Goal: Task Accomplishment & Management: Complete application form

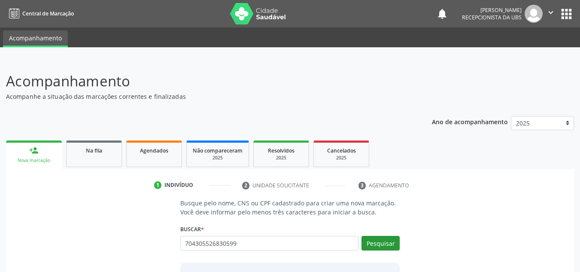
type input "704305526830599"
click at [389, 245] on button "Pesquisar" at bounding box center [380, 243] width 38 height 15
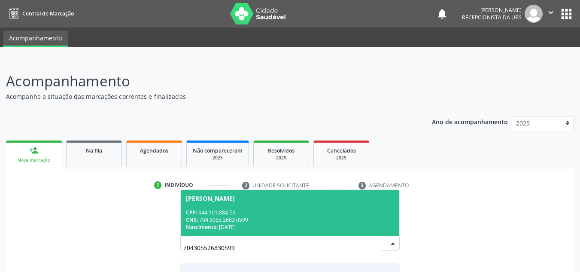
click at [269, 216] on div "CNS: 704 3055 2683 0599" at bounding box center [290, 219] width 209 height 7
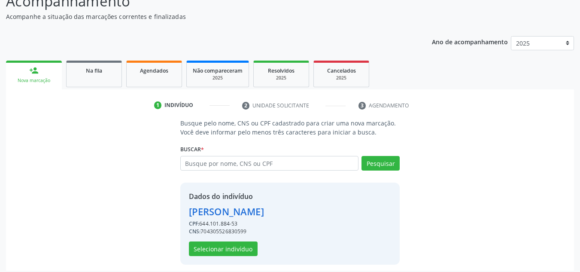
scroll to position [85, 0]
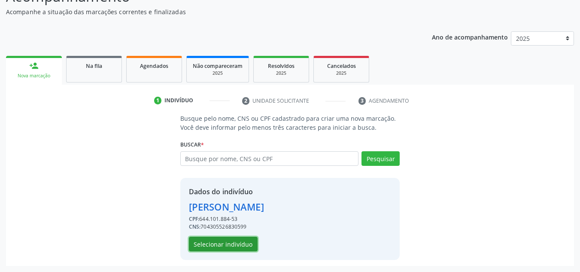
click at [237, 243] on button "Selecionar indivíduo" at bounding box center [223, 243] width 69 height 15
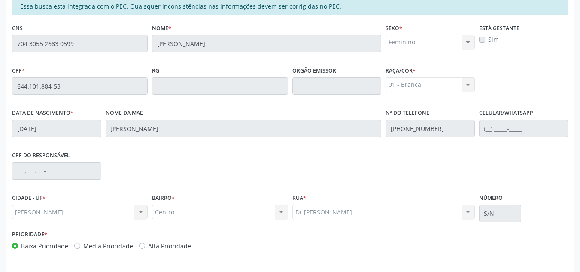
scroll to position [230, 0]
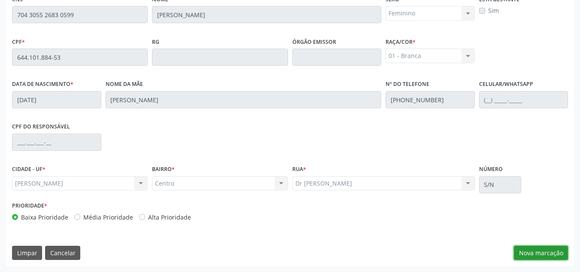
click at [527, 255] on button "Nova marcação" at bounding box center [541, 252] width 54 height 15
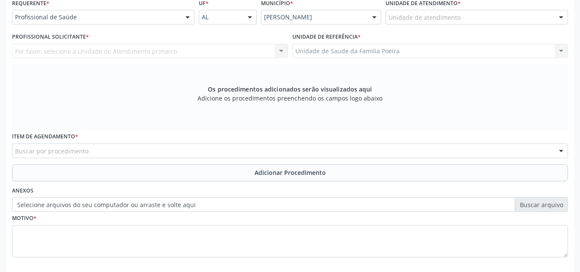
scroll to position [187, 0]
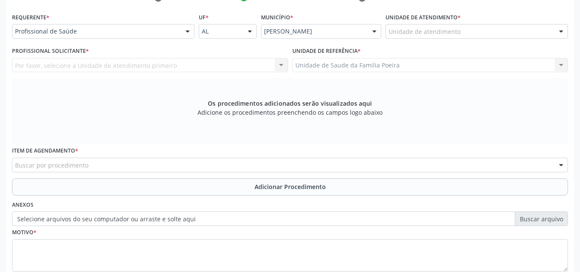
click at [462, 36] on div "Unidade de atendimento" at bounding box center [476, 31] width 182 height 15
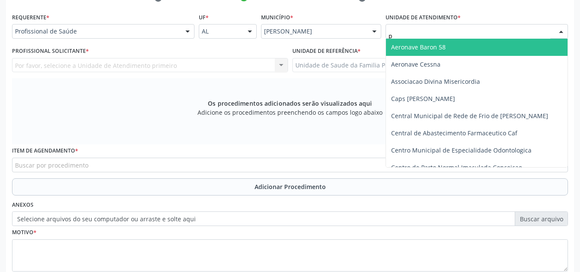
type input "po"
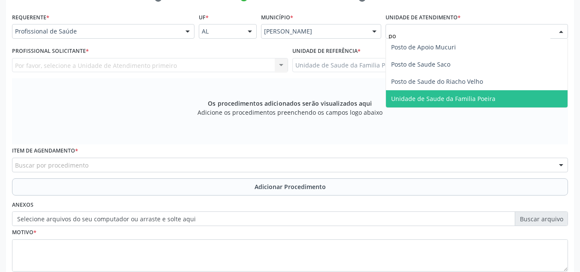
click at [496, 99] on span "Unidade de Saude da Familia Poeira" at bounding box center [476, 98] width 181 height 17
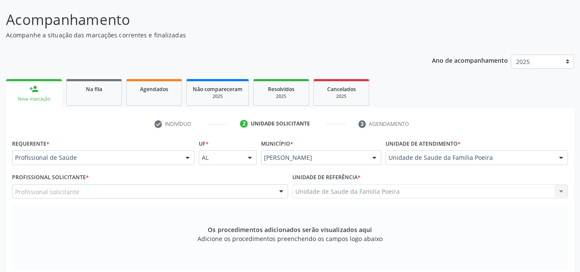
scroll to position [59, 0]
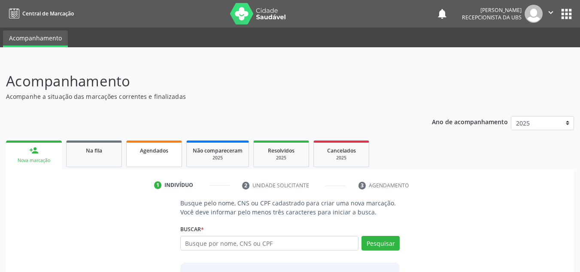
click at [136, 160] on link "Agendados" at bounding box center [154, 153] width 56 height 27
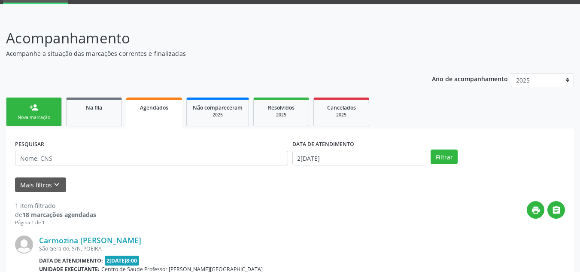
scroll to position [129, 0]
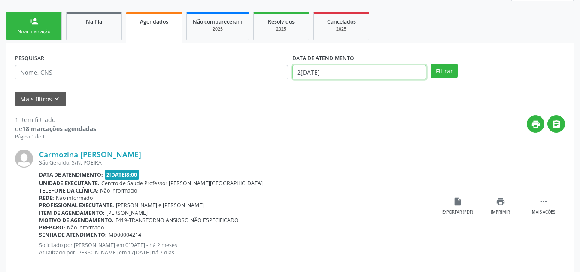
click at [353, 71] on input "2[DATE]" at bounding box center [359, 72] width 134 height 15
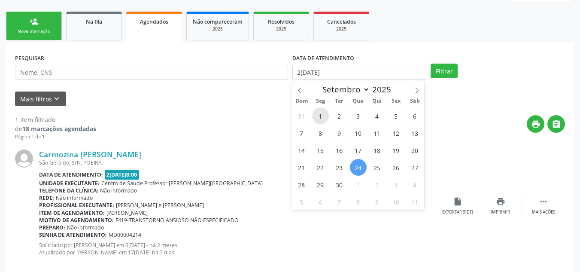
click at [318, 115] on span "1" at bounding box center [320, 115] width 17 height 17
type input "01/09/2025"
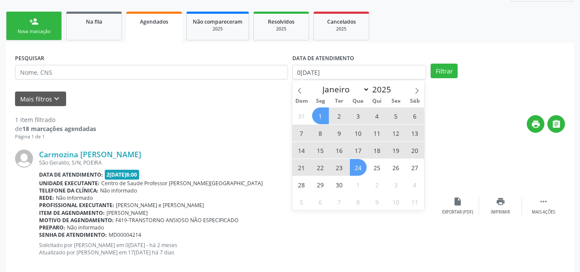
click at [355, 165] on span "24" at bounding box center [358, 167] width 17 height 17
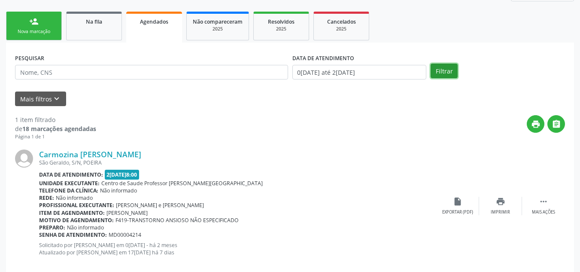
click at [444, 65] on button "Filtrar" at bounding box center [443, 70] width 27 height 15
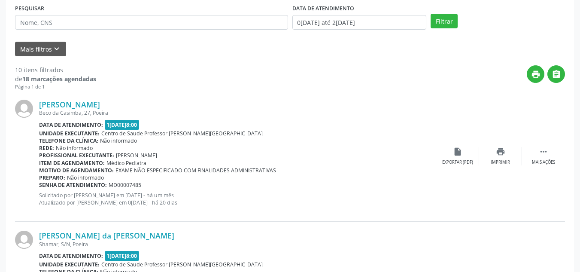
scroll to position [164, 0]
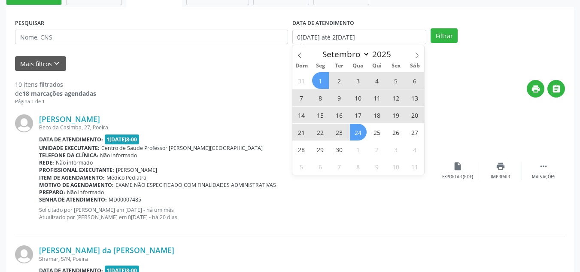
click at [342, 81] on span "2" at bounding box center [339, 80] width 17 height 17
type input "02/09/2025"
click at [358, 131] on span "24" at bounding box center [358, 132] width 17 height 17
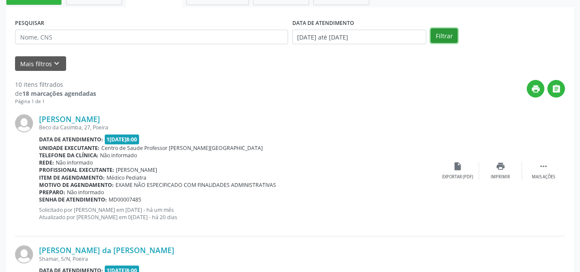
click at [440, 30] on button "Filtrar" at bounding box center [443, 35] width 27 height 15
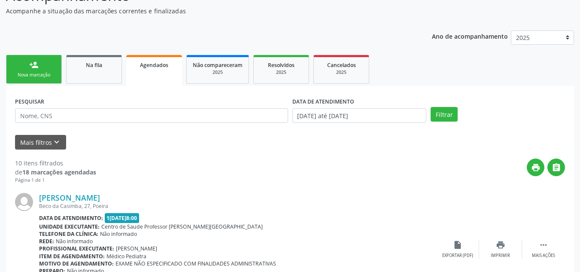
scroll to position [86, 0]
click at [38, 173] on strong "18 marcações agendadas" at bounding box center [59, 171] width 74 height 8
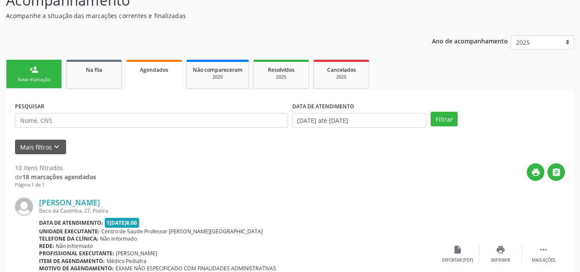
scroll to position [0, 0]
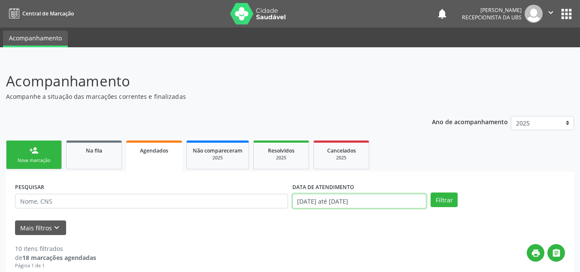
click at [385, 194] on input "02/09/2025 até 24/09/2025" at bounding box center [359, 200] width 134 height 15
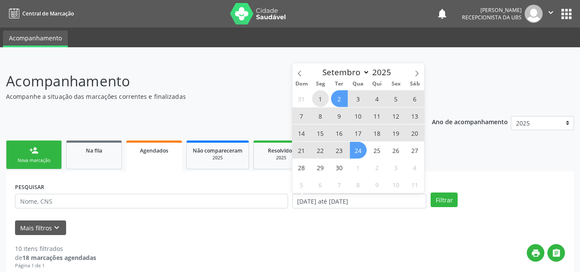
click at [322, 95] on span "1" at bounding box center [320, 98] width 17 height 17
type input "01/09/2025"
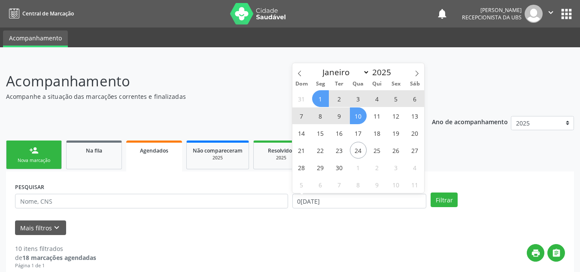
click at [359, 114] on span "10" at bounding box center [358, 115] width 17 height 17
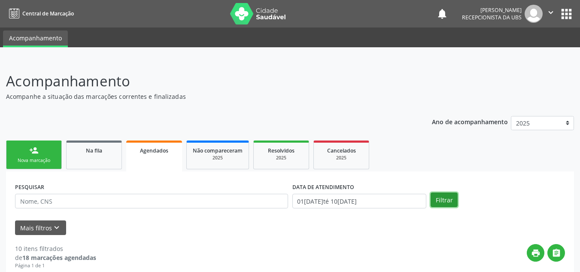
click at [453, 200] on button "Filtrar" at bounding box center [443, 199] width 27 height 15
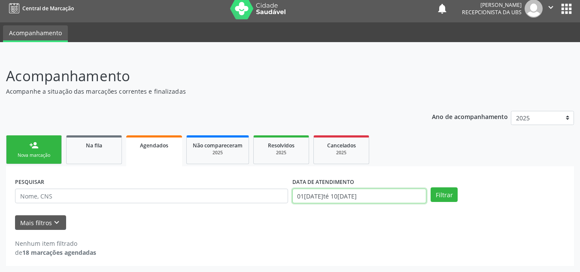
click at [385, 197] on input "01/09/2025 até 10/09/2025" at bounding box center [359, 195] width 134 height 15
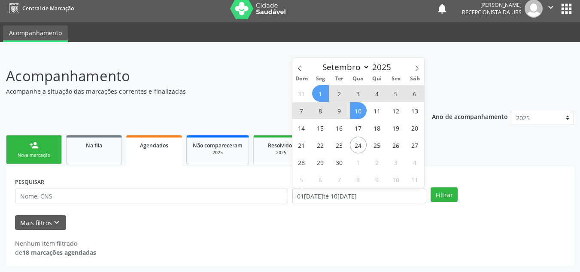
click at [324, 95] on span "1" at bounding box center [320, 93] width 17 height 17
type input "01/09/2025"
click at [337, 109] on span "9" at bounding box center [339, 110] width 17 height 17
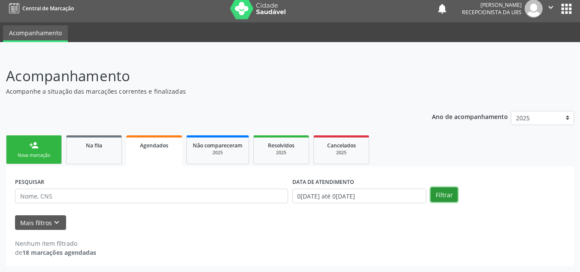
click at [438, 190] on button "Filtrar" at bounding box center [443, 194] width 27 height 15
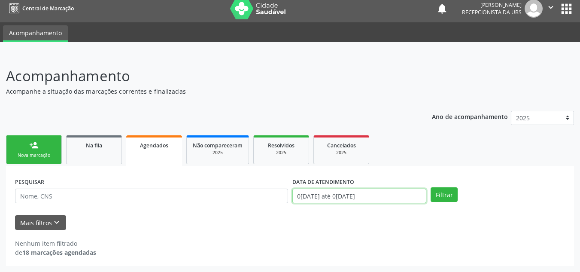
click at [373, 193] on input "01/09/2025 até 09/09/2025" at bounding box center [359, 195] width 134 height 15
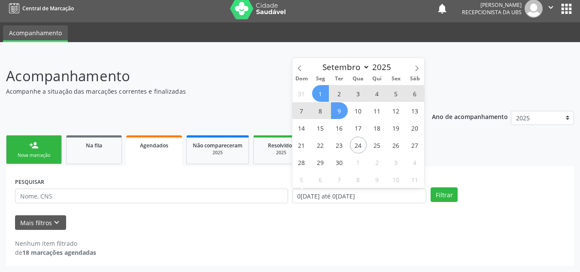
click at [340, 110] on span "9" at bounding box center [339, 110] width 17 height 17
type input "09/09/2025"
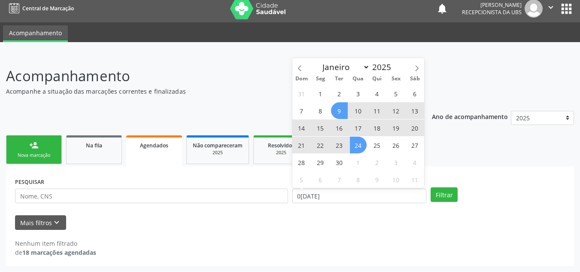
click at [355, 141] on span "24" at bounding box center [358, 144] width 17 height 17
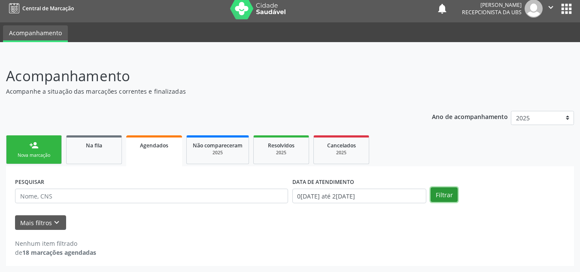
click at [441, 196] on button "Filtrar" at bounding box center [443, 194] width 27 height 15
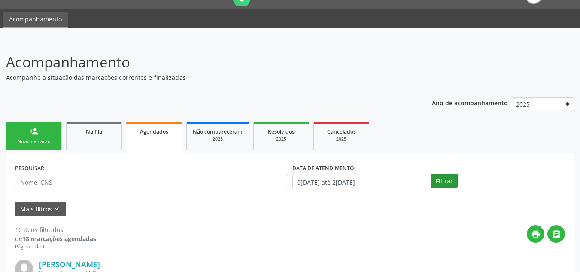
scroll to position [0, 0]
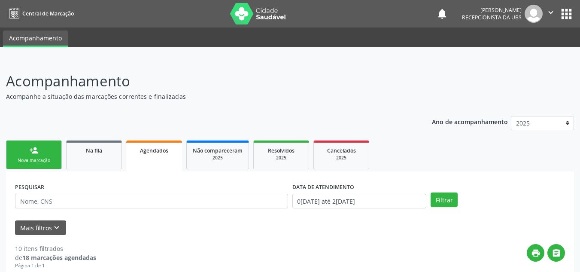
click at [27, 152] on link "person_add Nova marcação" at bounding box center [34, 154] width 56 height 29
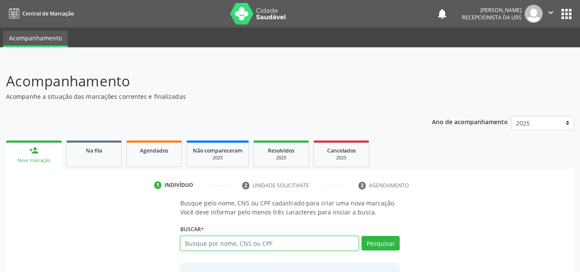
click at [279, 237] on input "text" at bounding box center [269, 243] width 178 height 15
type input "700809951752788"
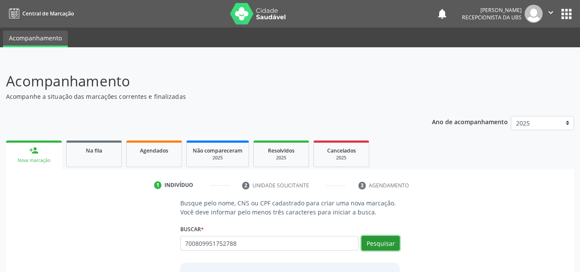
click at [371, 243] on button "Pesquisar" at bounding box center [380, 243] width 38 height 15
type input "700809951752788"
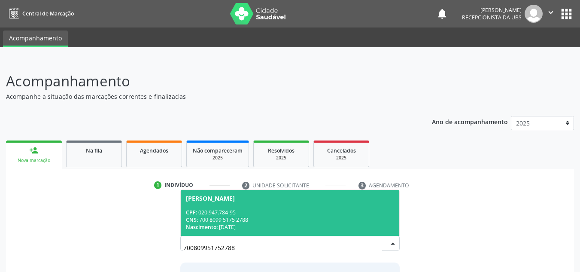
click at [232, 212] on div "CPF: 020.947.784-95" at bounding box center [290, 212] width 209 height 7
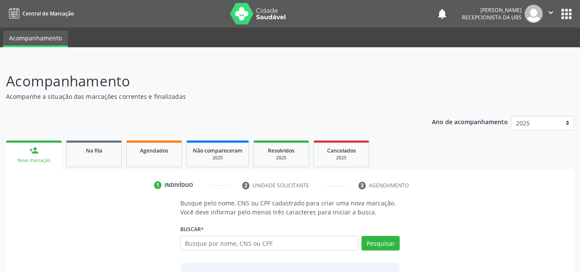
scroll to position [85, 0]
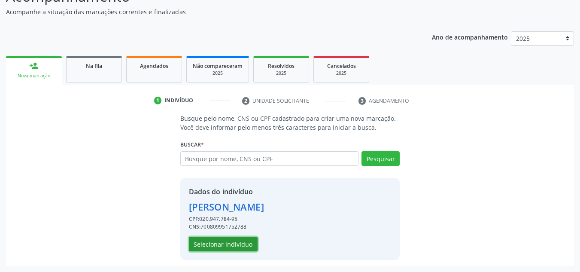
click at [224, 245] on button "Selecionar indivíduo" at bounding box center [223, 243] width 69 height 15
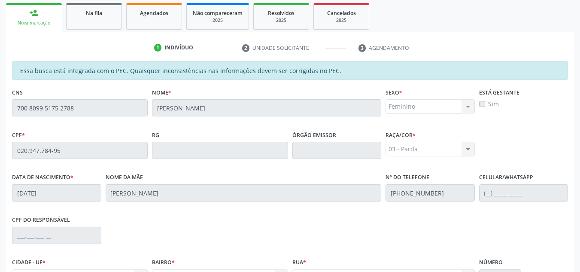
scroll to position [230, 0]
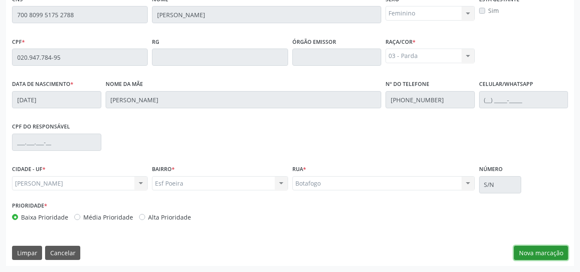
click at [541, 257] on button "Nova marcação" at bounding box center [541, 252] width 54 height 15
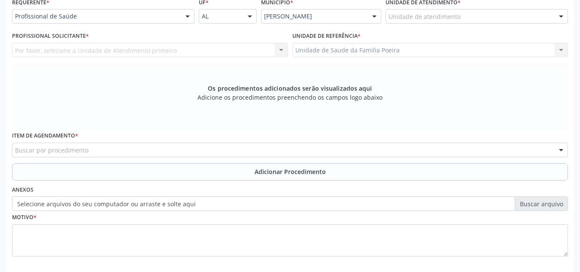
scroll to position [187, 0]
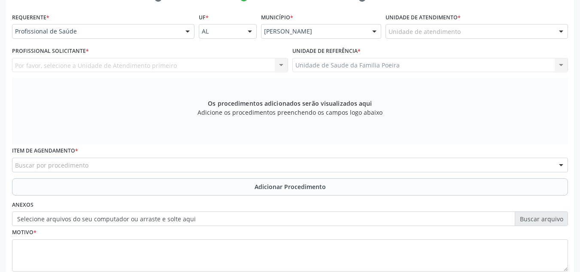
click at [468, 27] on div "Unidade de atendimento" at bounding box center [476, 31] width 182 height 15
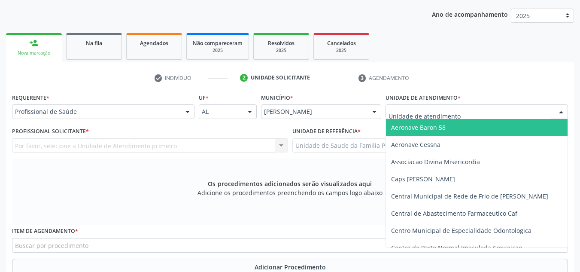
scroll to position [102, 0]
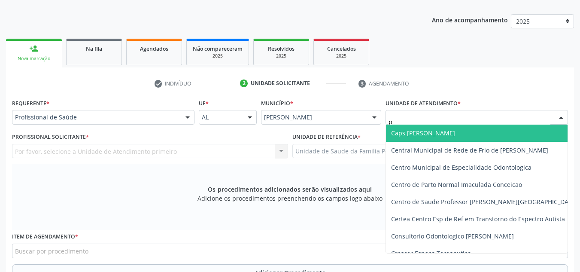
type input "po"
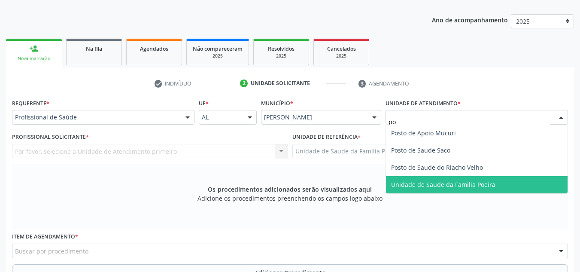
click at [471, 186] on span "Unidade de Saude da Familia Poeira" at bounding box center [443, 184] width 104 height 8
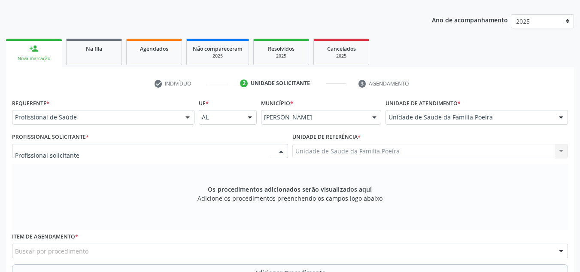
click at [90, 153] on div at bounding box center [150, 151] width 276 height 15
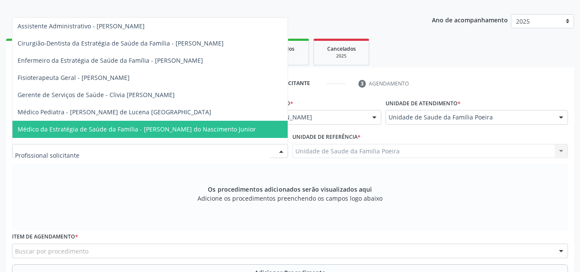
click at [95, 131] on span "Médico da Estratégia de Saúde da Família - Cosmo Faustino do Nascimento Junior" at bounding box center [137, 129] width 238 height 8
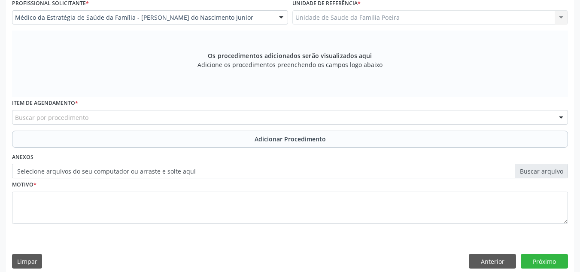
scroll to position [244, 0]
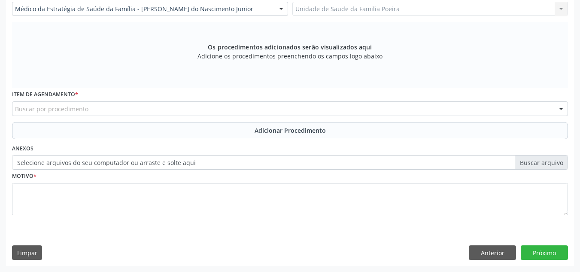
click at [96, 109] on div "Buscar por procedimento" at bounding box center [290, 108] width 556 height 15
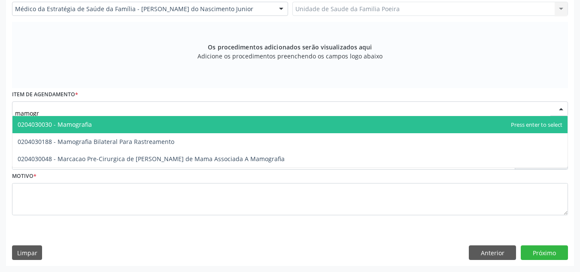
type input "mamogra"
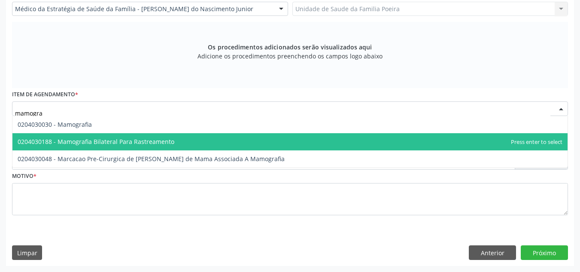
click at [99, 140] on span "0204030188 - Mamografia Bilateral Para Rastreamento" at bounding box center [96, 141] width 157 height 8
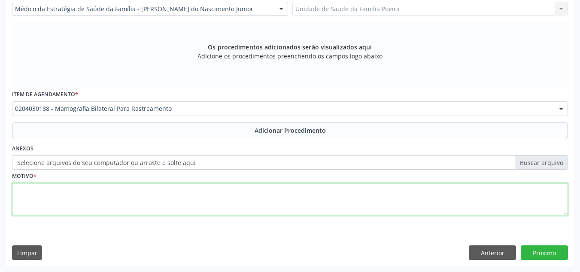
click at [106, 211] on textarea at bounding box center [290, 199] width 556 height 33
type textarea "r"
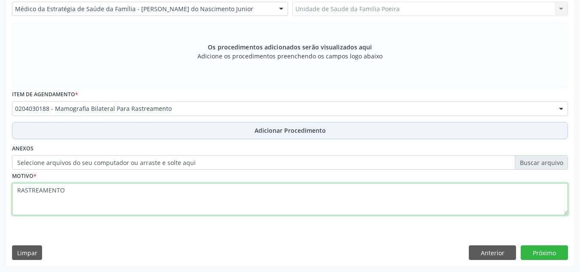
type textarea "RASTREAMENTO"
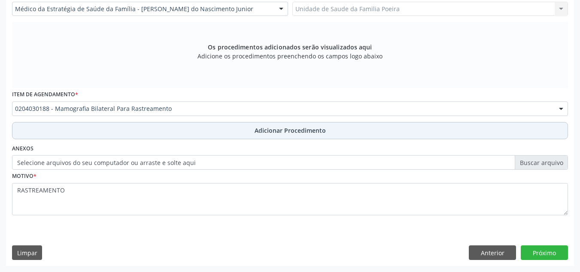
click at [272, 129] on span "Adicionar Procedimento" at bounding box center [289, 130] width 71 height 9
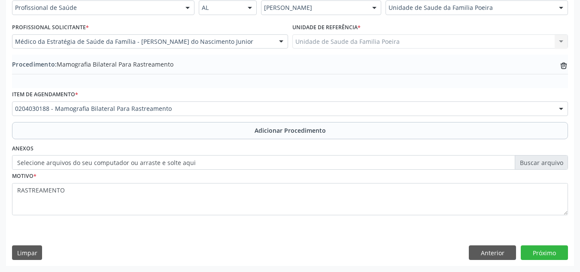
scroll to position [211, 0]
click at [544, 254] on button "Próximo" at bounding box center [543, 252] width 47 height 15
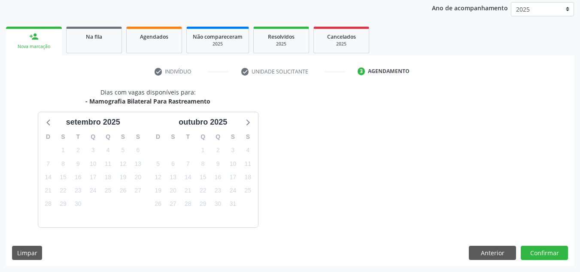
scroll to position [139, 0]
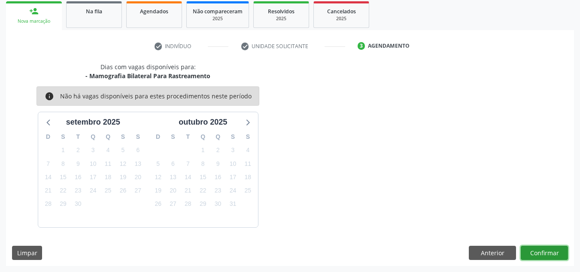
click at [541, 251] on button "Confirmar" at bounding box center [543, 252] width 47 height 15
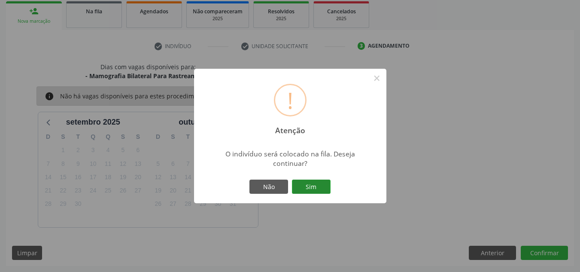
click at [311, 187] on button "Sim" at bounding box center [311, 186] width 39 height 15
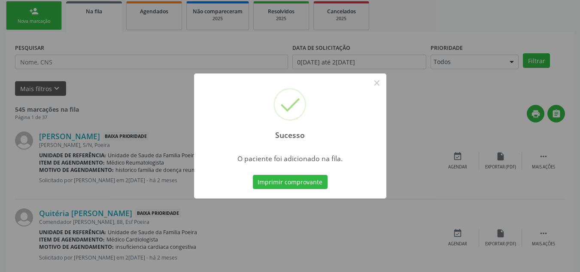
scroll to position [24, 0]
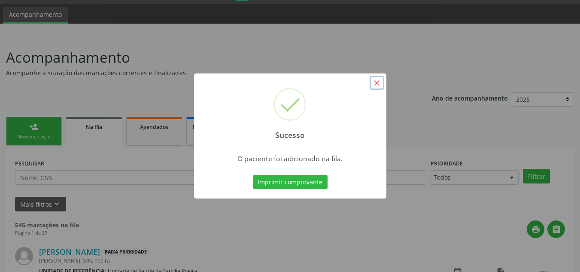
click at [376, 84] on button "×" at bounding box center [376, 83] width 15 height 15
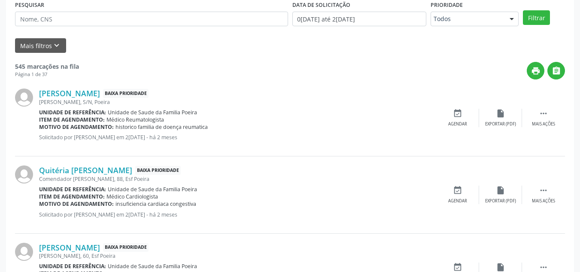
scroll to position [109, 0]
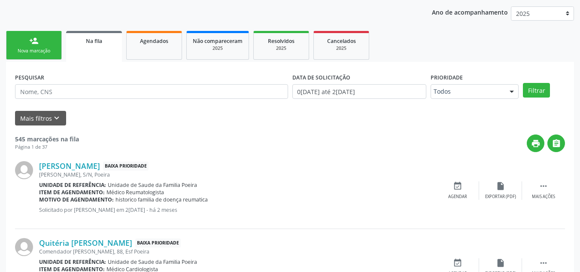
drag, startPoint x: 18, startPoint y: 51, endPoint x: 28, endPoint y: 62, distance: 14.9
click at [18, 51] on div "Nova marcação" at bounding box center [33, 51] width 43 height 6
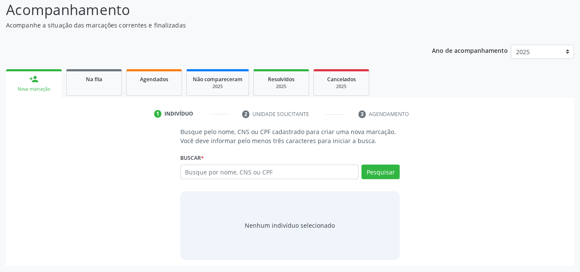
scroll to position [71, 0]
click at [217, 170] on input "text" at bounding box center [269, 171] width 178 height 15
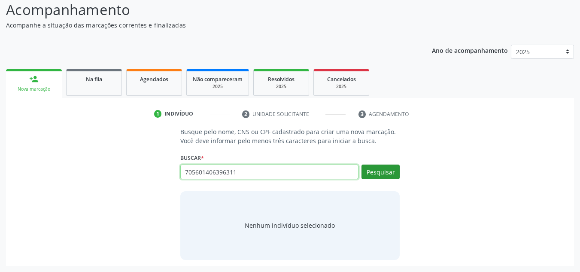
type input "705601406396311"
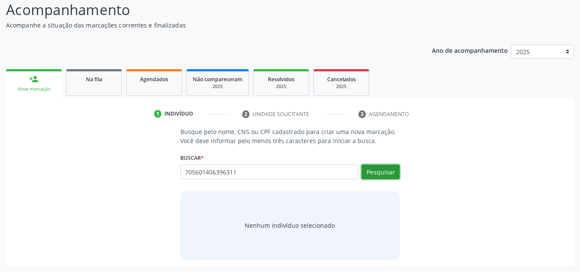
click at [375, 175] on button "Pesquisar" at bounding box center [380, 171] width 38 height 15
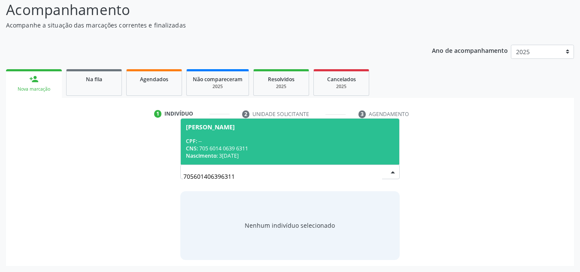
click at [190, 151] on span "CNS:" at bounding box center [192, 148] width 12 height 7
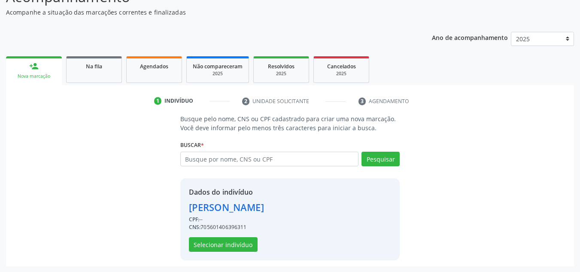
scroll to position [85, 0]
click at [223, 242] on button "Selecionar indivíduo" at bounding box center [223, 243] width 69 height 15
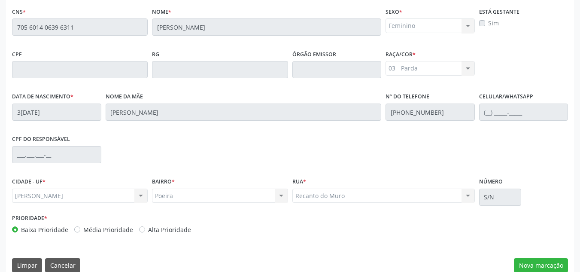
scroll to position [230, 0]
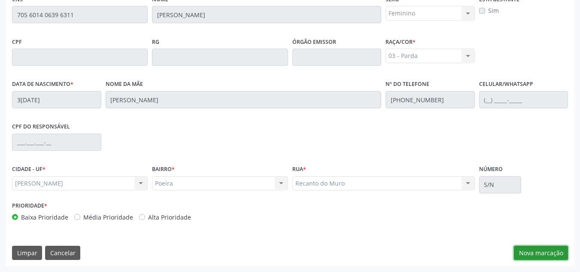
click at [555, 251] on button "Nova marcação" at bounding box center [541, 252] width 54 height 15
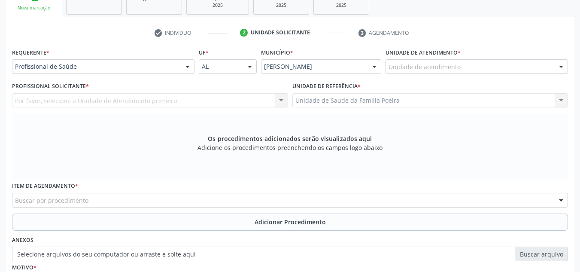
scroll to position [145, 0]
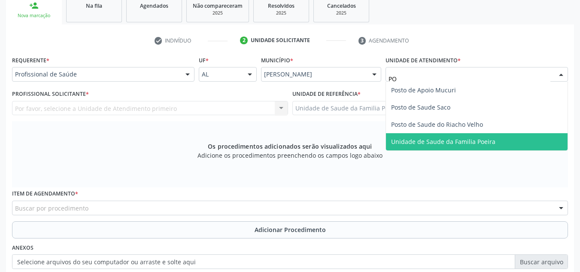
click at [477, 144] on span "Unidade de Saude da Familia Poeira" at bounding box center [443, 141] width 104 height 8
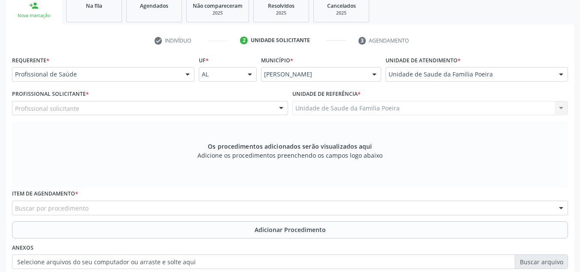
click at [203, 111] on div "Profissional solicitante" at bounding box center [150, 108] width 276 height 15
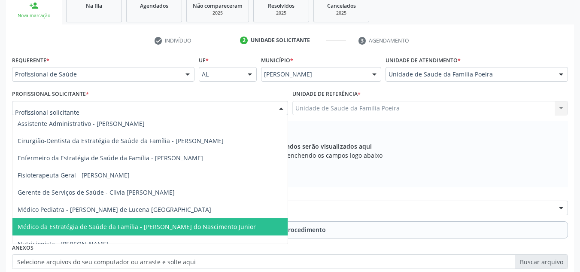
click at [219, 227] on span "Médico da Estratégia de Saúde da Família - [PERSON_NAME] do Nascimento Junior" at bounding box center [137, 226] width 238 height 8
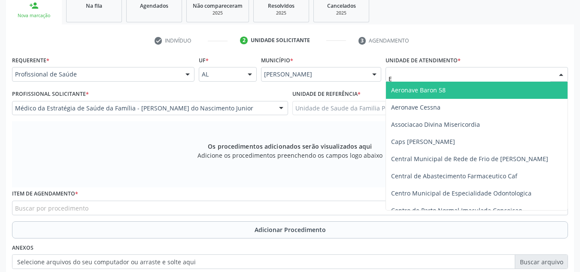
type input "ES"
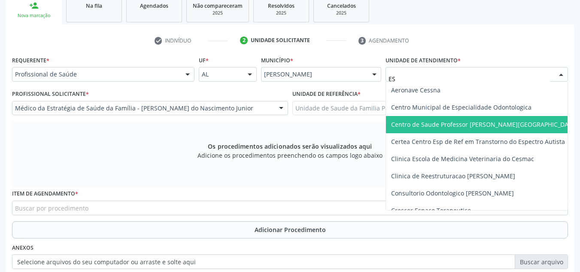
click at [448, 121] on span "Centro de Saude Professor [PERSON_NAME][GEOGRAPHIC_DATA]" at bounding box center [484, 124] width 187 height 8
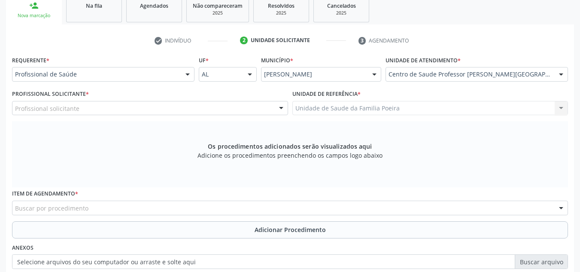
click at [122, 112] on div "Profissional solicitante" at bounding box center [150, 108] width 276 height 15
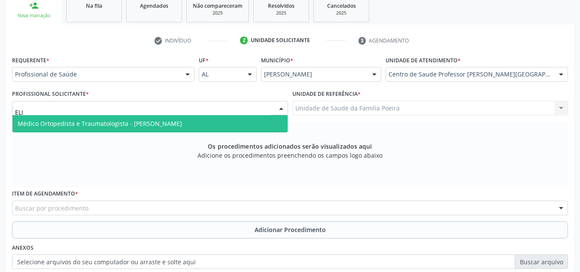
type input "ELIO"
click at [126, 124] on span "Médico Ortopedista e Traumatologista - Elio Goncalves Melo Junior" at bounding box center [100, 123] width 164 height 8
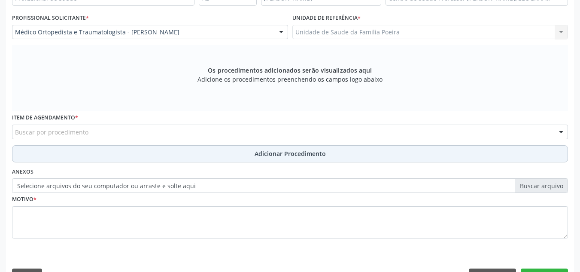
scroll to position [244, 0]
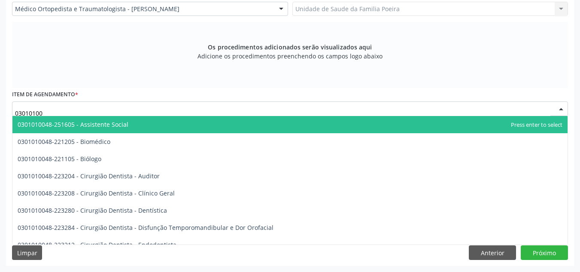
type input "030101003"
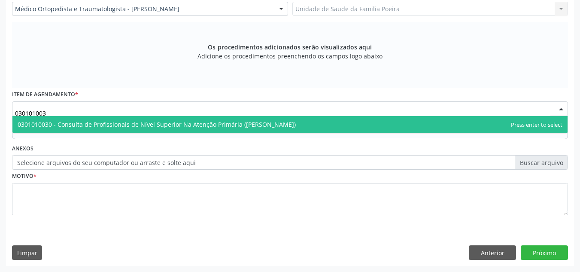
click at [63, 130] on span "0301010030 - Consulta de Profissionais de Nível Superior Na Atenção Primária ([…" at bounding box center [289, 124] width 555 height 17
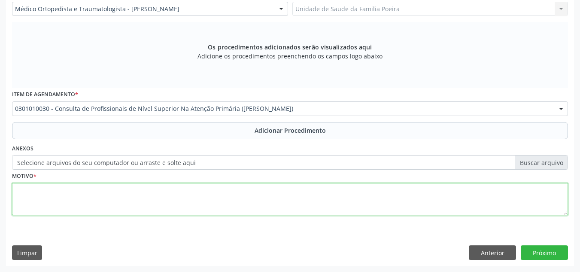
click at [72, 193] on textarea at bounding box center [290, 199] width 556 height 33
type textarea "FISIOTERAPIA 20 SESSÕES DE FISIOTERAPIA QUADRIL E"
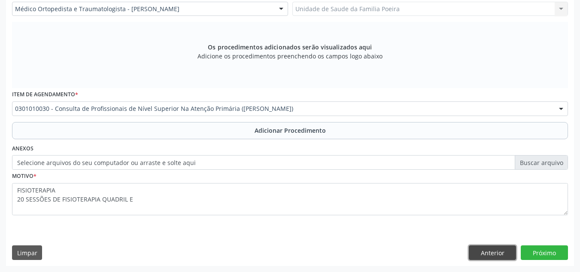
click at [480, 252] on button "Anterior" at bounding box center [492, 252] width 47 height 15
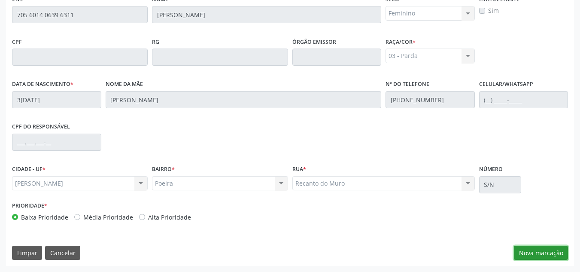
click at [526, 249] on button "Nova marcação" at bounding box center [541, 252] width 54 height 15
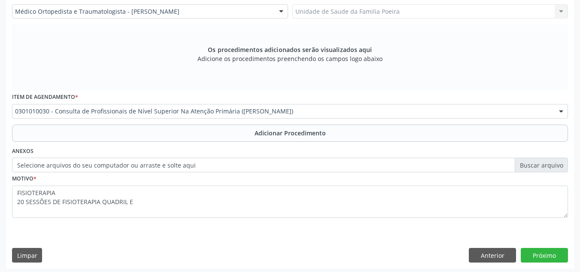
scroll to position [244, 0]
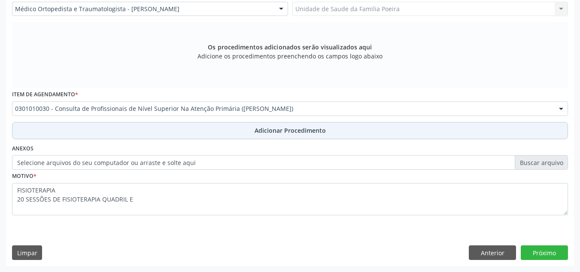
click at [228, 129] on button "Adicionar Procedimento" at bounding box center [290, 130] width 556 height 17
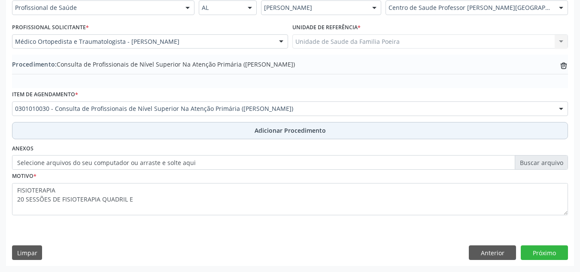
scroll to position [211, 0]
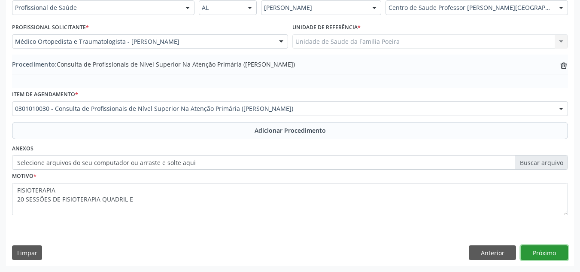
click at [547, 248] on button "Próximo" at bounding box center [543, 252] width 47 height 15
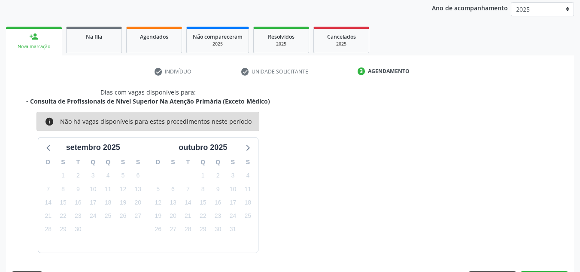
scroll to position [139, 0]
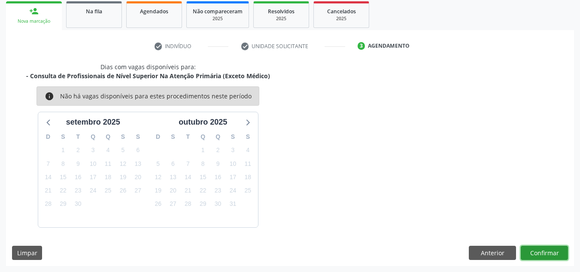
click at [543, 246] on button "Confirmar" at bounding box center [543, 252] width 47 height 15
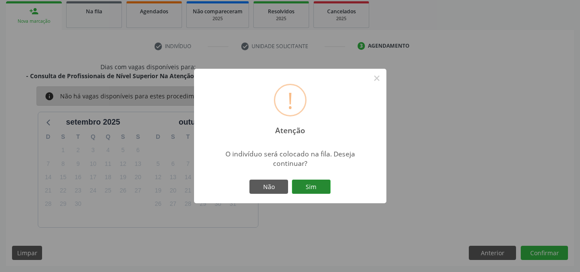
click at [328, 184] on button "Sim" at bounding box center [311, 186] width 39 height 15
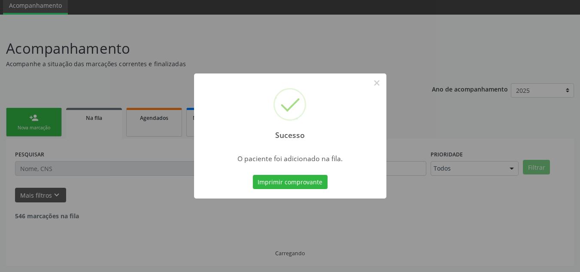
scroll to position [24, 0]
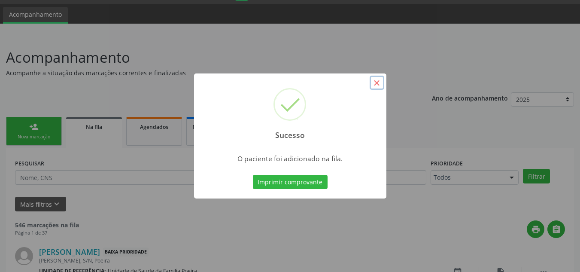
click at [380, 83] on button "×" at bounding box center [376, 83] width 15 height 15
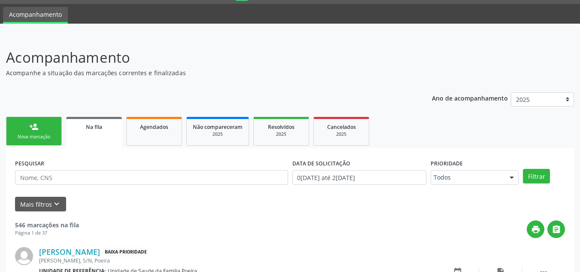
click at [6, 146] on ul "person_add Nova marcação Na fila Agendados Não compareceram 2025 Resolvidos 202…" at bounding box center [290, 131] width 568 height 33
click at [25, 136] on div "Nova marcação" at bounding box center [33, 136] width 43 height 6
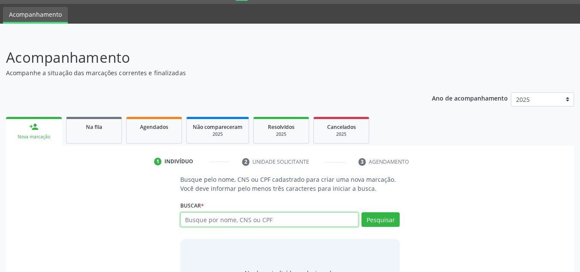
click at [248, 221] on input "text" at bounding box center [269, 219] width 178 height 15
type input "705601406396311"
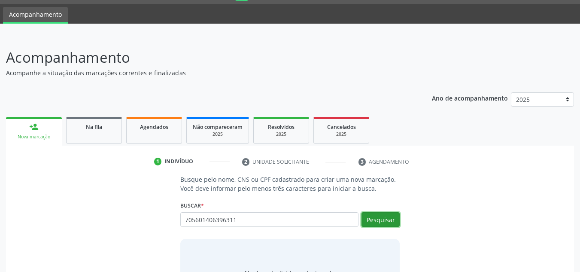
click at [368, 226] on button "Pesquisar" at bounding box center [380, 219] width 38 height 15
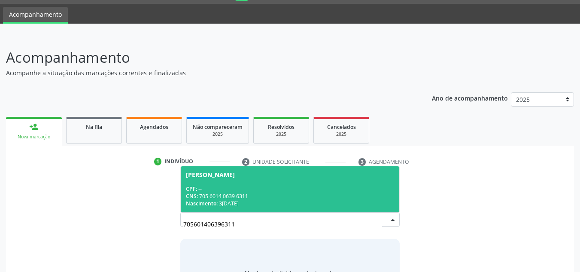
click at [225, 202] on div "Nascimento: 31/10/1979" at bounding box center [290, 203] width 209 height 7
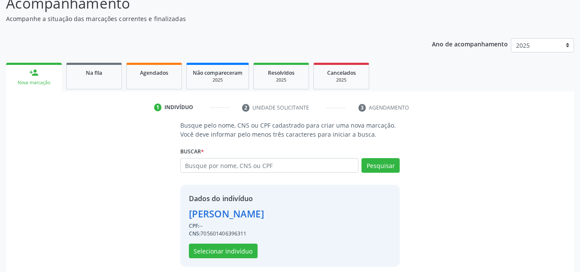
scroll to position [85, 0]
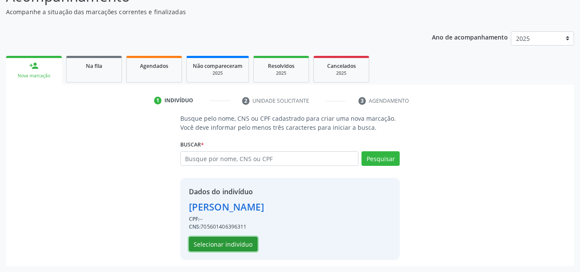
click at [236, 240] on button "Selecionar indivíduo" at bounding box center [223, 243] width 69 height 15
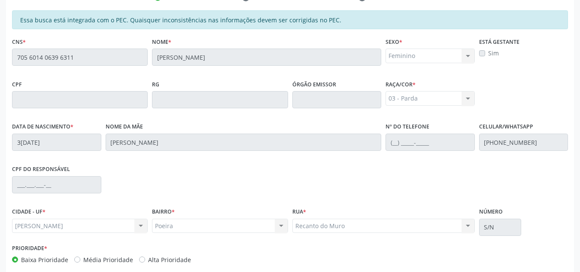
scroll to position [213, 0]
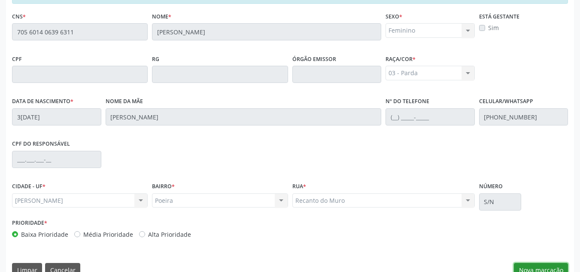
click at [535, 265] on button "Nova marcação" at bounding box center [541, 270] width 54 height 15
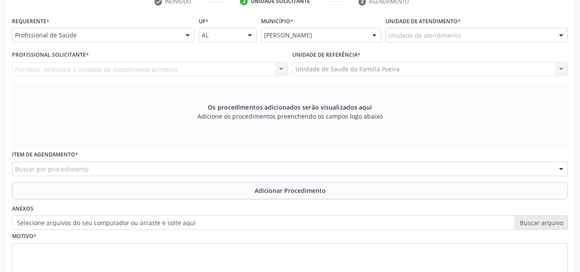
scroll to position [170, 0]
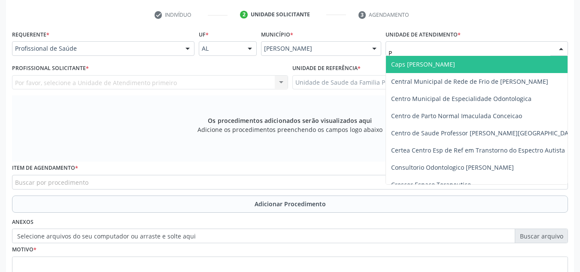
type input "PO"
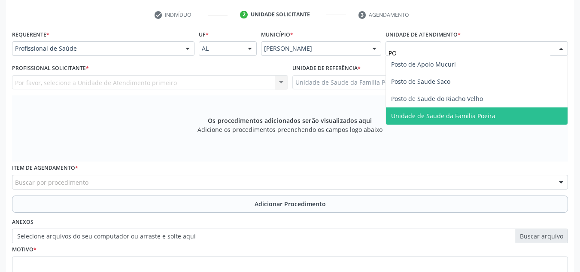
click at [465, 114] on span "Unidade de Saude da Familia Poeira" at bounding box center [443, 116] width 104 height 8
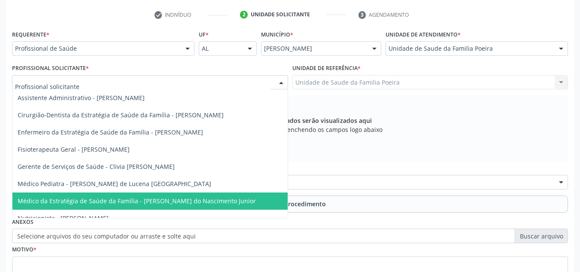
click at [131, 201] on span "Médico da Estratégia de Saúde da Família - [PERSON_NAME] do Nascimento Junior" at bounding box center [137, 201] width 238 height 8
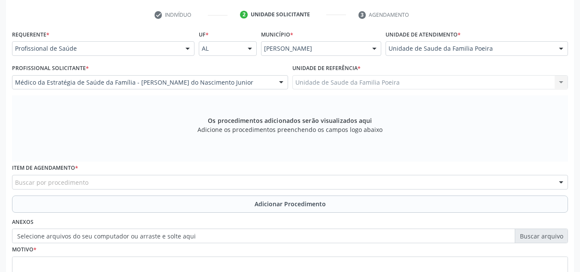
click at [144, 182] on div "Buscar por procedimento" at bounding box center [290, 182] width 556 height 15
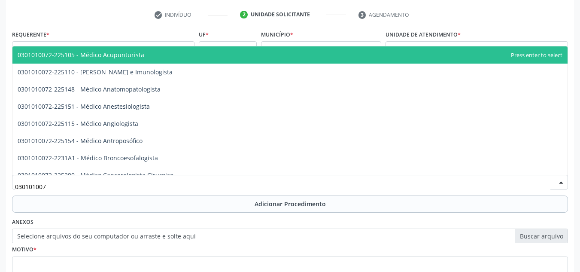
type input "0301010072"
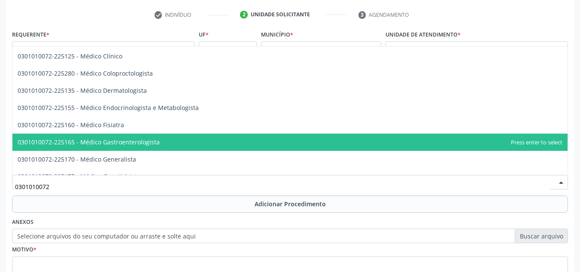
scroll to position [386, 0]
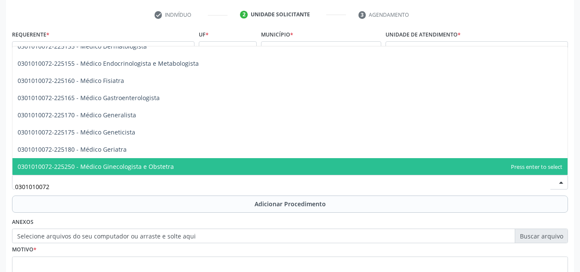
click at [147, 164] on span "0301010072-225250 - Médico Ginecologista e Obstetra" at bounding box center [96, 166] width 156 height 8
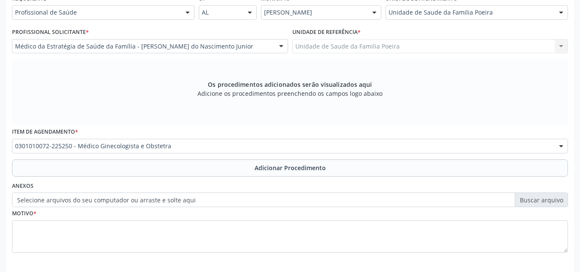
scroll to position [244, 0]
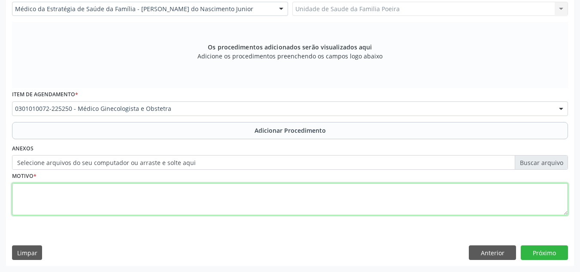
click at [119, 202] on textarea at bounding box center [290, 199] width 556 height 33
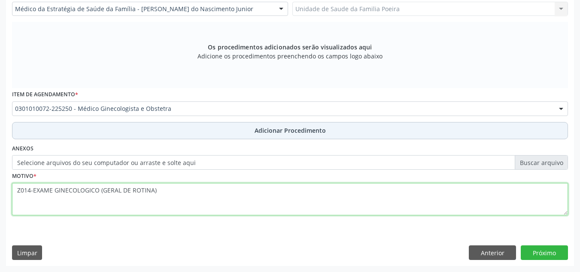
type textarea "Z014-EXAME GINECOLOGICO (GERAL DE ROTINA)"
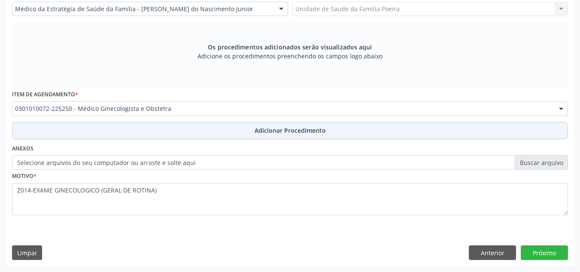
click at [224, 132] on button "Adicionar Procedimento" at bounding box center [290, 130] width 556 height 17
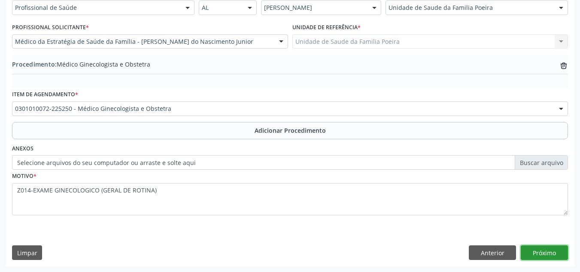
click at [539, 252] on button "Próximo" at bounding box center [543, 252] width 47 height 15
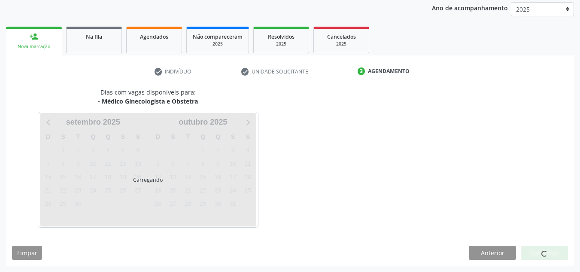
scroll to position [139, 0]
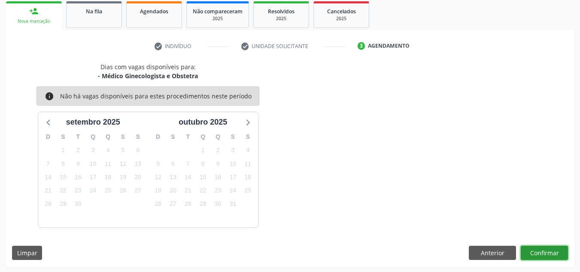
click at [541, 252] on button "Confirmar" at bounding box center [543, 252] width 47 height 15
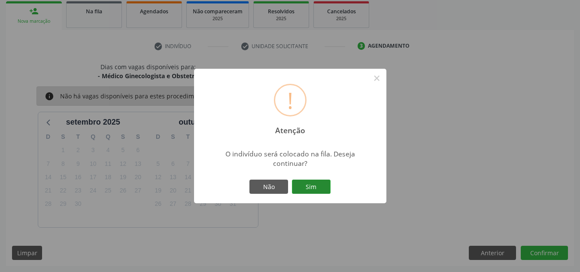
click at [302, 182] on button "Sim" at bounding box center [311, 186] width 39 height 15
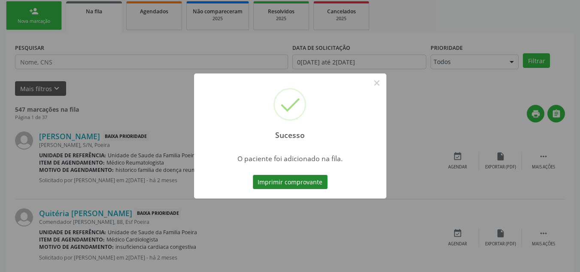
scroll to position [24, 0]
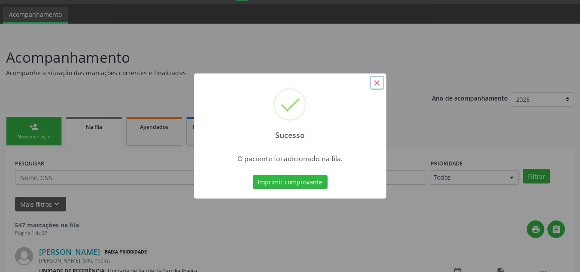
click at [378, 85] on button "×" at bounding box center [376, 83] width 15 height 15
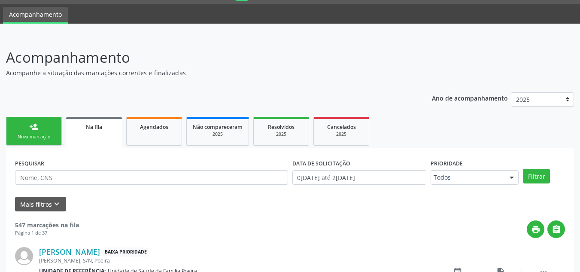
click at [45, 130] on link "person_add Nova marcação" at bounding box center [34, 131] width 56 height 29
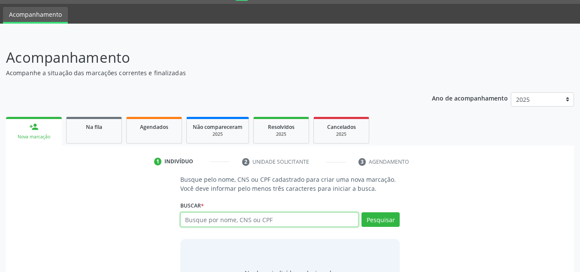
click at [245, 217] on input "text" at bounding box center [269, 219] width 178 height 15
type input "15639247495"
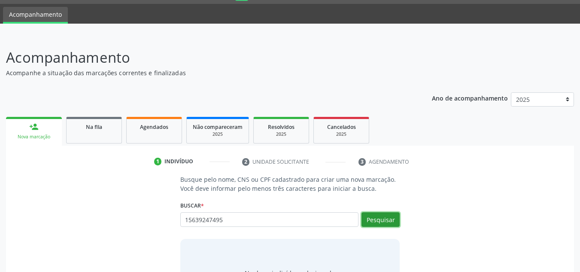
click at [367, 214] on button "Pesquisar" at bounding box center [380, 219] width 38 height 15
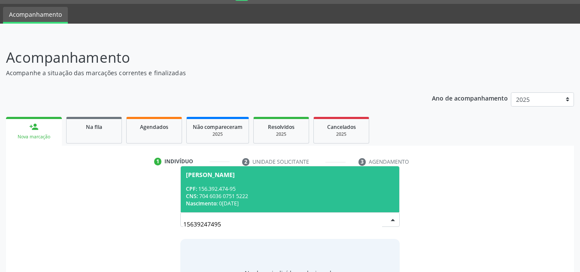
click at [235, 199] on div "CPF: 156.392.474-95 CNS: 704 6036 0751 5222 Nascimento: 07/06/2018" at bounding box center [290, 196] width 209 height 22
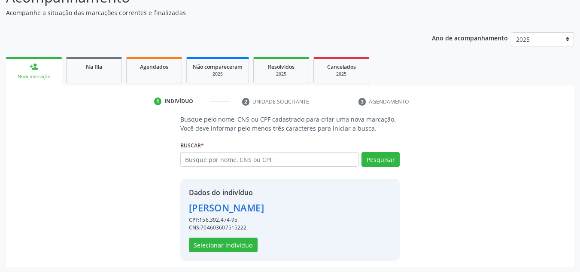
scroll to position [85, 0]
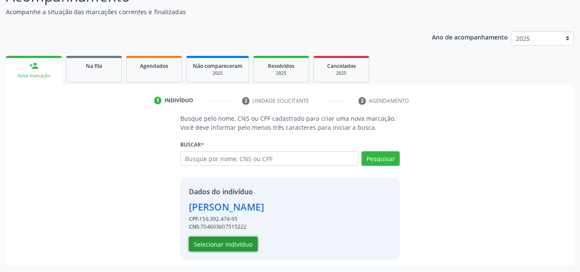
click at [214, 239] on button "Selecionar indivíduo" at bounding box center [223, 243] width 69 height 15
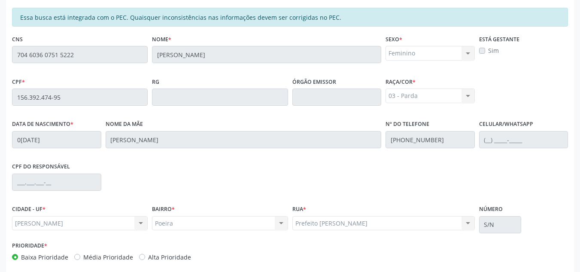
scroll to position [230, 0]
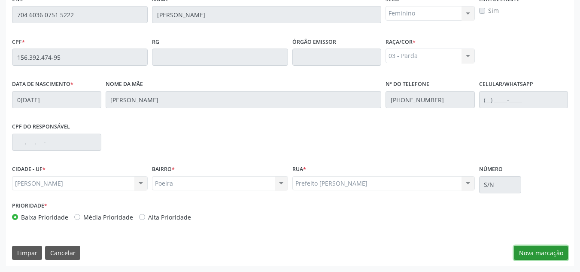
click at [540, 251] on button "Nova marcação" at bounding box center [541, 252] width 54 height 15
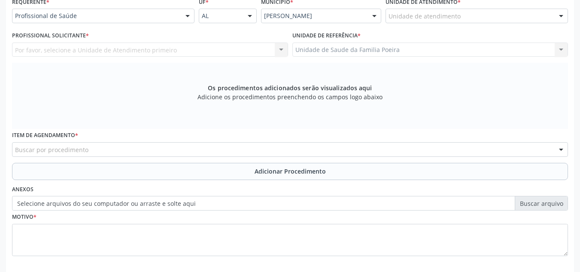
scroll to position [201, 0]
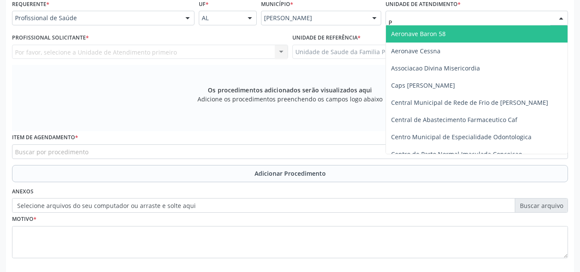
type input "PO"
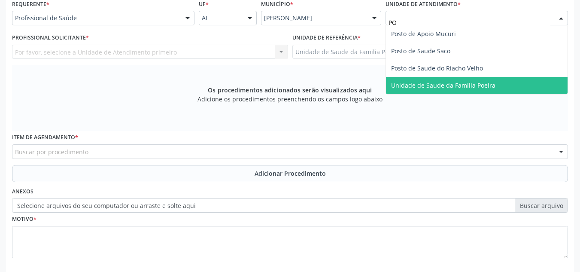
click at [457, 82] on span "Unidade de Saude da Familia Poeira" at bounding box center [443, 85] width 104 height 8
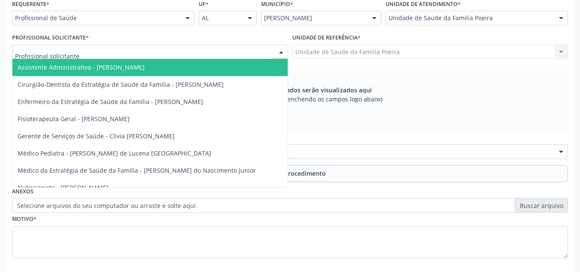
click at [63, 58] on div at bounding box center [150, 52] width 276 height 15
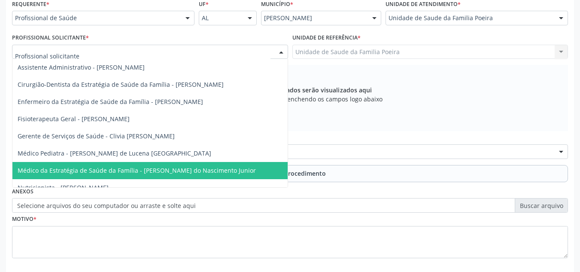
click at [85, 168] on span "Médico da Estratégia de Saúde da Família - [PERSON_NAME] do Nascimento Junior" at bounding box center [137, 170] width 238 height 8
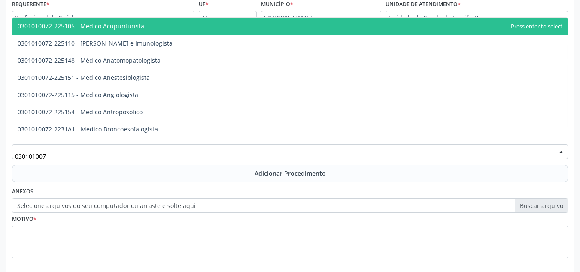
type input "0301010072"
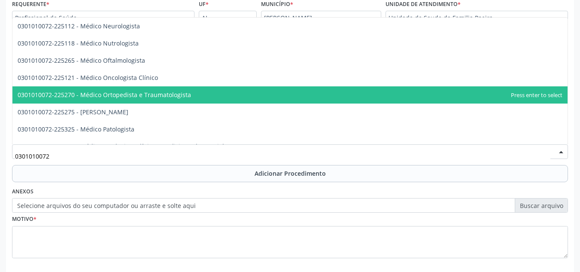
scroll to position [729, 0]
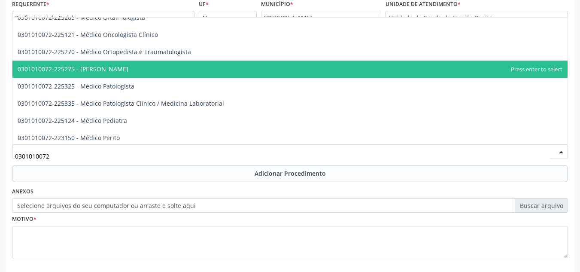
click at [124, 73] on span "0301010072-225275 - [PERSON_NAME]" at bounding box center [289, 68] width 555 height 17
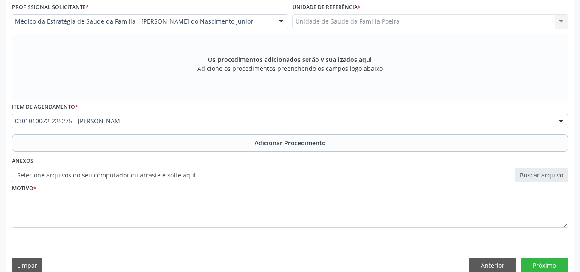
scroll to position [244, 0]
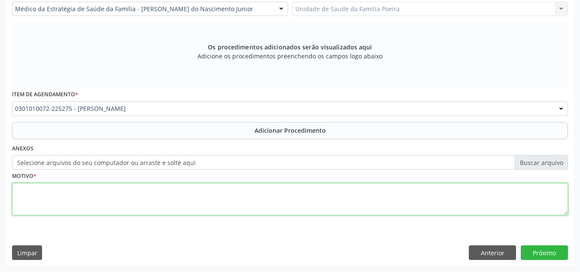
click at [182, 201] on textarea at bounding box center [290, 199] width 556 height 33
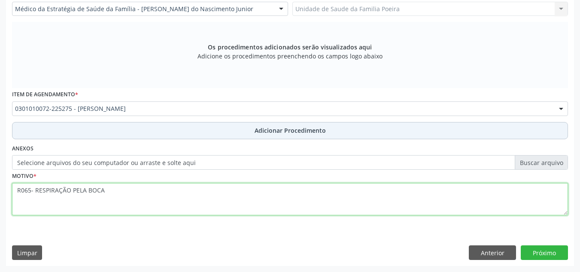
type textarea "R065- RESPIRAÇÃO PELA BOCA"
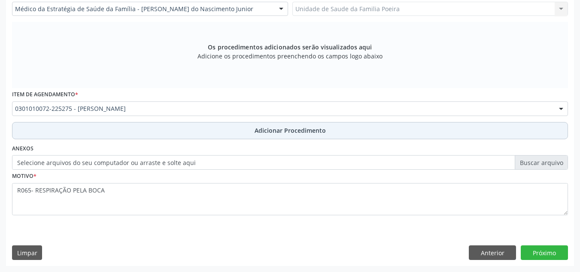
click at [270, 130] on span "Adicionar Procedimento" at bounding box center [289, 130] width 71 height 9
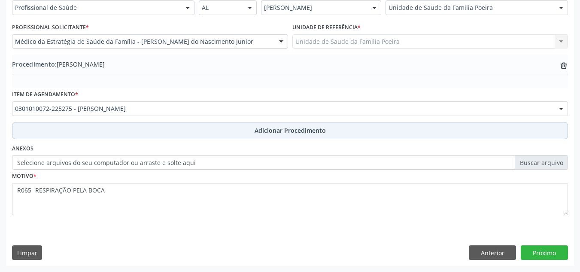
scroll to position [211, 0]
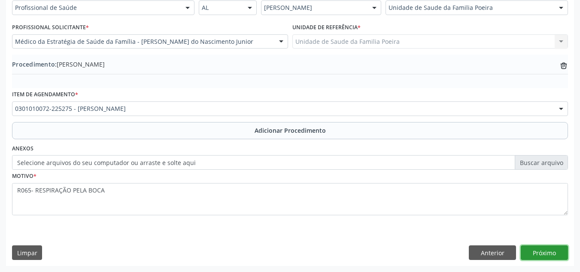
click at [549, 248] on button "Próximo" at bounding box center [543, 252] width 47 height 15
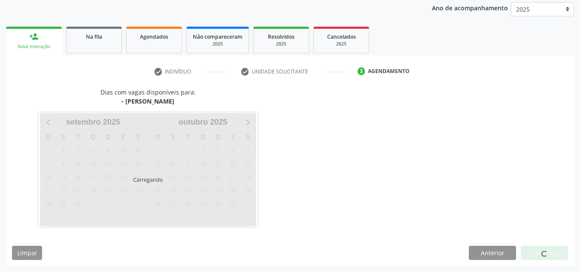
scroll to position [139, 0]
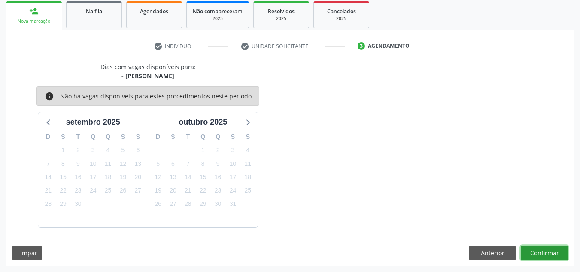
click at [552, 248] on button "Confirmar" at bounding box center [543, 252] width 47 height 15
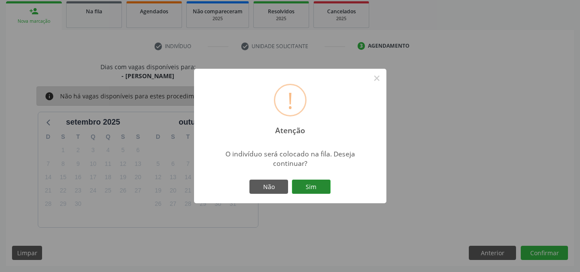
click at [318, 183] on button "Sim" at bounding box center [311, 186] width 39 height 15
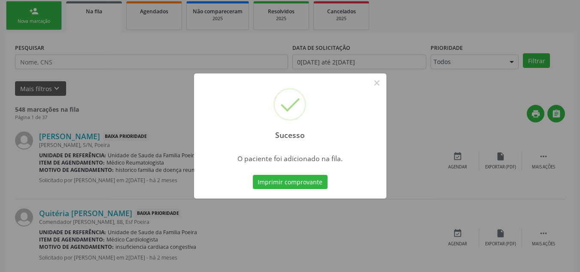
scroll to position [24, 0]
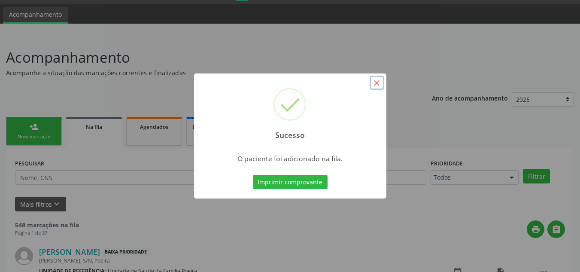
click at [374, 85] on button "×" at bounding box center [376, 83] width 15 height 15
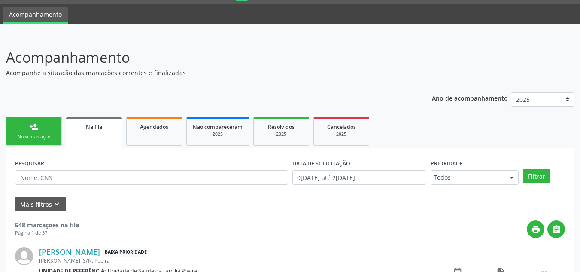
click at [33, 127] on div "person_add" at bounding box center [33, 126] width 9 height 9
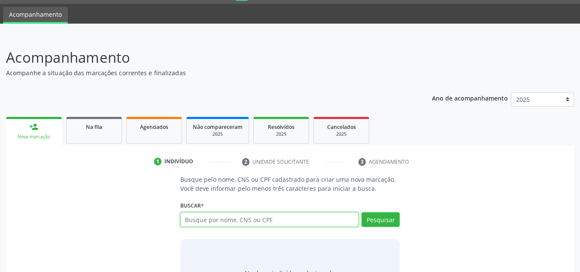
drag, startPoint x: 227, startPoint y: 216, endPoint x: 225, endPoint y: 230, distance: 14.3
click at [225, 216] on input "text" at bounding box center [269, 219] width 178 height 15
type input "15639247495"
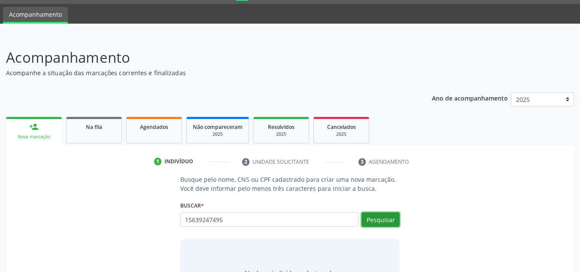
click at [385, 215] on button "Pesquisar" at bounding box center [380, 219] width 38 height 15
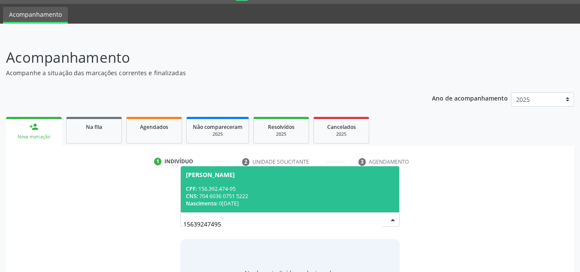
click at [280, 176] on div "Marcos Vinicius Santos da Silva" at bounding box center [290, 174] width 209 height 7
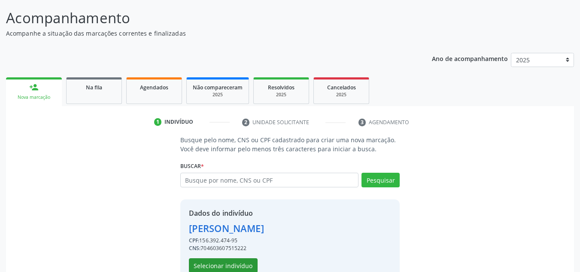
scroll to position [67, 0]
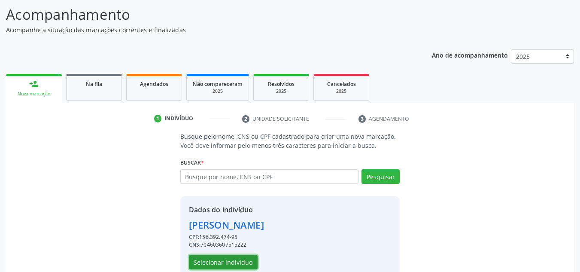
click at [212, 265] on button "Selecionar indivíduo" at bounding box center [223, 261] width 69 height 15
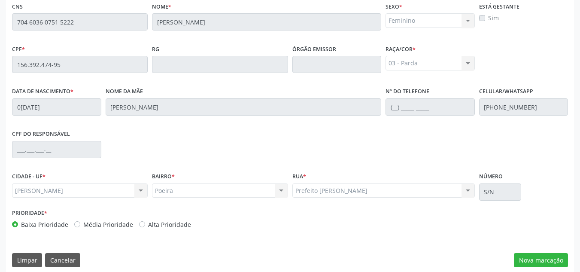
scroll to position [230, 0]
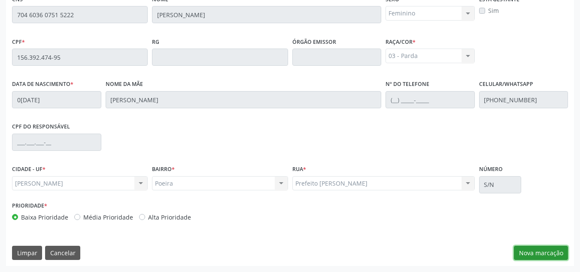
drag, startPoint x: 545, startPoint y: 253, endPoint x: 533, endPoint y: 245, distance: 14.9
click at [545, 252] on button "Nova marcação" at bounding box center [541, 252] width 54 height 15
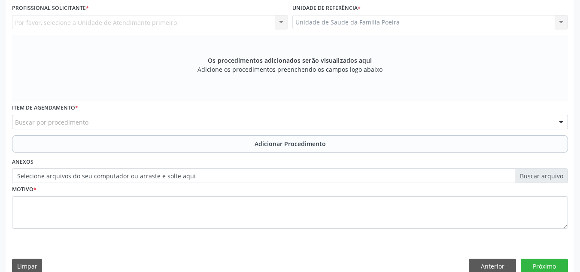
scroll to position [145, 0]
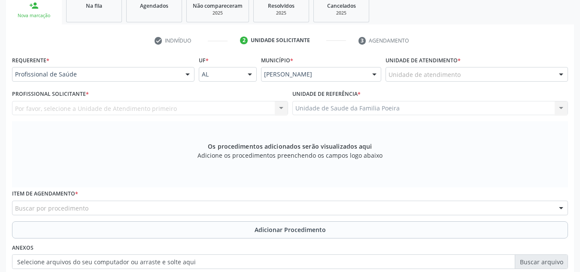
click at [430, 83] on div "Unidade de atendimento * Unidade de atendimento Aeronave Baron 58 Aeronave Cess…" at bounding box center [476, 70] width 187 height 33
click at [432, 79] on div "Unidade de atendimento" at bounding box center [476, 74] width 182 height 15
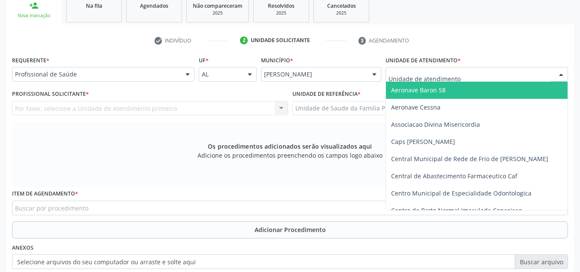
type input "O"
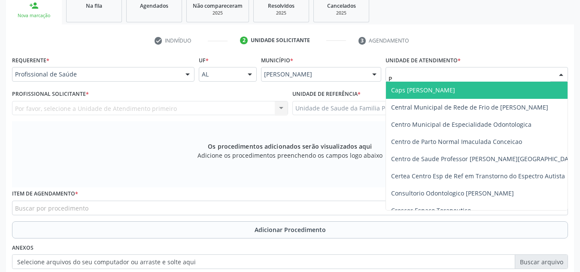
type input "PO"
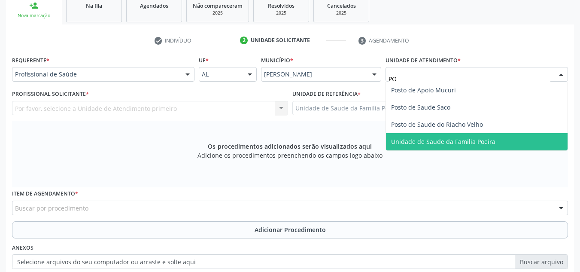
click at [448, 149] on span "Unidade de Saude da Familia Poeira" at bounding box center [476, 141] width 181 height 17
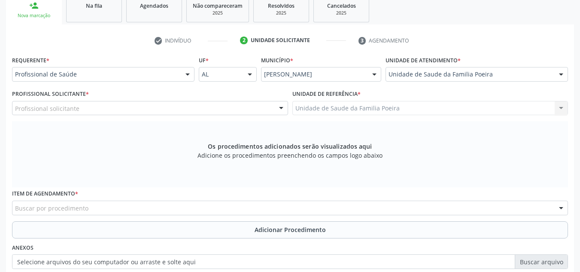
click at [99, 104] on div "Profissional solicitante" at bounding box center [150, 108] width 276 height 15
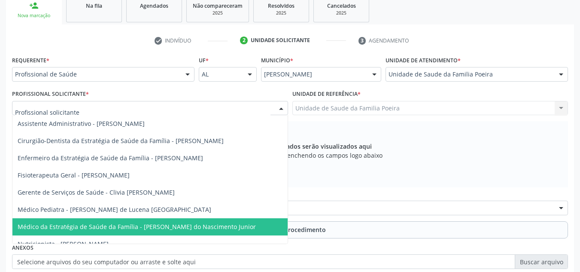
click at [107, 219] on span "Médico da Estratégia de Saúde da Família - [PERSON_NAME] do Nascimento Junior" at bounding box center [149, 226] width 275 height 17
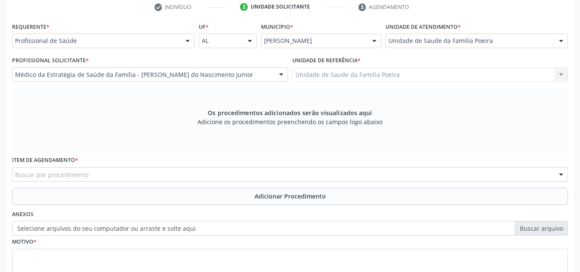
scroll to position [230, 0]
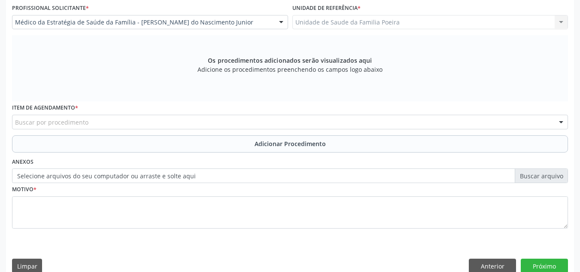
click at [118, 122] on div "Buscar por procedimento" at bounding box center [290, 122] width 556 height 15
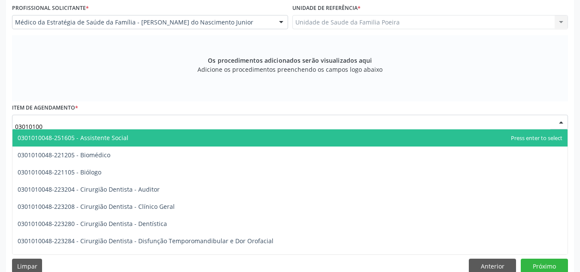
type input "030101003"
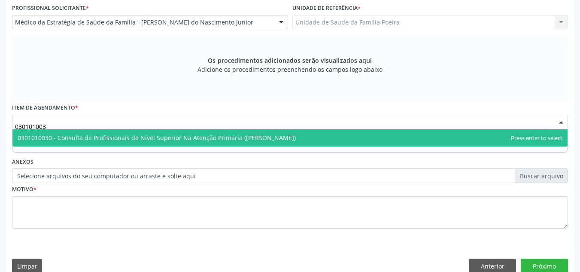
click at [118, 132] on span "0301010030 - Consulta de Profissionais de Nível Superior Na Atenção Primária ([…" at bounding box center [289, 137] width 555 height 17
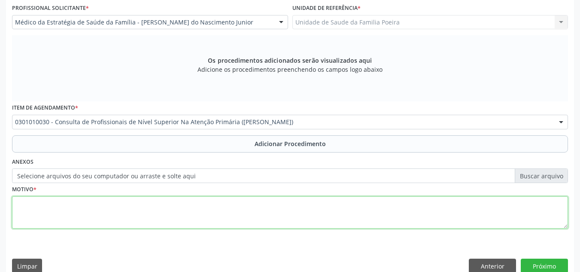
click at [91, 207] on textarea at bounding box center [290, 212] width 556 height 33
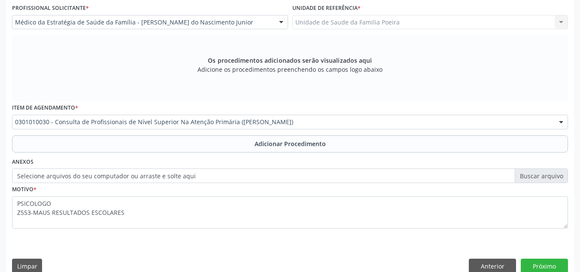
click at [235, 147] on button "Adicionar Procedimento" at bounding box center [290, 143] width 556 height 17
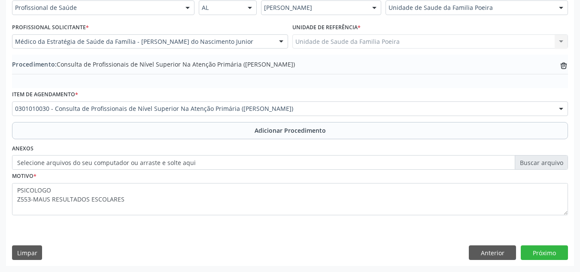
scroll to position [211, 0]
click at [529, 246] on button "Próximo" at bounding box center [543, 252] width 47 height 15
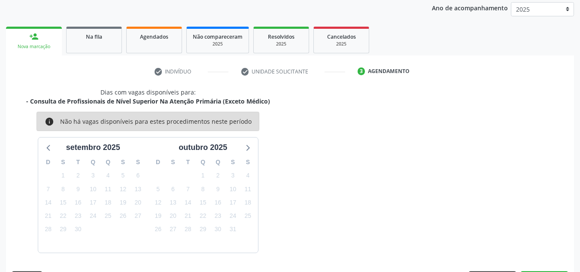
scroll to position [139, 0]
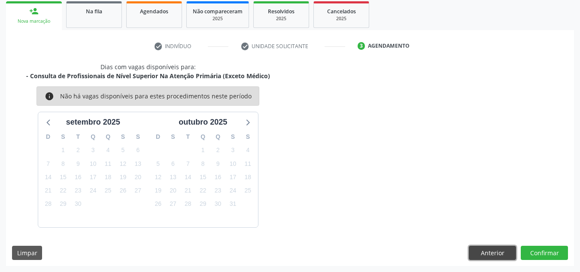
click at [505, 250] on button "Anterior" at bounding box center [492, 252] width 47 height 15
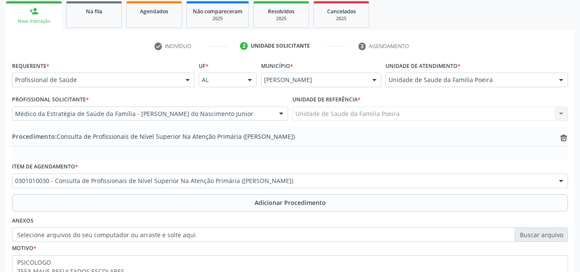
scroll to position [211, 0]
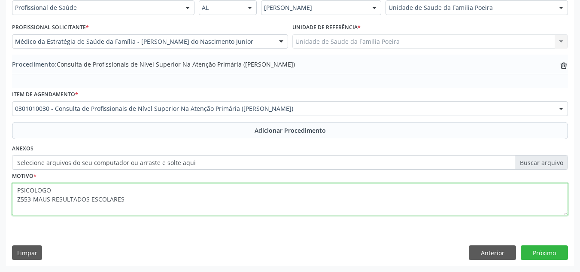
click at [59, 190] on textarea "PSICOLOGO Z553-MAUS RESULTADOS ESCOLARES" at bounding box center [290, 199] width 556 height 33
type textarea "PSICOLOGO INFANTIL Z553-MAUS RESULTADOS ESCOLARES"
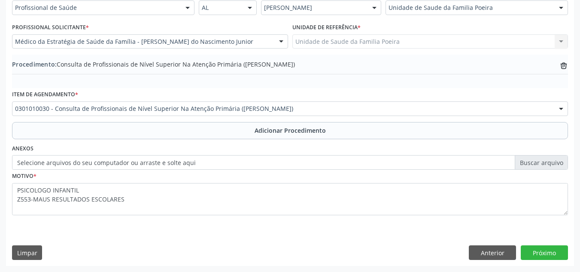
click at [564, 64] on icon at bounding box center [563, 65] width 6 height 4
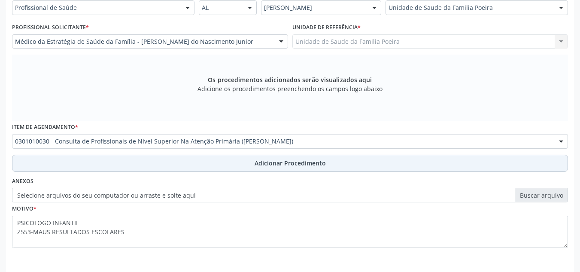
click at [292, 162] on span "Adicionar Procedimento" at bounding box center [289, 162] width 71 height 9
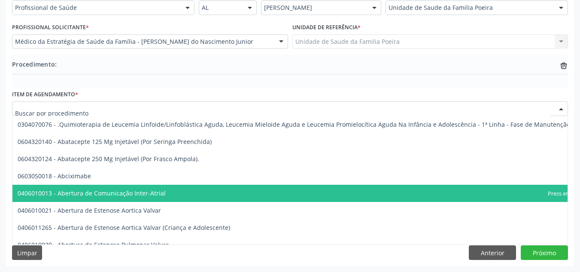
click at [561, 61] on icon "trash-outline icon" at bounding box center [563, 65] width 9 height 9
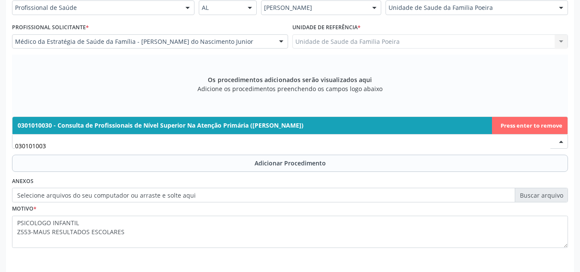
click at [236, 121] on span "0301010030 - Consulta de Profissionais de Nível Superior Na Atenção Primária ([…" at bounding box center [161, 125] width 286 height 8
type input "030101003"
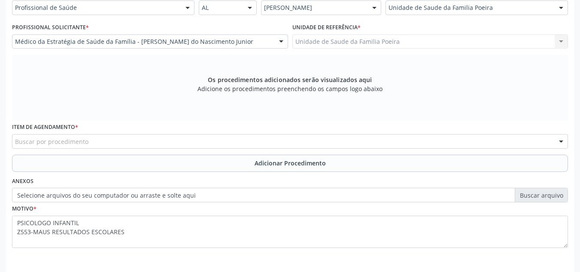
click at [234, 136] on div "Buscar por procedimento" at bounding box center [290, 141] width 556 height 15
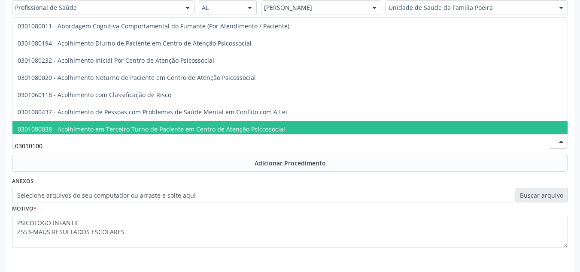
type input "030101003"
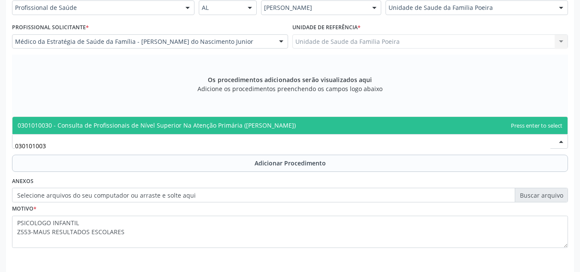
click at [176, 127] on span "0301010030 - Consulta de Profissionais de Nível Superior Na Atenção Primária ([…" at bounding box center [157, 125] width 278 height 8
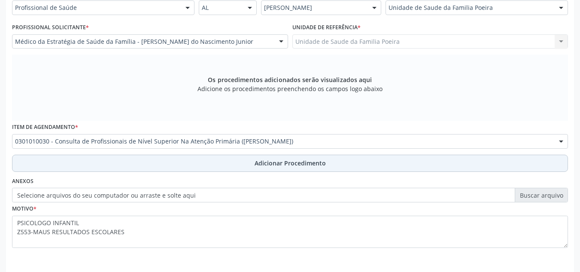
click at [216, 166] on button "Adicionar Procedimento" at bounding box center [290, 162] width 556 height 17
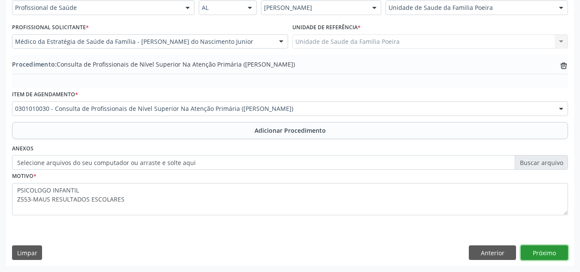
click at [536, 248] on button "Próximo" at bounding box center [543, 252] width 47 height 15
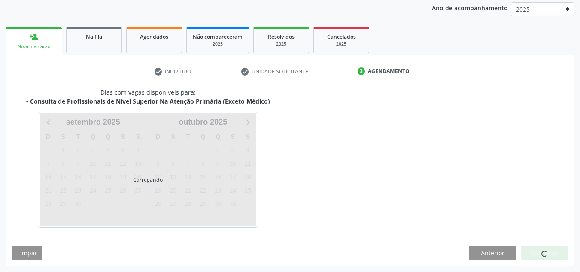
scroll to position [139, 0]
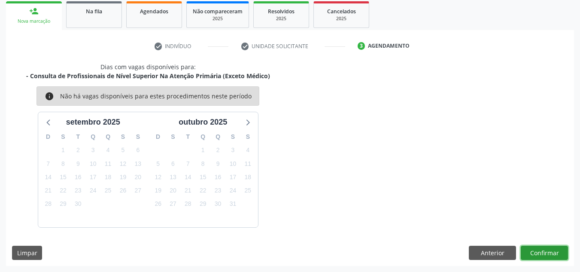
click at [545, 248] on button "Confirmar" at bounding box center [543, 252] width 47 height 15
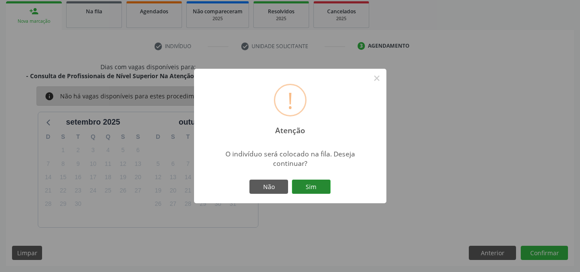
click at [322, 185] on button "Sim" at bounding box center [311, 186] width 39 height 15
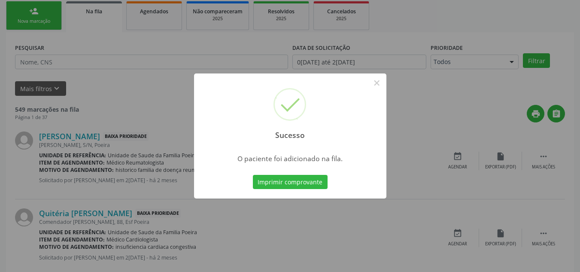
scroll to position [24, 0]
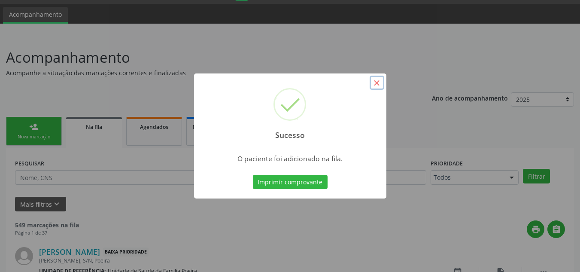
click at [373, 85] on button "×" at bounding box center [376, 83] width 15 height 15
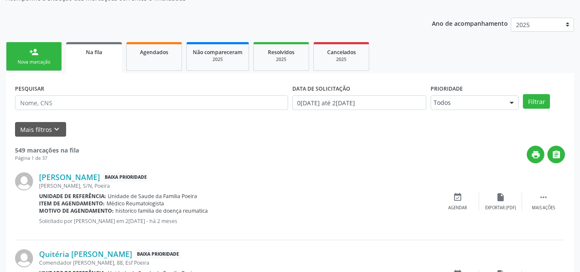
scroll to position [109, 0]
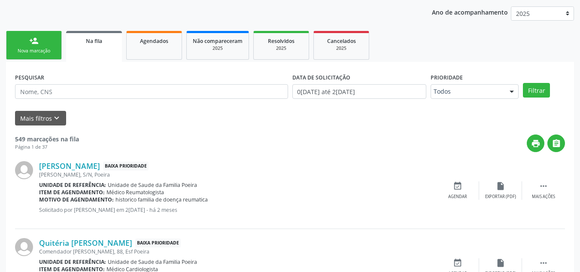
click at [16, 48] on div "Nova marcação" at bounding box center [33, 51] width 43 height 6
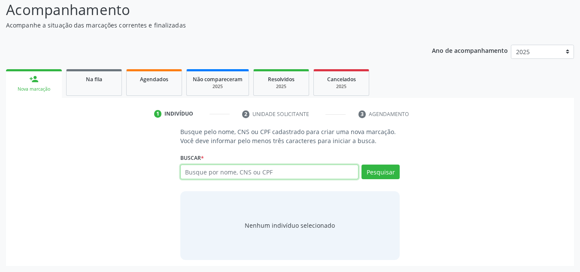
click at [212, 168] on input "text" at bounding box center [269, 171] width 178 height 15
type input "00631589490"
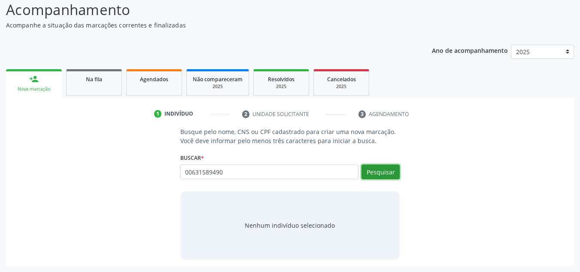
click at [390, 170] on button "Pesquisar" at bounding box center [380, 171] width 38 height 15
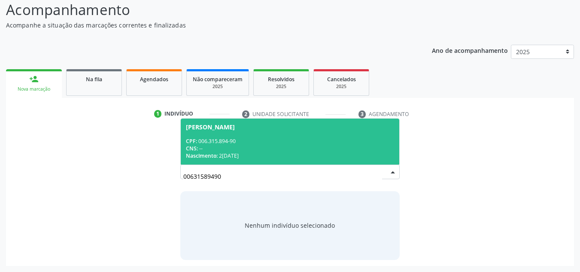
click at [245, 132] on span "Isis Maria Santos de Lima CPF: 006.315.894-90 CNS: -- Nascimento: 28/05/2025" at bounding box center [290, 141] width 219 height 46
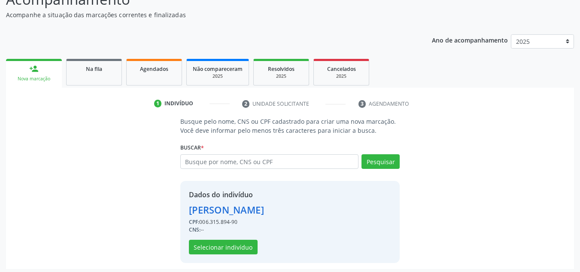
scroll to position [85, 0]
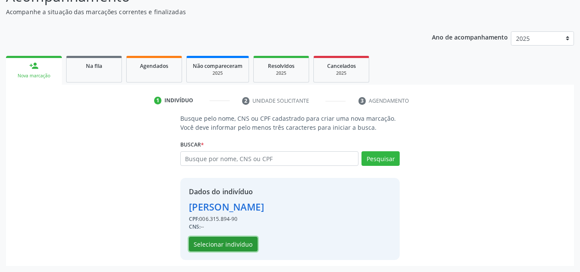
click at [224, 244] on button "Selecionar indivíduo" at bounding box center [223, 243] width 69 height 15
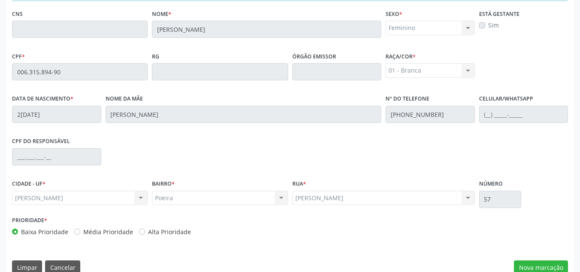
scroll to position [230, 0]
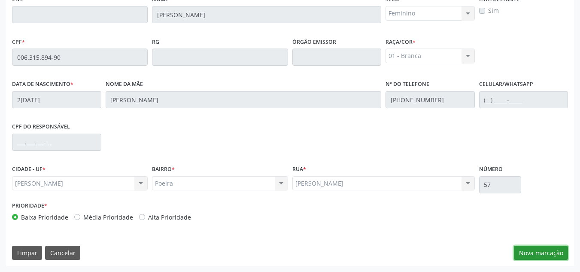
click at [540, 258] on button "Nova marcação" at bounding box center [541, 252] width 54 height 15
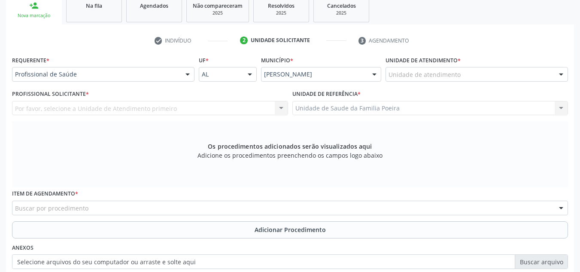
scroll to position [102, 0]
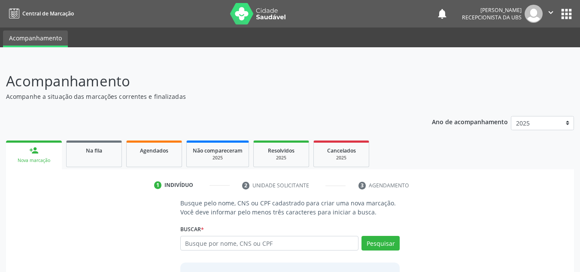
scroll to position [71, 0]
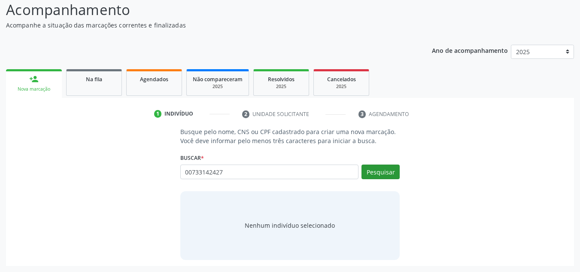
type input "00733142427"
click at [375, 178] on button "Pesquisar" at bounding box center [380, 171] width 38 height 15
type input "00733142427"
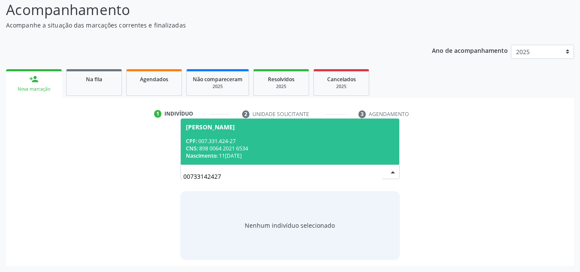
click at [287, 145] on div "CNS: 898 0064 2021 6534" at bounding box center [290, 148] width 209 height 7
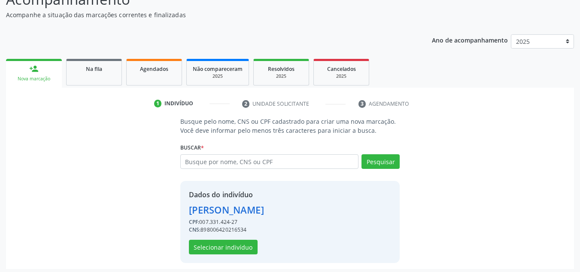
scroll to position [85, 0]
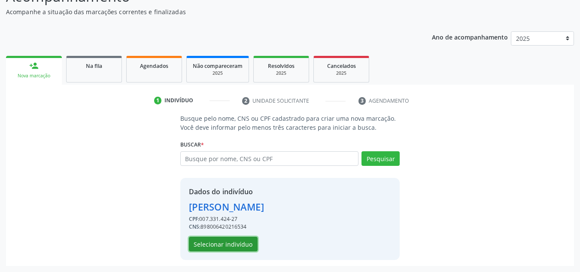
click at [244, 243] on button "Selecionar indivíduo" at bounding box center [223, 243] width 69 height 15
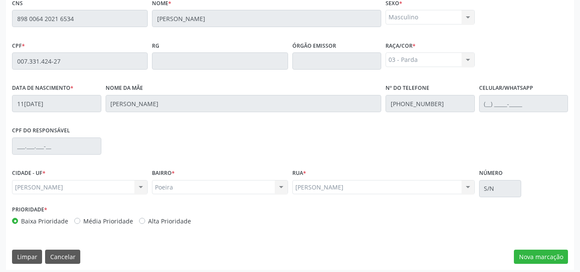
scroll to position [230, 0]
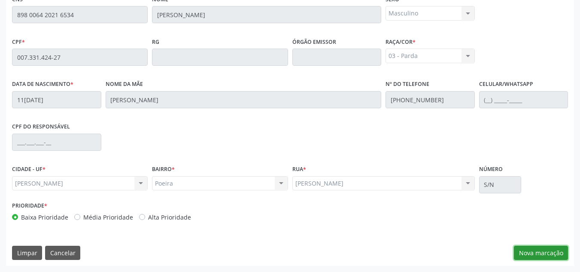
click at [540, 251] on button "Nova marcação" at bounding box center [541, 252] width 54 height 15
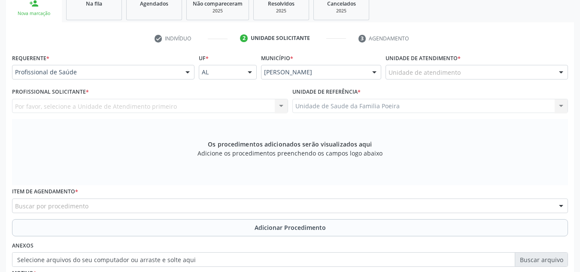
scroll to position [145, 0]
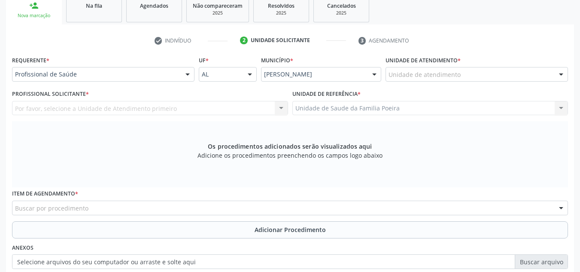
click at [481, 80] on div "Unidade de atendimento" at bounding box center [476, 74] width 182 height 15
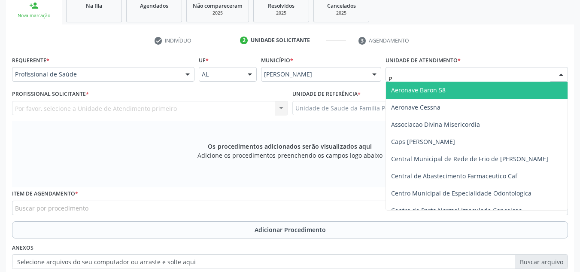
type input "PO"
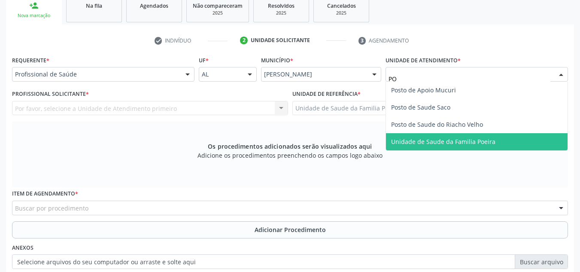
click at [507, 142] on span "Unidade de Saude da Familia Poeira" at bounding box center [476, 141] width 181 height 17
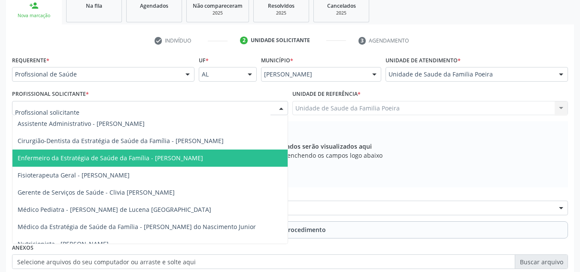
click at [97, 155] on span "Enfermeiro da Estratégia de Saúde da Família - [PERSON_NAME]" at bounding box center [110, 158] width 185 height 8
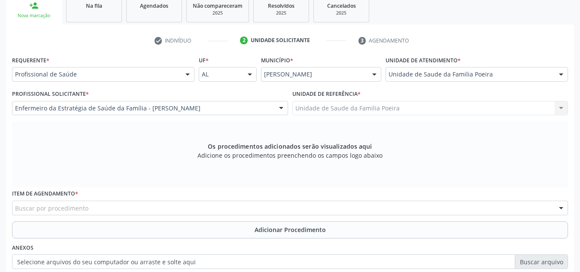
click at [100, 206] on div "Buscar por procedimento" at bounding box center [290, 207] width 556 height 15
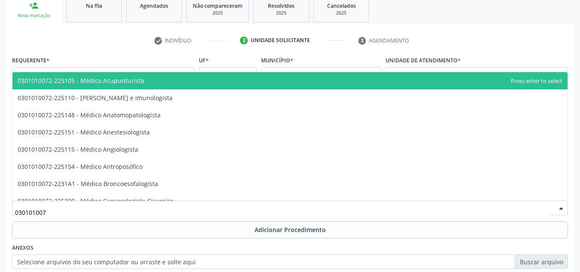
type input "0301010072"
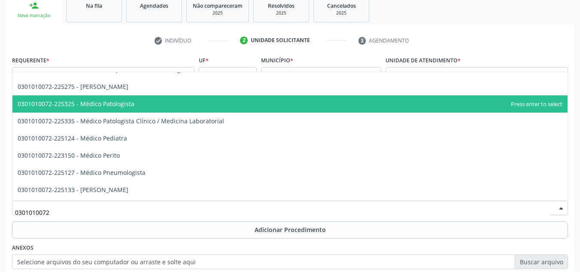
scroll to position [815, 0]
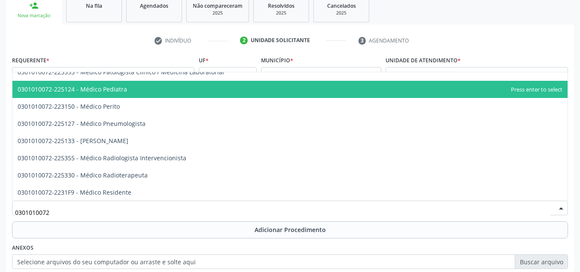
click at [126, 91] on span "0301010072-225124 - Médico Pediatra" at bounding box center [289, 89] width 555 height 17
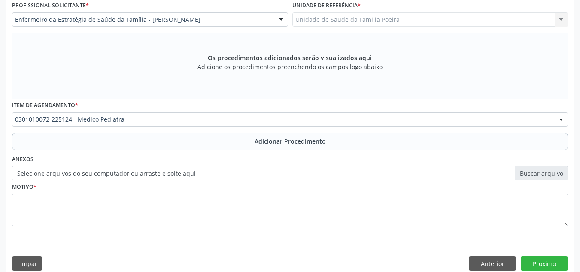
scroll to position [244, 0]
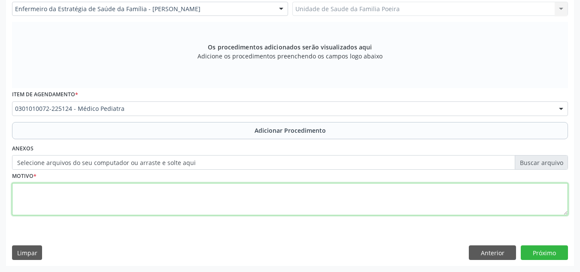
click at [115, 199] on textarea at bounding box center [290, 199] width 556 height 33
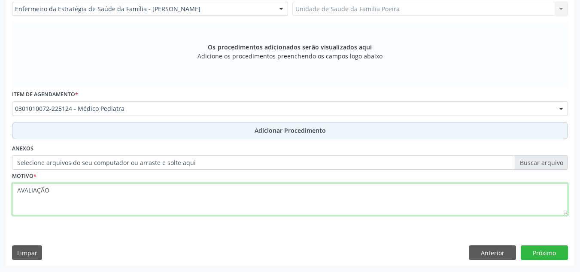
type textarea "AVALIAÇÃO"
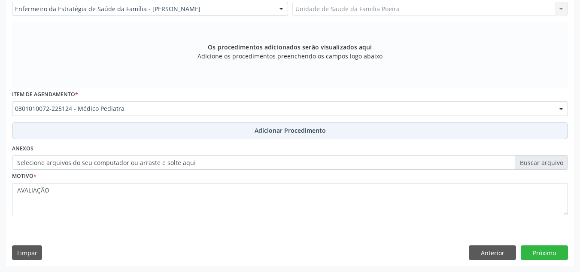
click at [311, 130] on span "Adicionar Procedimento" at bounding box center [289, 130] width 71 height 9
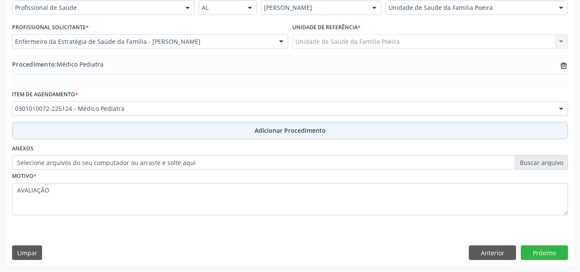
scroll to position [211, 0]
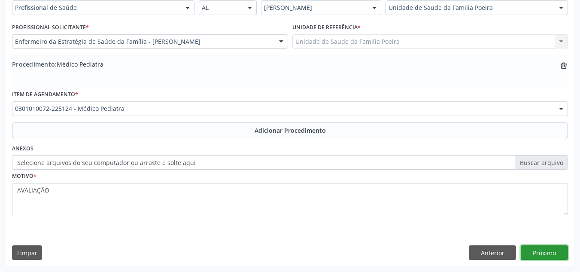
click at [538, 251] on button "Próximo" at bounding box center [543, 252] width 47 height 15
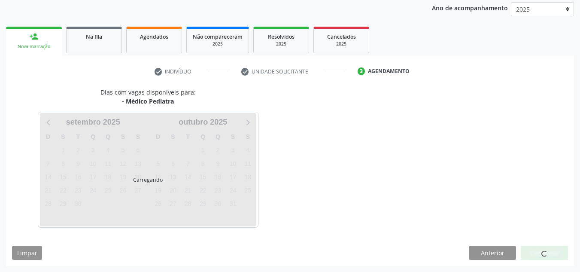
scroll to position [139, 0]
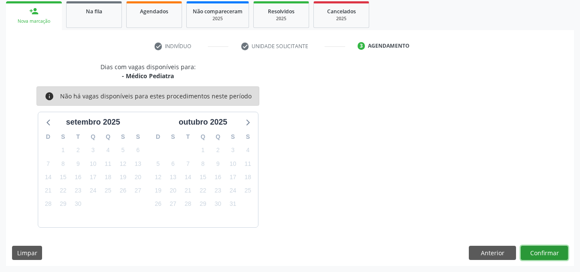
click at [538, 256] on button "Confirmar" at bounding box center [543, 252] width 47 height 15
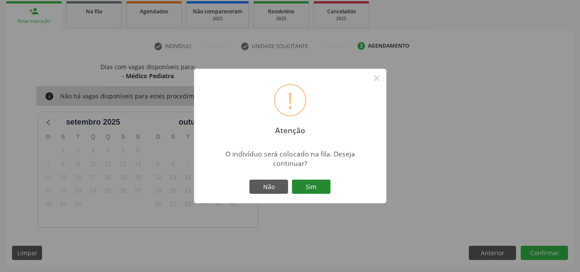
click at [303, 185] on button "Sim" at bounding box center [311, 186] width 39 height 15
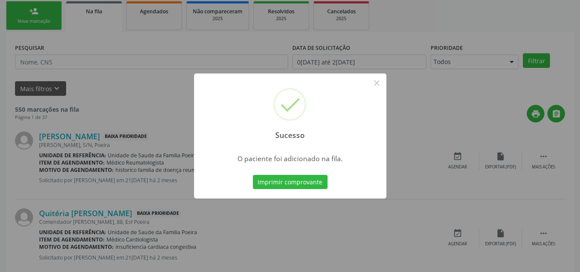
scroll to position [24, 0]
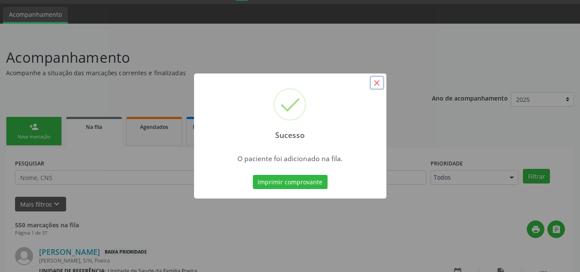
click at [370, 81] on button "×" at bounding box center [376, 83] width 15 height 15
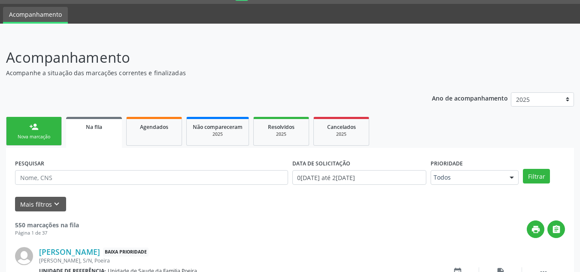
click at [20, 125] on link "person_add Nova marcação" at bounding box center [34, 131] width 56 height 29
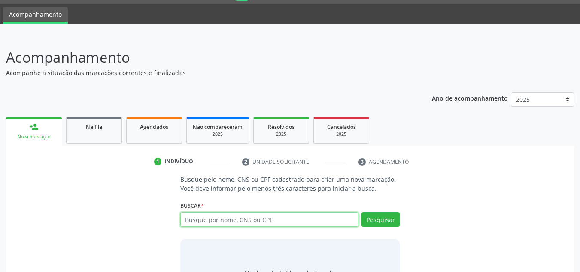
click at [265, 221] on input "text" at bounding box center [269, 219] width 178 height 15
type input "15027464410"
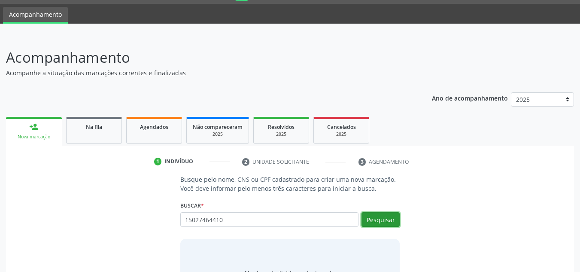
click at [382, 218] on button "Pesquisar" at bounding box center [380, 219] width 38 height 15
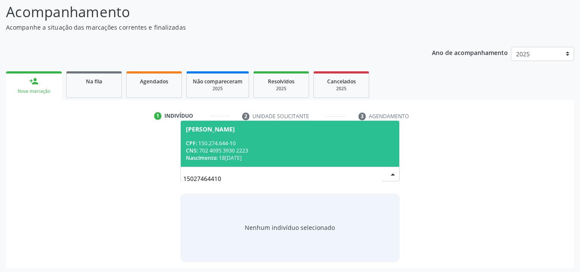
scroll to position [71, 0]
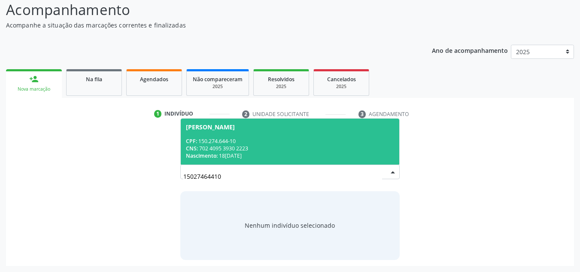
click at [244, 143] on div "CPF: 150.274.644-10" at bounding box center [290, 140] width 209 height 7
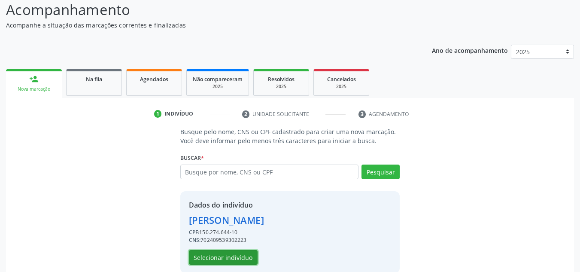
click at [236, 256] on button "Selecionar indivíduo" at bounding box center [223, 257] width 69 height 15
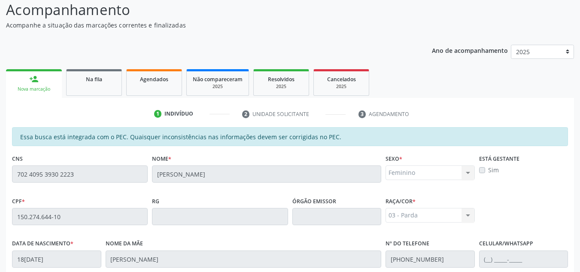
scroll to position [230, 0]
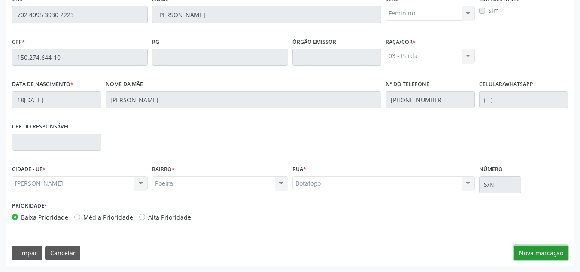
drag, startPoint x: 552, startPoint y: 250, endPoint x: 544, endPoint y: 249, distance: 8.3
click at [550, 250] on button "Nova marcação" at bounding box center [541, 252] width 54 height 15
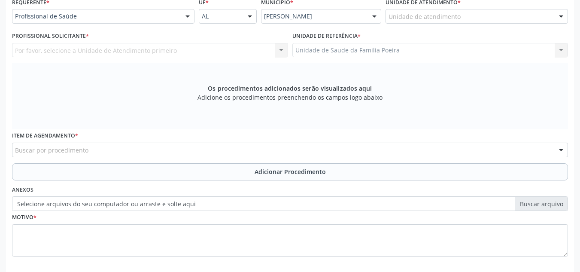
scroll to position [187, 0]
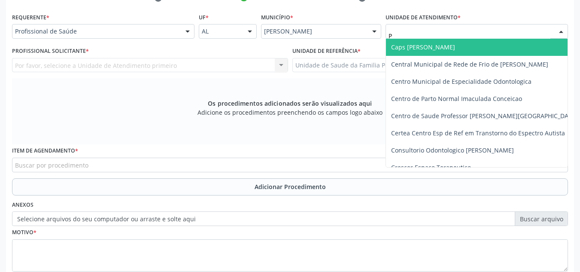
type input "PO"
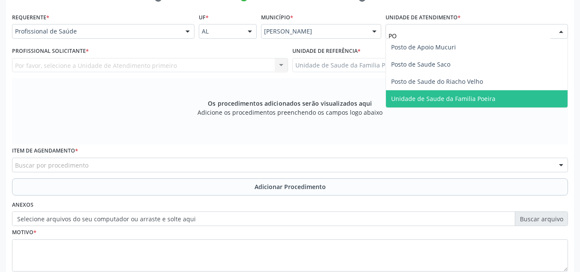
drag, startPoint x: 490, startPoint y: 106, endPoint x: 452, endPoint y: 98, distance: 39.5
click at [490, 105] on span "Unidade de Saude da Familia Poeira" at bounding box center [476, 98] width 181 height 17
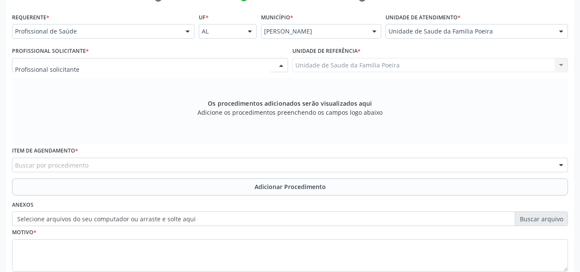
click at [145, 67] on div at bounding box center [150, 65] width 276 height 15
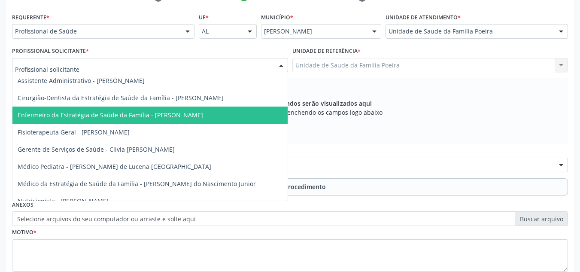
click at [164, 115] on span "Enfermeiro da Estratégia de Saúde da Família - [PERSON_NAME]" at bounding box center [110, 115] width 185 height 8
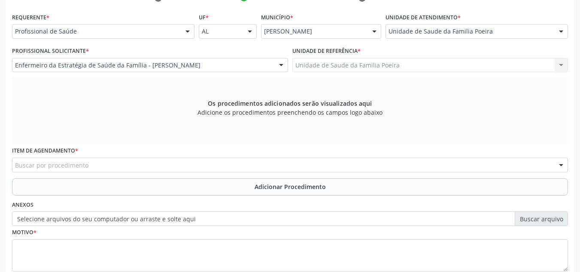
click at [168, 164] on div "Buscar por procedimento" at bounding box center [290, 164] width 556 height 15
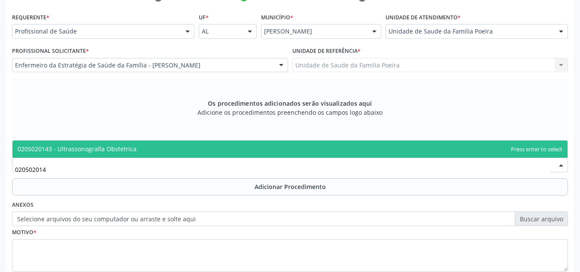
type input "0205020143"
click at [168, 149] on span "0205020143 - Ultrassonografia Obstetrica" at bounding box center [289, 148] width 555 height 17
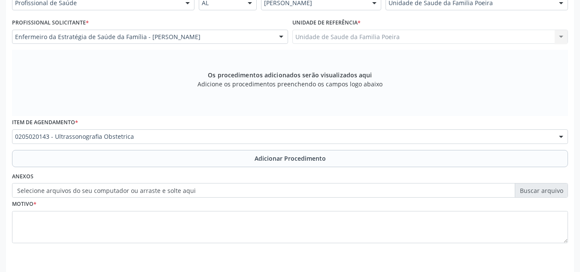
scroll to position [230, 0]
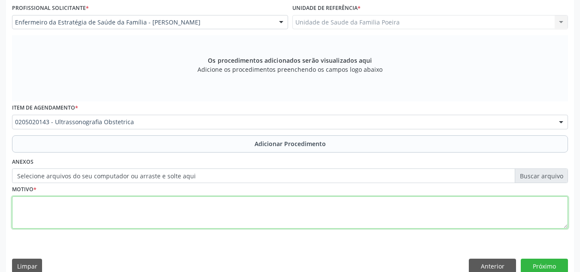
click at [154, 210] on textarea at bounding box center [290, 212] width 556 height 33
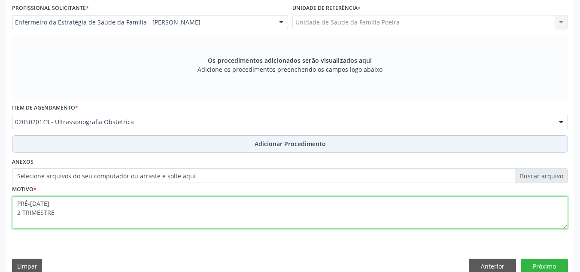
type textarea "PRÉ-NATAL 2 TRIMESTRE"
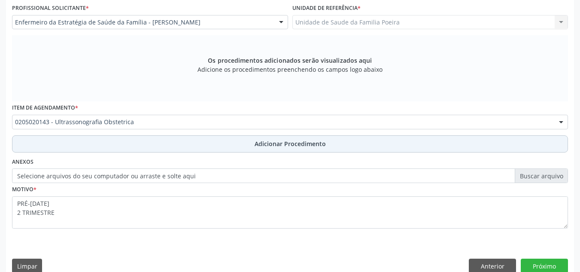
click at [200, 147] on button "Adicionar Procedimento" at bounding box center [290, 143] width 556 height 17
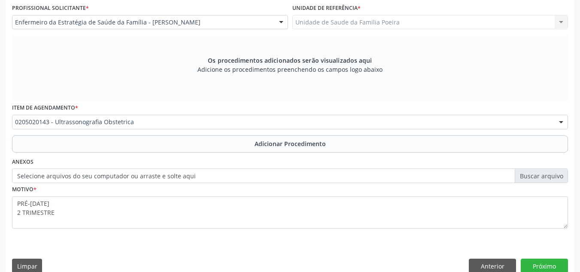
scroll to position [211, 0]
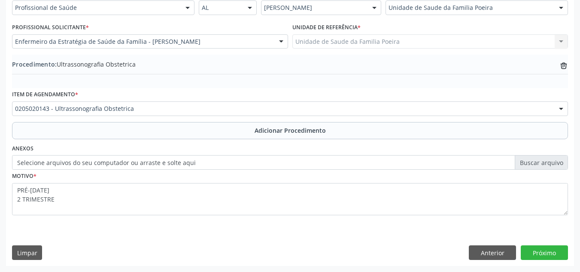
click at [541, 241] on div "Requerente * Profissional de Saúde Profissional de Saúde Paciente Nenhum result…" at bounding box center [290, 126] width 568 height 278
click at [542, 250] on button "Próximo" at bounding box center [543, 252] width 47 height 15
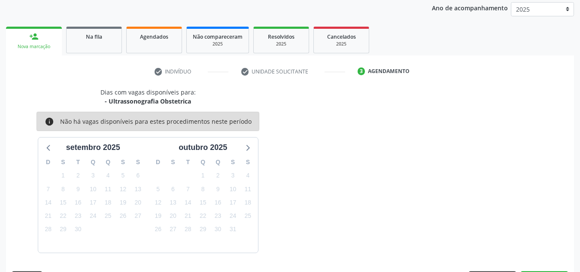
scroll to position [139, 0]
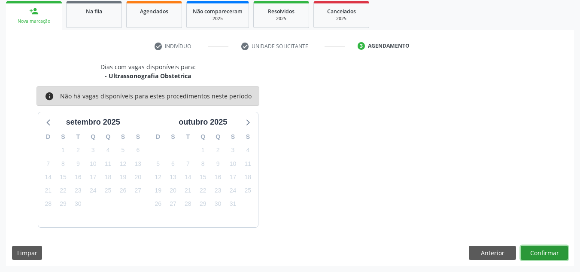
click at [545, 255] on button "Confirmar" at bounding box center [543, 252] width 47 height 15
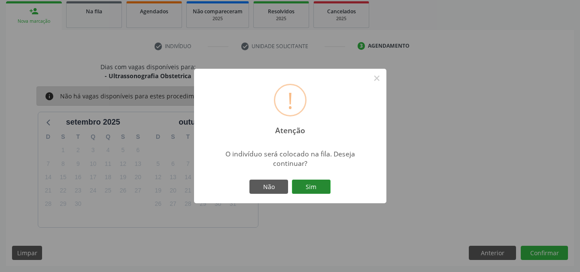
click at [317, 193] on button "Sim" at bounding box center [311, 186] width 39 height 15
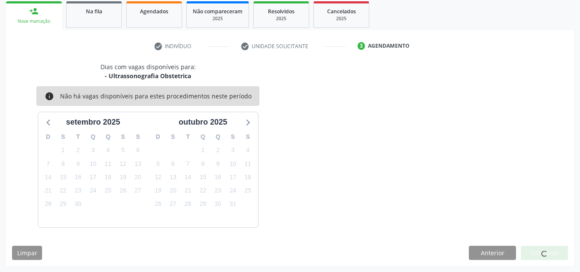
scroll to position [24, 0]
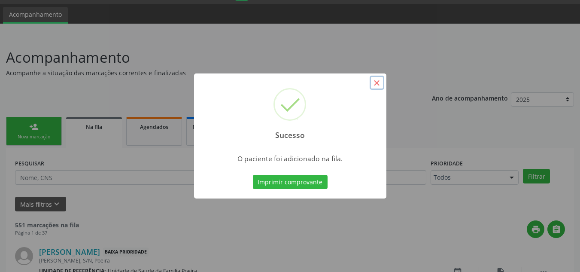
click at [373, 82] on button "×" at bounding box center [376, 83] width 15 height 15
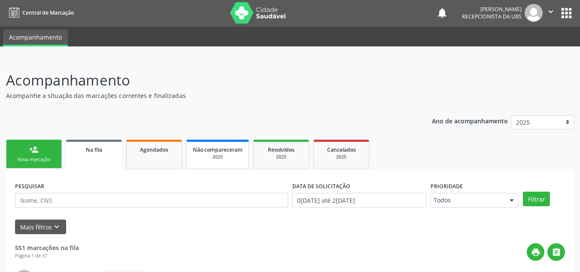
scroll to position [0, 0]
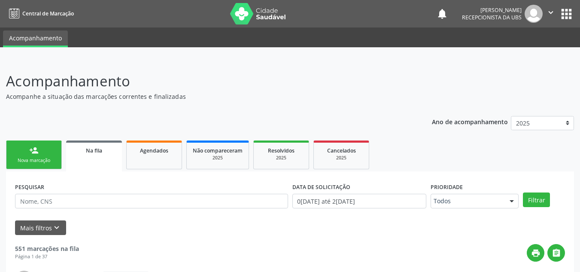
click at [116, 154] on link "Na fila" at bounding box center [94, 155] width 56 height 31
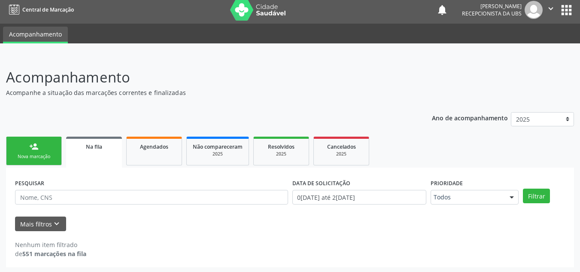
scroll to position [5, 0]
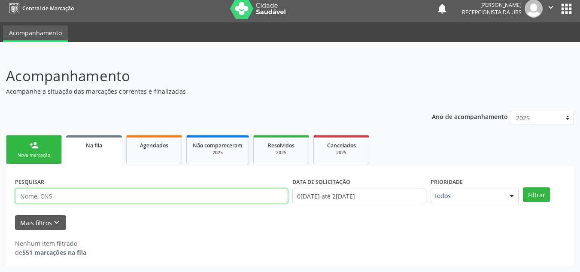
paste input "708105501142235"
type input "708105501142235"
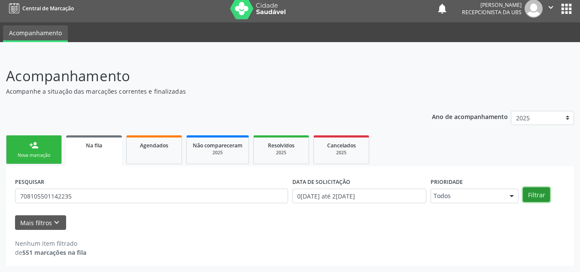
click at [523, 196] on button "Filtrar" at bounding box center [536, 194] width 27 height 15
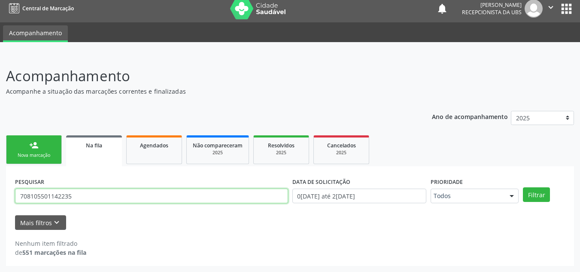
drag, startPoint x: 112, startPoint y: 193, endPoint x: 15, endPoint y: 187, distance: 97.6
click at [15, 187] on div "PESQUISAR 708105501142235" at bounding box center [151, 191] width 277 height 33
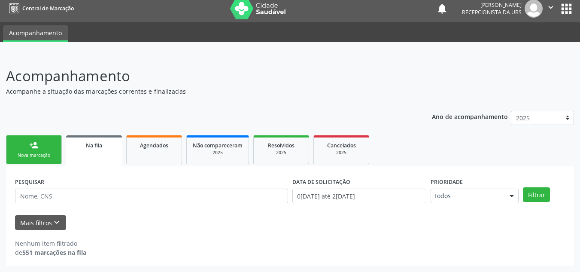
drag, startPoint x: 27, startPoint y: 142, endPoint x: 264, endPoint y: 142, distance: 236.8
click at [27, 142] on link "person_add Nova marcação" at bounding box center [34, 149] width 56 height 29
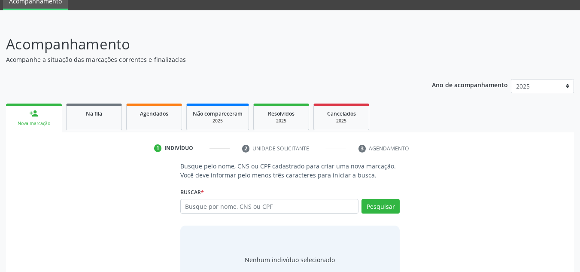
scroll to position [71, 0]
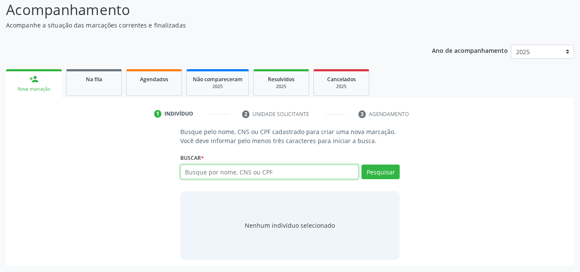
paste input "708105501142235"
type input "708105501142235"
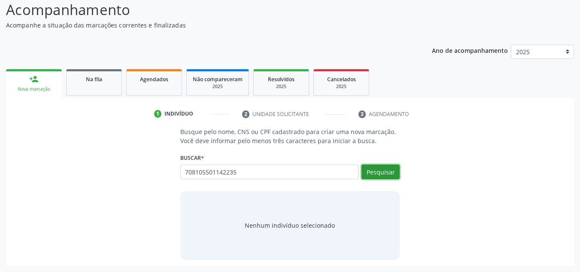
click at [378, 172] on button "Pesquisar" at bounding box center [380, 171] width 38 height 15
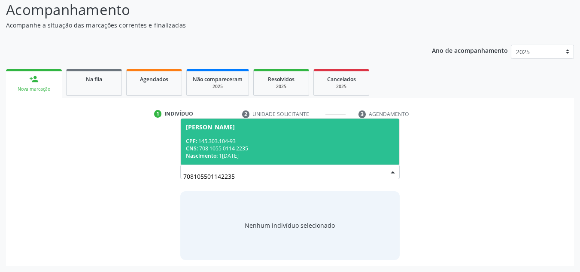
click at [235, 128] on div "Maria Eduarda Rodrigues de Oliveira" at bounding box center [210, 127] width 49 height 7
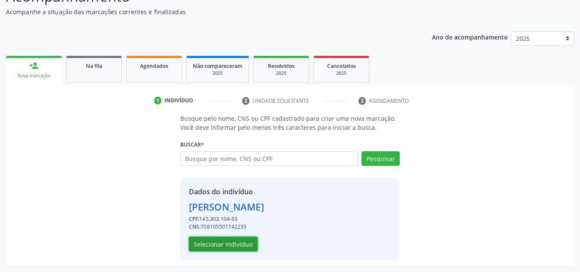
click at [213, 241] on button "Selecionar indivíduo" at bounding box center [223, 243] width 69 height 15
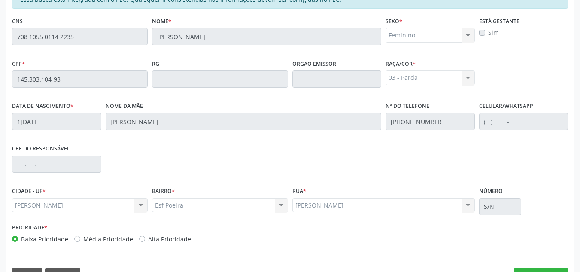
scroll to position [230, 0]
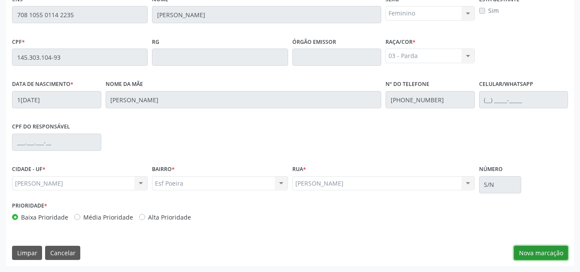
click at [538, 259] on button "Nova marcação" at bounding box center [541, 252] width 54 height 15
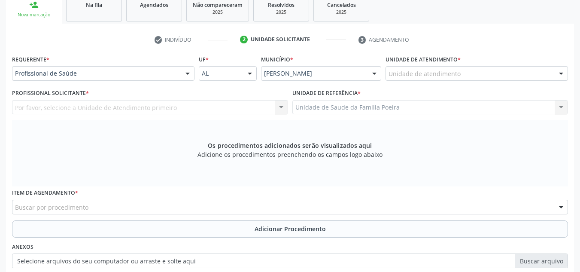
scroll to position [145, 0]
click at [480, 70] on div "Unidade de atendimento" at bounding box center [476, 74] width 182 height 15
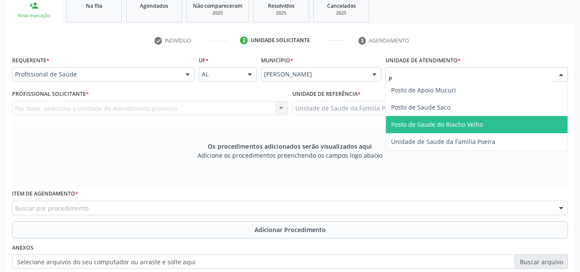
type input "PO"
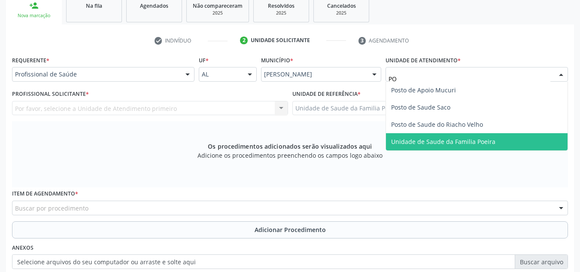
click at [463, 139] on span "Unidade de Saude da Familia Poeira" at bounding box center [443, 141] width 104 height 8
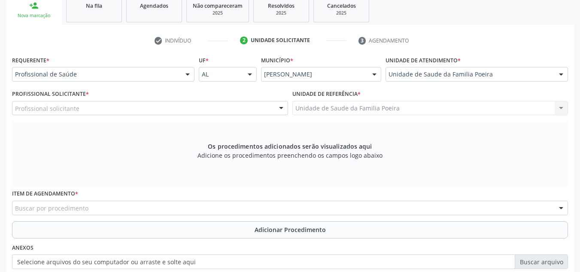
click at [83, 109] on div "Profissional solicitante" at bounding box center [150, 108] width 276 height 15
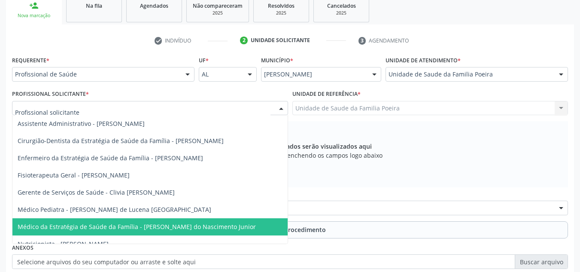
click at [121, 224] on span "Médico da Estratégia de Saúde da Família - [PERSON_NAME] do Nascimento Junior" at bounding box center [137, 226] width 238 height 8
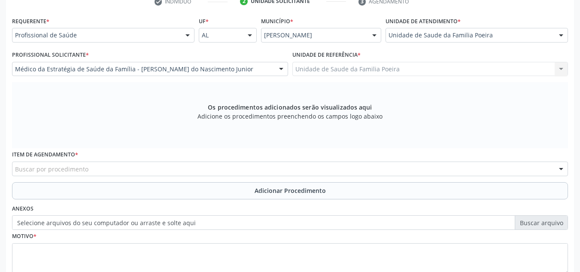
scroll to position [230, 0]
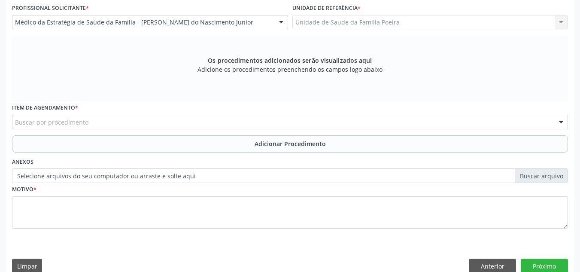
click at [103, 120] on div "Buscar por procedimento" at bounding box center [290, 122] width 556 height 15
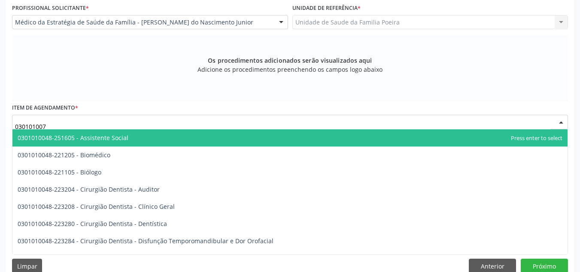
type input "0301010072"
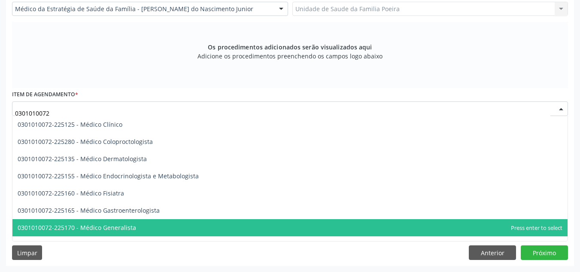
scroll to position [386, 0]
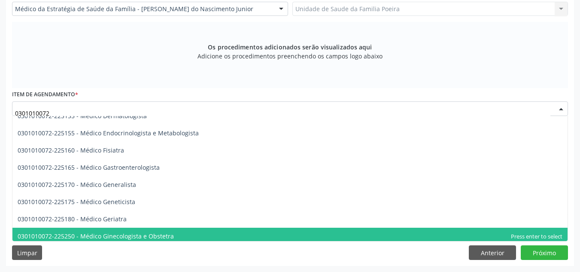
click at [96, 230] on span "0301010072-225250 - Médico Ginecologista e Obstetra" at bounding box center [289, 235] width 555 height 17
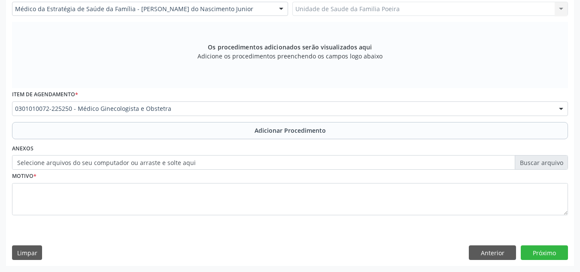
click at [99, 175] on div "Requerente * Profissional de Saúde Profissional de Saúde Paciente Nenhum result…" at bounding box center [290, 91] width 556 height 272
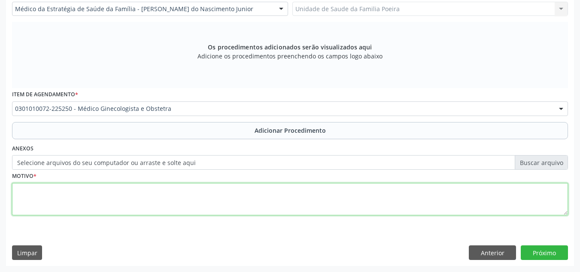
click at [94, 193] on textarea at bounding box center [290, 199] width 556 height 33
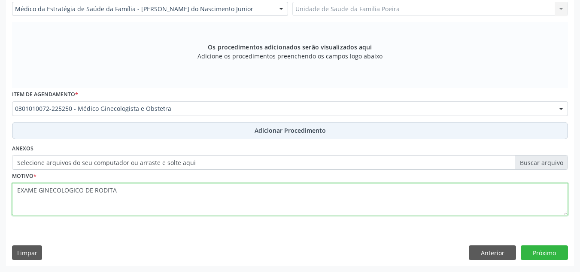
type textarea "EXAME GINECOLOGICO DE RODITA"
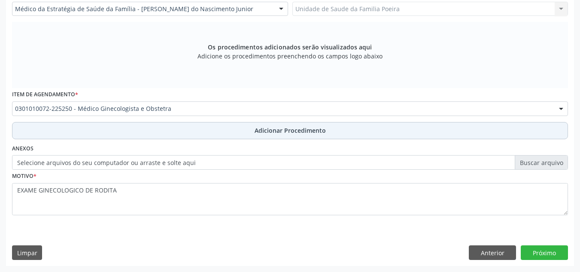
click at [319, 130] on span "Adicionar Procedimento" at bounding box center [289, 130] width 71 height 9
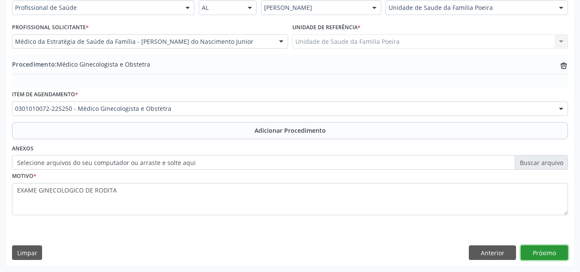
click at [550, 254] on button "Próximo" at bounding box center [543, 252] width 47 height 15
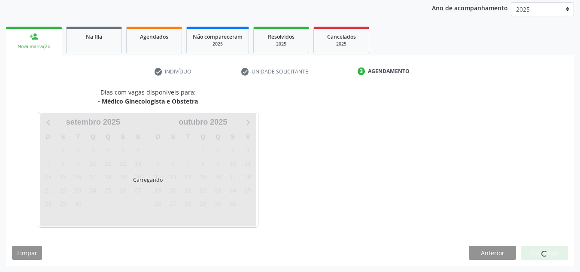
scroll to position [139, 0]
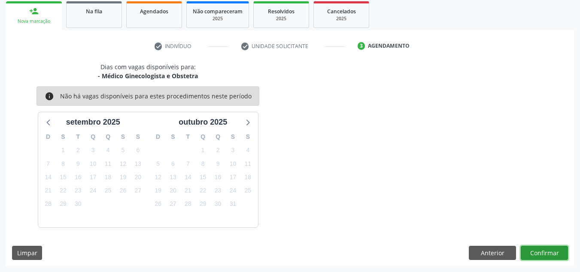
click at [548, 251] on button "Confirmar" at bounding box center [543, 252] width 47 height 15
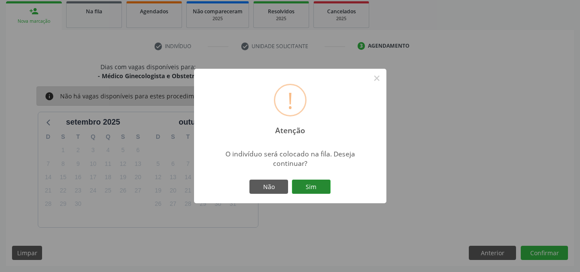
click at [308, 191] on button "Sim" at bounding box center [311, 186] width 39 height 15
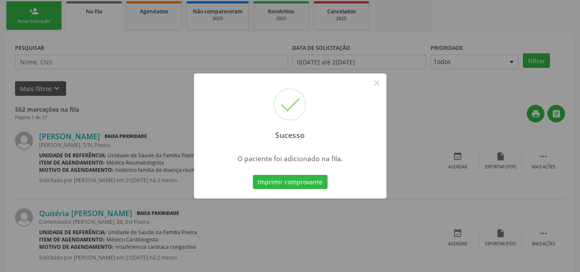
scroll to position [24, 0]
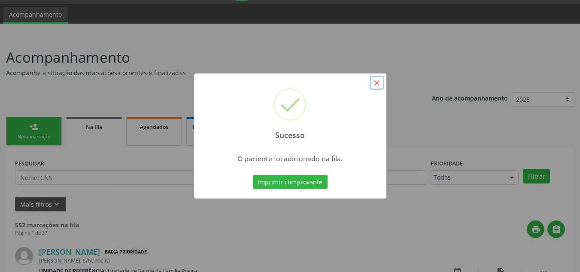
click at [379, 85] on button "×" at bounding box center [376, 83] width 15 height 15
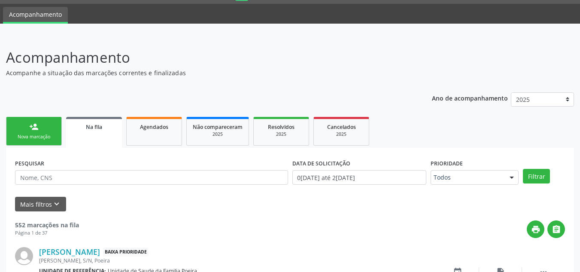
click at [31, 141] on link "person_add Nova marcação" at bounding box center [34, 131] width 56 height 29
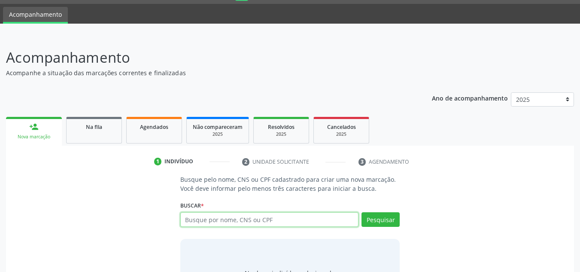
paste input "708105501142235"
type input "708105501142235"
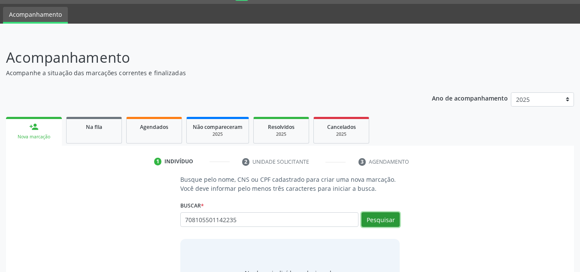
click at [377, 217] on button "Pesquisar" at bounding box center [380, 219] width 38 height 15
type input "708105501142235"
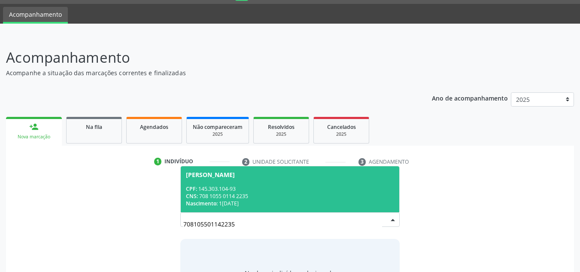
click at [278, 193] on div "CNS: 708 1055 0114 2235" at bounding box center [290, 195] width 209 height 7
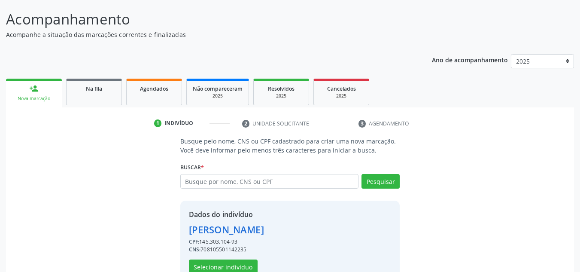
scroll to position [85, 0]
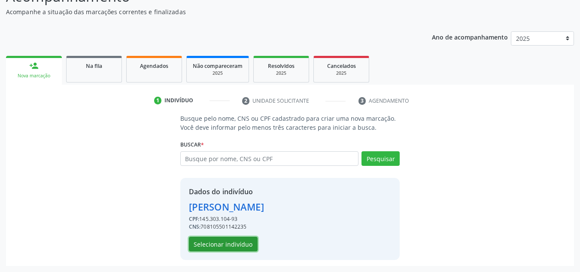
click at [248, 240] on button "Selecionar indivíduo" at bounding box center [223, 243] width 69 height 15
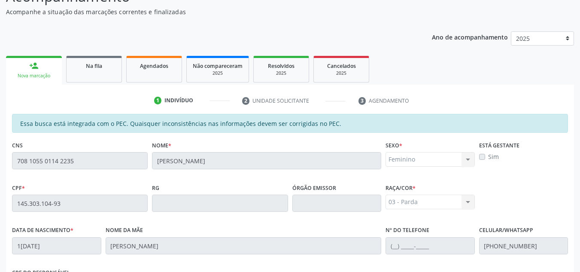
scroll to position [230, 0]
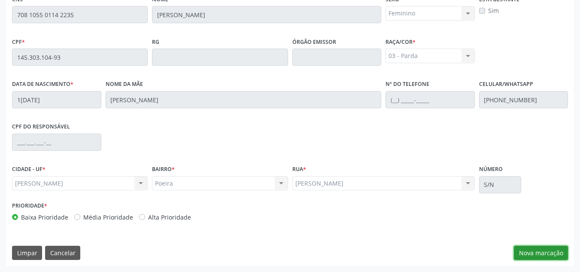
click at [543, 252] on button "Nova marcação" at bounding box center [541, 252] width 54 height 15
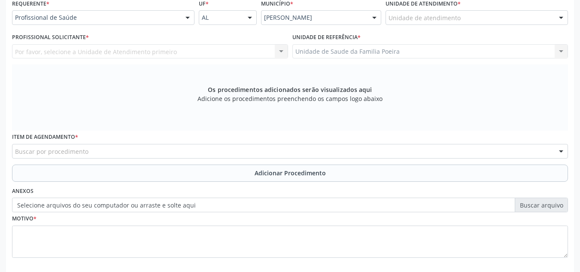
scroll to position [187, 0]
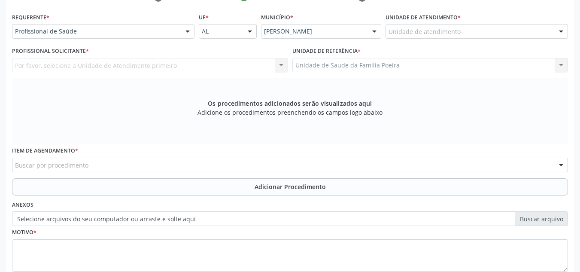
click at [481, 31] on div "Unidade de atendimento" at bounding box center [476, 31] width 182 height 15
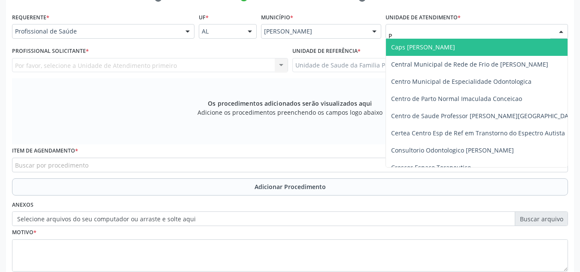
type input "PO"
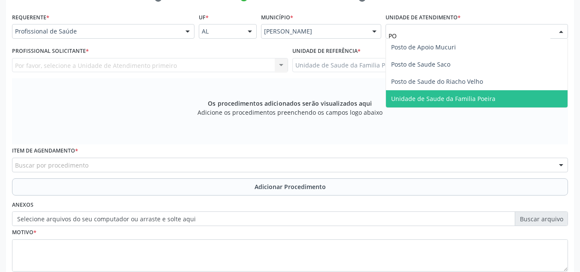
click at [498, 101] on span "Unidade de Saude da Familia Poeira" at bounding box center [476, 98] width 181 height 17
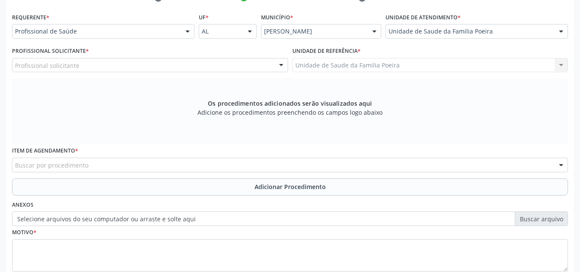
click at [133, 67] on div "Profissional solicitante" at bounding box center [150, 65] width 276 height 15
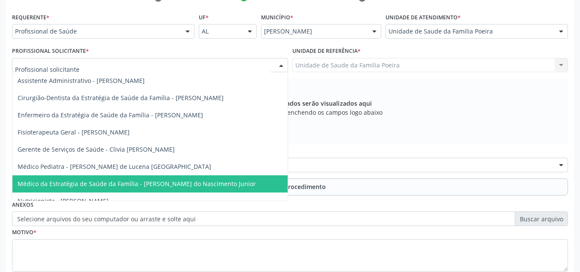
click at [145, 178] on span "Médico da Estratégia de Saúde da Família - [PERSON_NAME] do Nascimento Junior" at bounding box center [149, 183] width 275 height 17
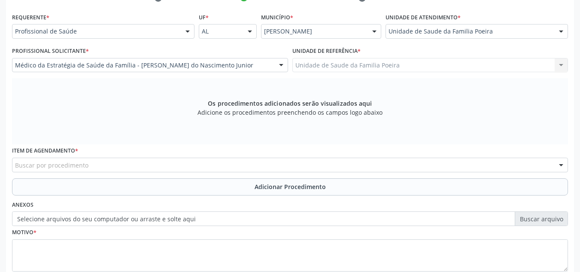
click at [125, 164] on div "Buscar por procedimento" at bounding box center [290, 164] width 556 height 15
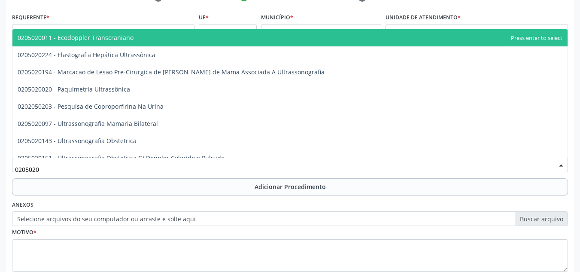
type input "02050201"
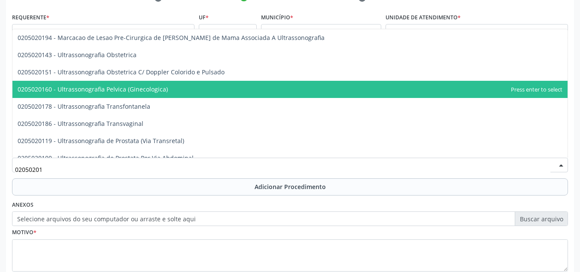
click at [133, 91] on span "0205020160 - Ultrassonografia Pelvica (Ginecologica)" at bounding box center [93, 89] width 150 height 8
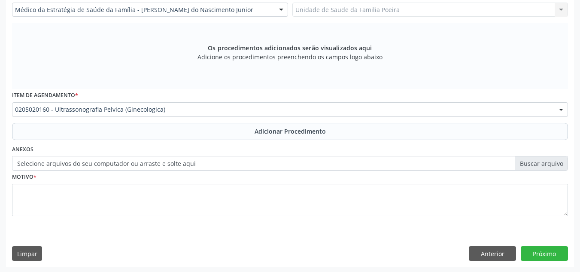
scroll to position [244, 0]
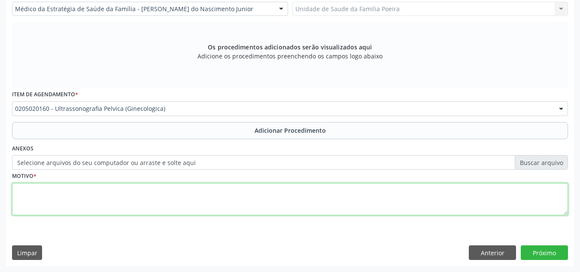
click at [142, 201] on textarea at bounding box center [290, 199] width 556 height 33
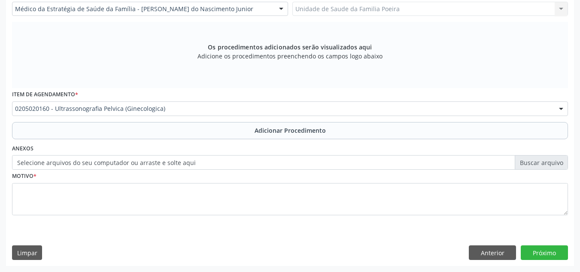
drag, startPoint x: 141, startPoint y: 237, endPoint x: 141, endPoint y: 279, distance: 41.6
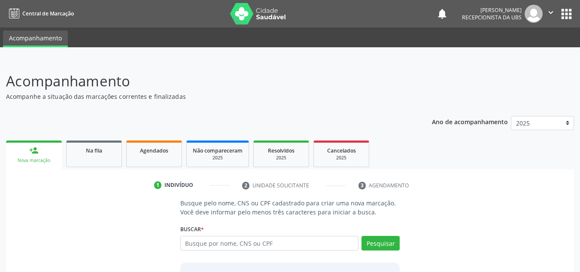
click at [211, 241] on input "text" at bounding box center [269, 243] width 178 height 15
type input "708105501142235"
click at [366, 241] on button "Pesquisar" at bounding box center [380, 243] width 38 height 15
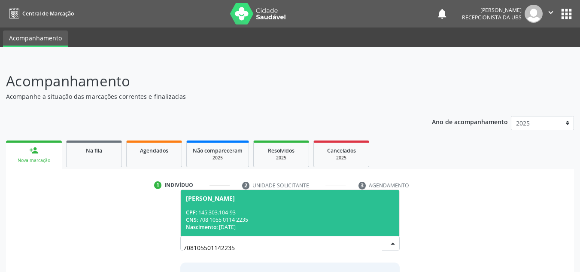
scroll to position [0, 0]
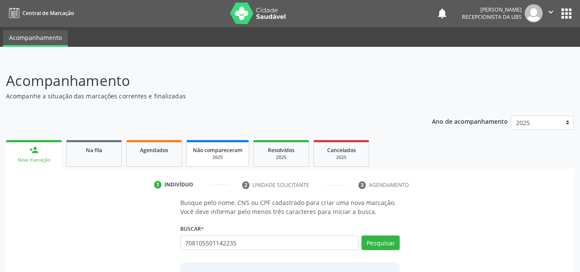
click at [245, 140] on link "Não compareceram 2025" at bounding box center [217, 153] width 63 height 27
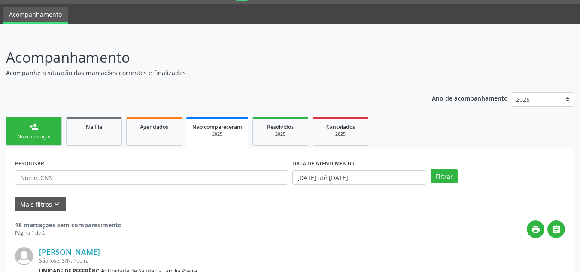
scroll to position [109, 0]
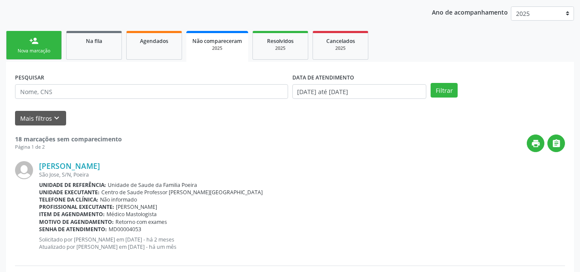
click at [24, 30] on ul "person_add Nova marcação Na fila Agendados Não compareceram 2025 Resolvidos 202…" at bounding box center [290, 45] width 568 height 33
click at [41, 54] on div "Nova marcação" at bounding box center [33, 51] width 43 height 6
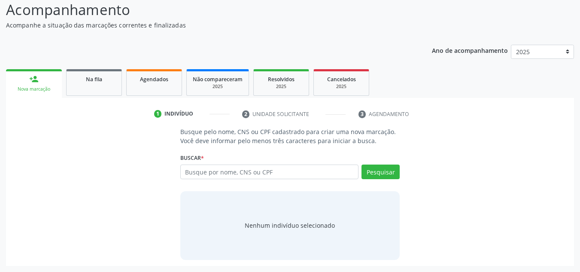
scroll to position [71, 0]
click at [229, 174] on input "text" at bounding box center [269, 171] width 178 height 15
paste input "708105501142235"
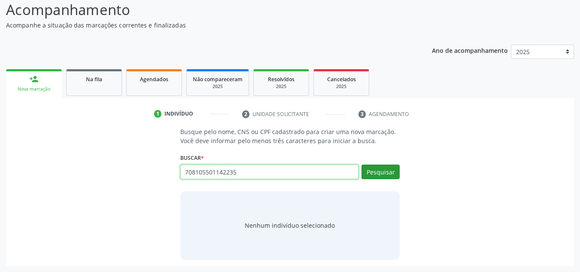
type input "708105501142235"
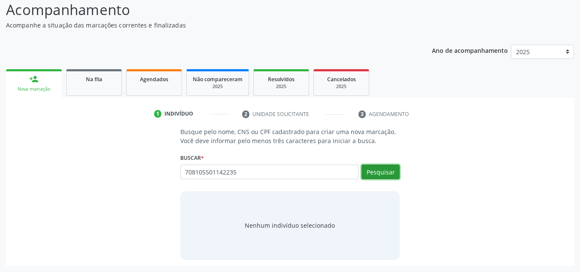
click at [375, 175] on button "Pesquisar" at bounding box center [380, 171] width 38 height 15
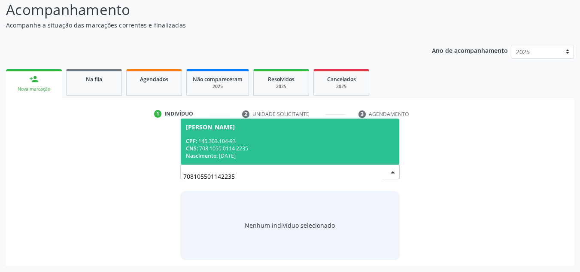
drag, startPoint x: 229, startPoint y: 139, endPoint x: 229, endPoint y: 134, distance: 4.7
click at [229, 137] on div "CPF: 145.303.104-93" at bounding box center [290, 140] width 209 height 7
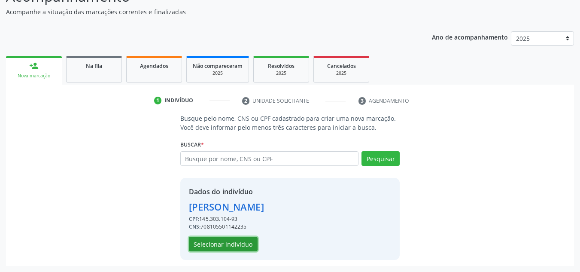
click at [227, 246] on button "Selecionar indivíduo" at bounding box center [223, 243] width 69 height 15
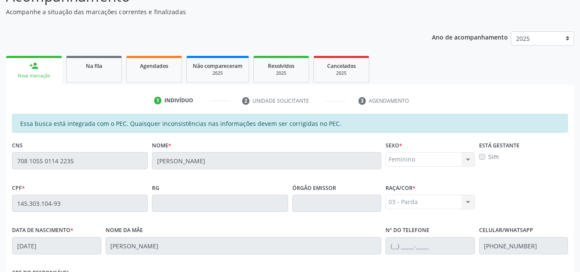
scroll to position [230, 0]
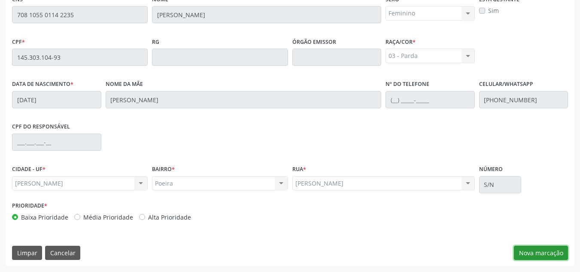
click at [547, 250] on button "Nova marcação" at bounding box center [541, 252] width 54 height 15
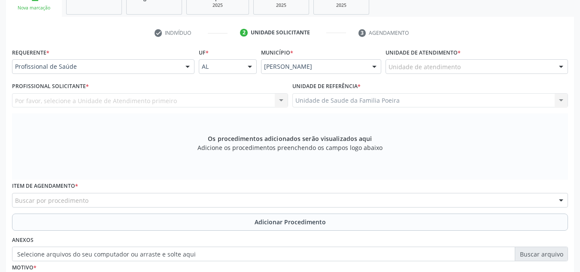
scroll to position [145, 0]
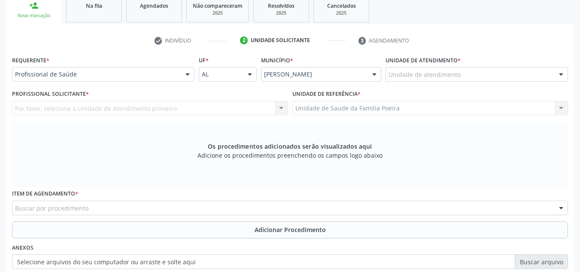
click at [456, 69] on div "Unidade de atendimento" at bounding box center [476, 74] width 182 height 15
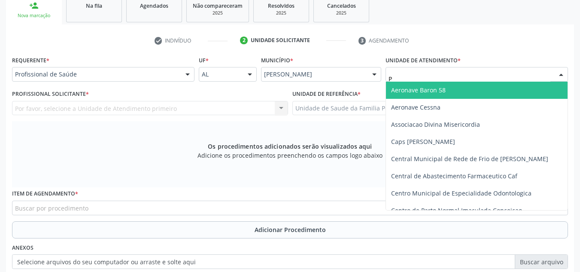
type input "PO"
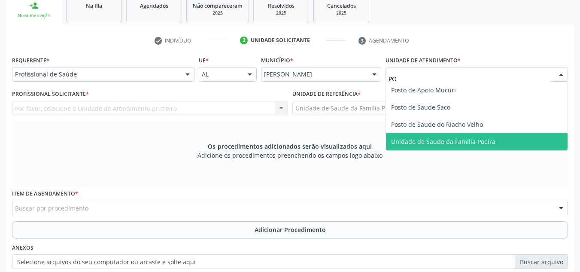
click at [446, 144] on span "Unidade de Saude da Familia Poeira" at bounding box center [443, 141] width 104 height 8
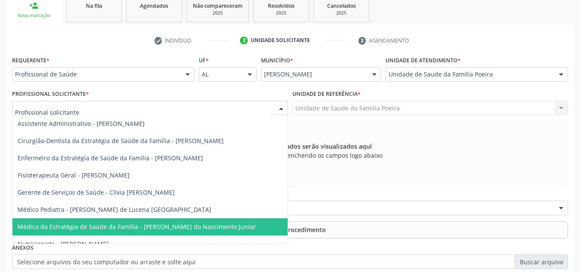
click at [105, 221] on span "Médico da Estratégia de Saúde da Família - [PERSON_NAME] do Nascimento Junior" at bounding box center [149, 226] width 275 height 17
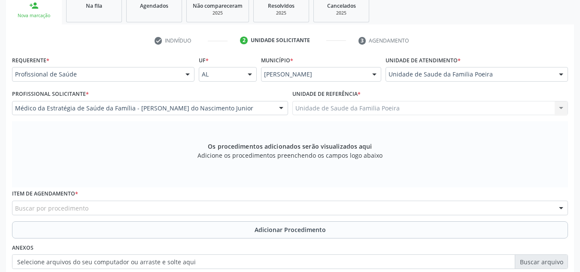
click at [91, 206] on div "Buscar por procedimento" at bounding box center [290, 207] width 556 height 15
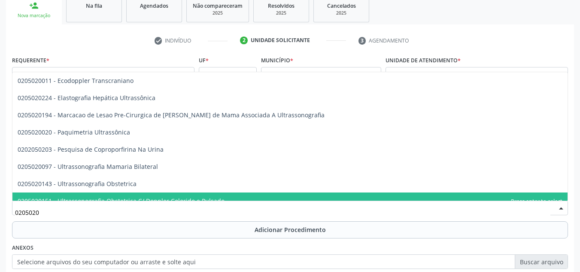
type input "02050201"
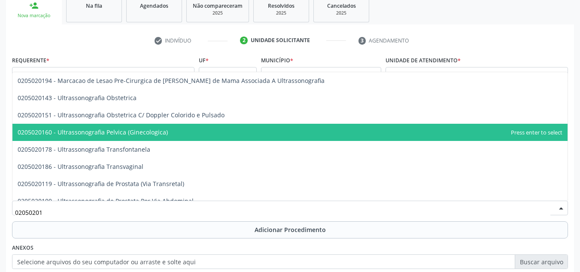
click at [100, 131] on span "0205020160 - Ultrassonografia Pelvica (Ginecologica)" at bounding box center [93, 132] width 150 height 8
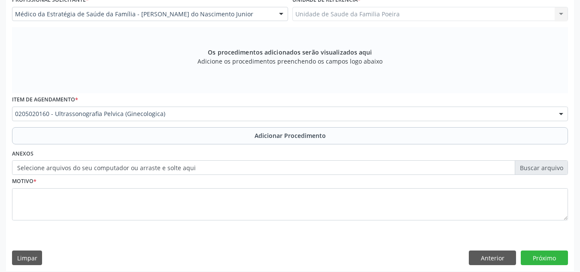
scroll to position [244, 0]
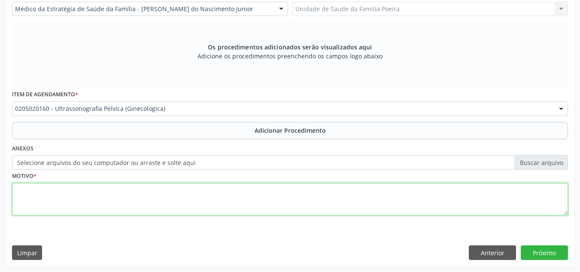
click at [119, 206] on textarea at bounding box center [290, 199] width 556 height 33
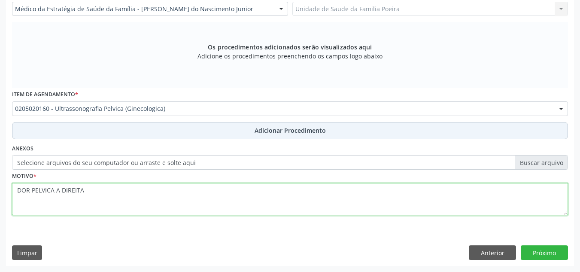
type textarea "DOR PELVICA A DIREITA"
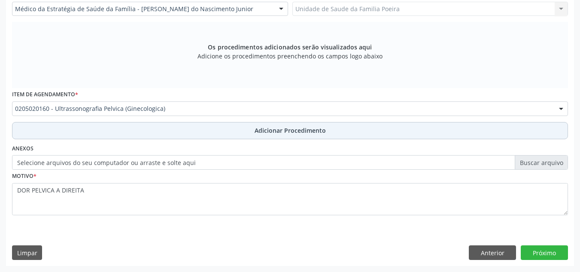
click at [220, 122] on button "Adicionar Procedimento" at bounding box center [290, 130] width 556 height 17
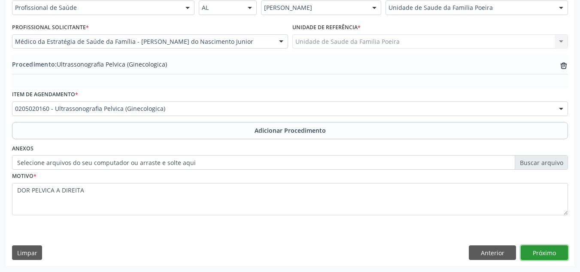
click at [558, 251] on button "Próximo" at bounding box center [543, 252] width 47 height 15
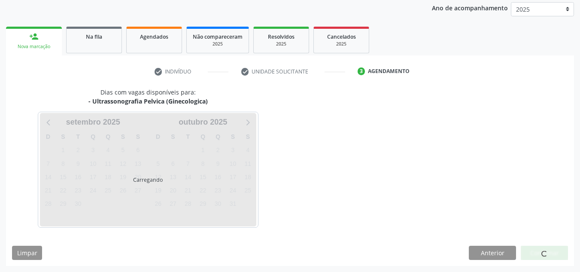
scroll to position [139, 0]
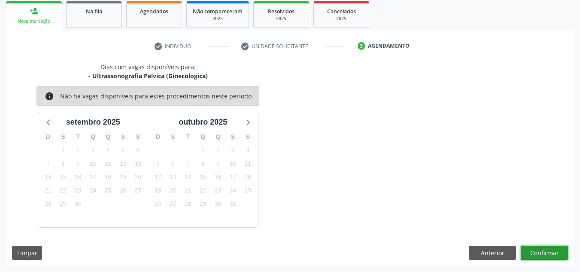
click at [539, 253] on button "Confirmar" at bounding box center [543, 252] width 47 height 15
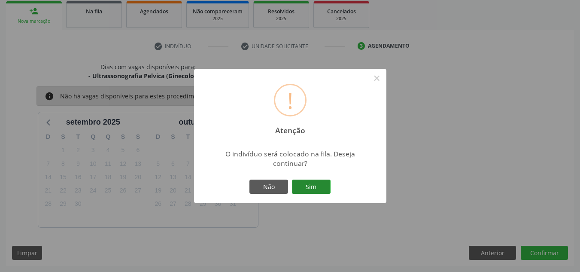
click at [298, 187] on button "Sim" at bounding box center [311, 186] width 39 height 15
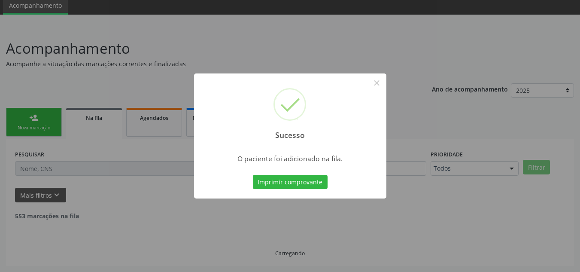
scroll to position [24, 0]
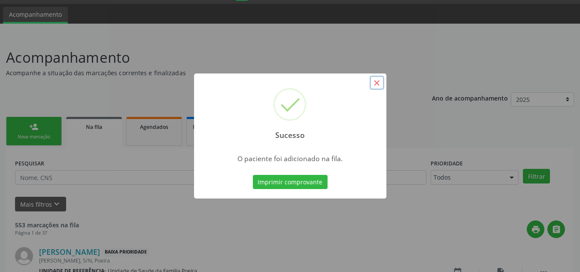
click at [378, 82] on button "×" at bounding box center [376, 83] width 15 height 15
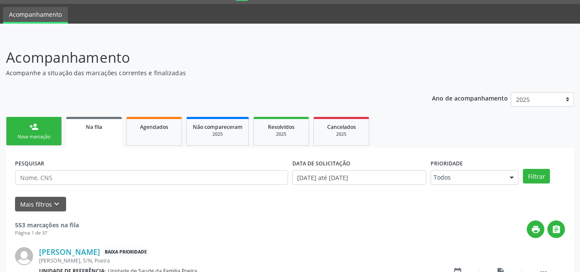
click at [44, 139] on div "Nova marcação" at bounding box center [33, 136] width 43 height 6
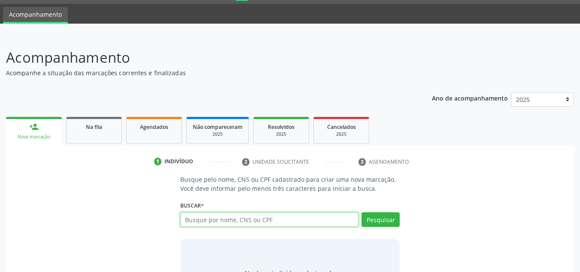
paste input "708105501142235"
type input "708105501142235"
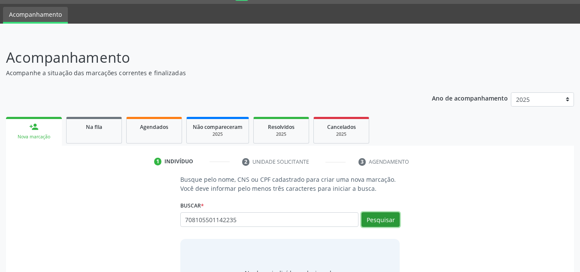
click at [390, 218] on button "Pesquisar" at bounding box center [380, 219] width 38 height 15
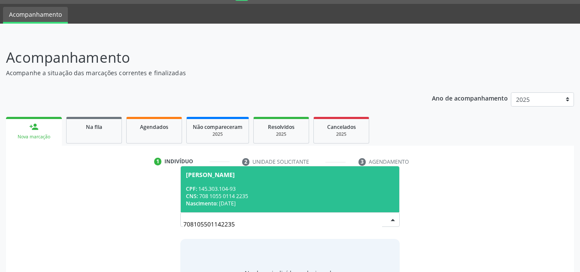
click at [245, 197] on div "CNS: 708 1055 0114 2235" at bounding box center [290, 195] width 209 height 7
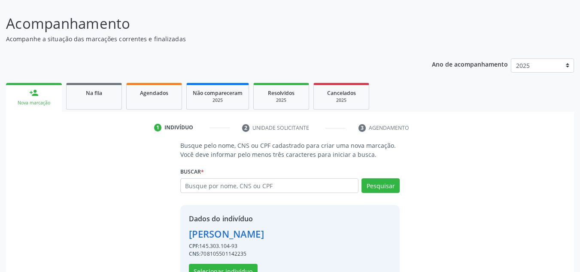
scroll to position [85, 0]
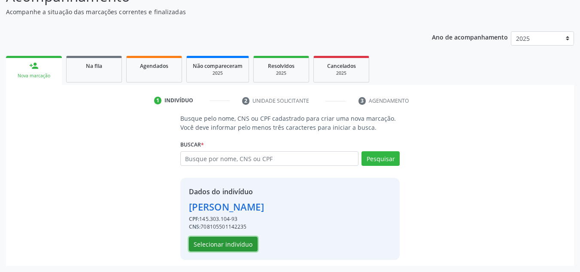
click at [247, 238] on button "Selecionar indivíduo" at bounding box center [223, 243] width 69 height 15
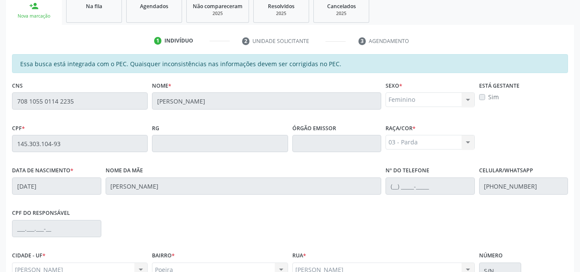
scroll to position [230, 0]
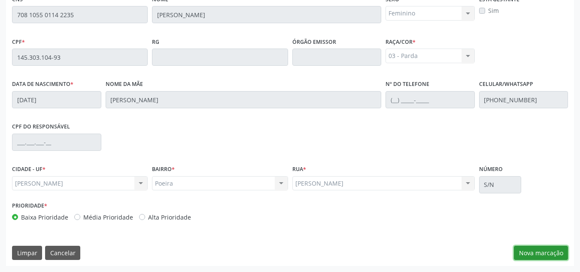
click at [538, 249] on button "Nova marcação" at bounding box center [541, 252] width 54 height 15
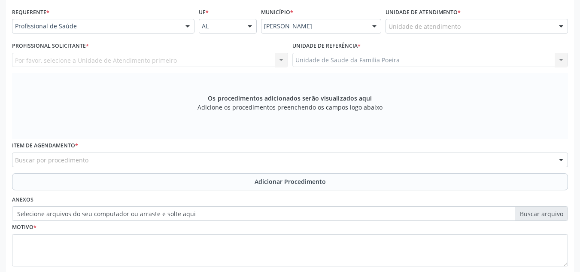
scroll to position [145, 0]
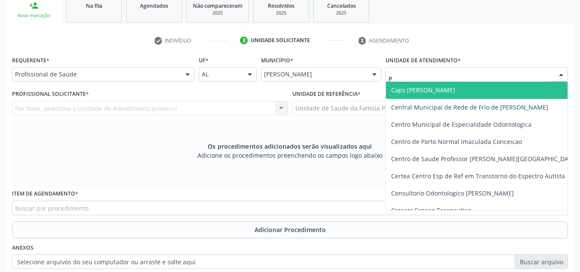
type input "PO"
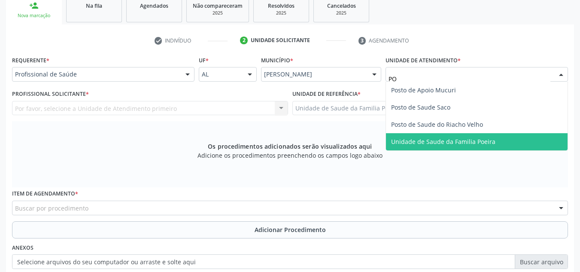
click at [450, 147] on span "Unidade de Saude da Familia Poeira" at bounding box center [476, 141] width 181 height 17
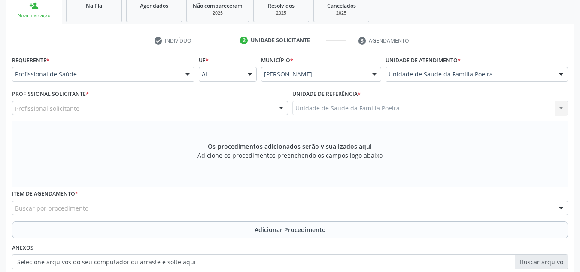
click at [109, 112] on div "Profissional solicitante" at bounding box center [150, 108] width 276 height 15
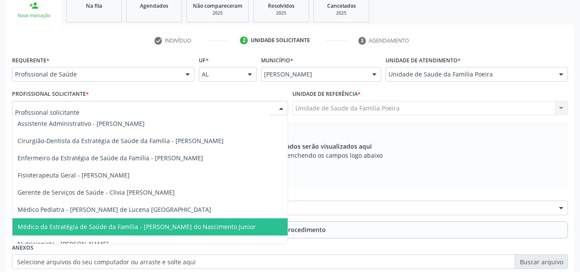
drag, startPoint x: 127, startPoint y: 227, endPoint x: 128, endPoint y: 215, distance: 12.4
click at [127, 225] on span "Médico da Estratégia de Saúde da Família - [PERSON_NAME] do Nascimento Junior" at bounding box center [137, 226] width 238 height 8
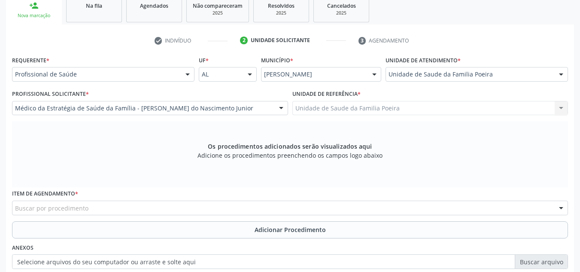
click at [111, 206] on div "Buscar por procedimento" at bounding box center [290, 207] width 556 height 15
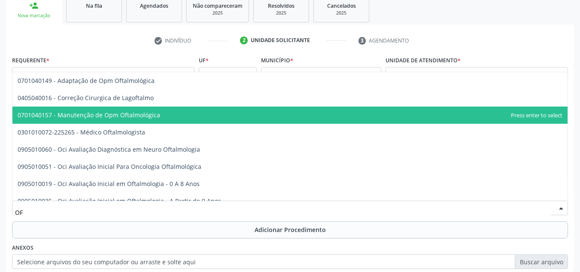
type input "O"
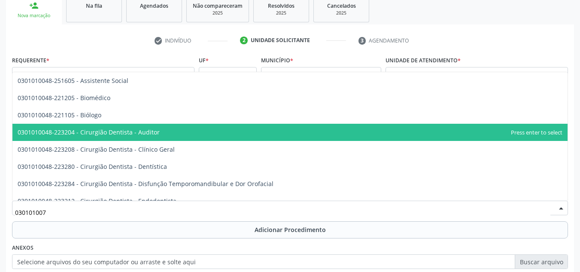
type input "0301010072"
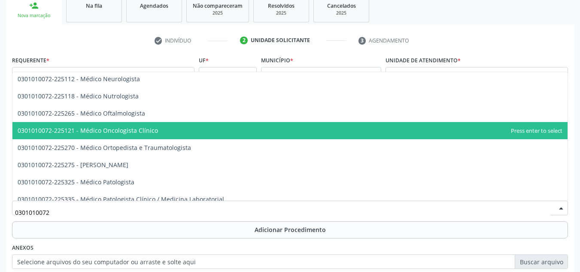
scroll to position [686, 0]
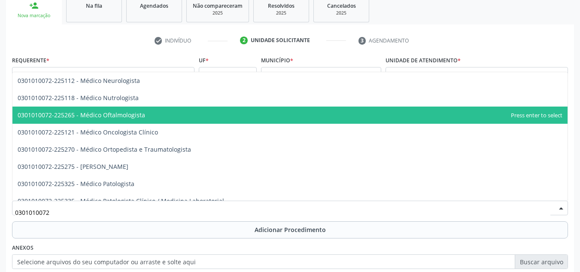
click at [120, 110] on span "0301010072-225265 - Médico Oftalmologista" at bounding box center [289, 114] width 555 height 17
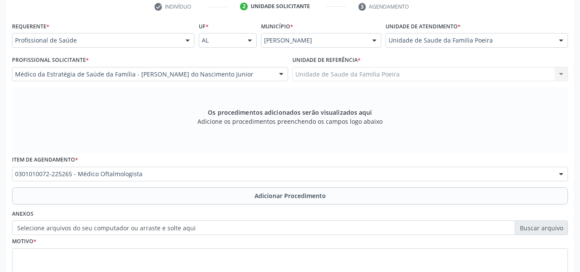
scroll to position [230, 0]
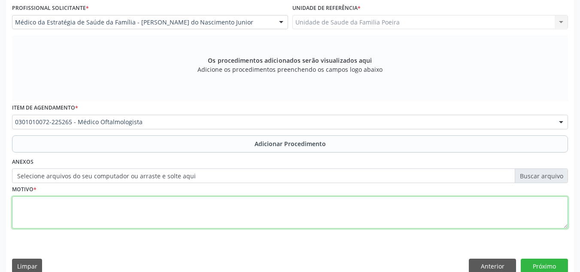
click at [116, 212] on textarea at bounding box center [290, 212] width 556 height 33
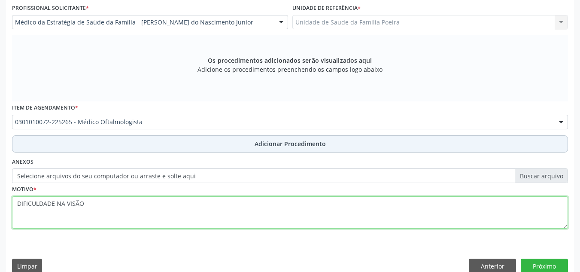
type textarea "DIFICULDADE NA VISÃO"
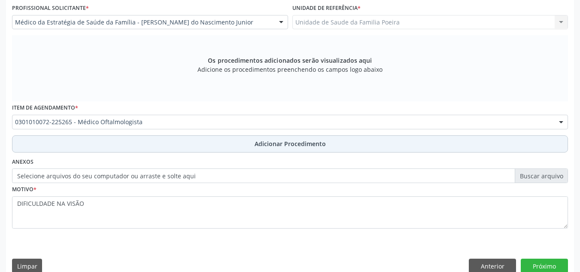
click at [295, 145] on span "Adicionar Procedimento" at bounding box center [289, 143] width 71 height 9
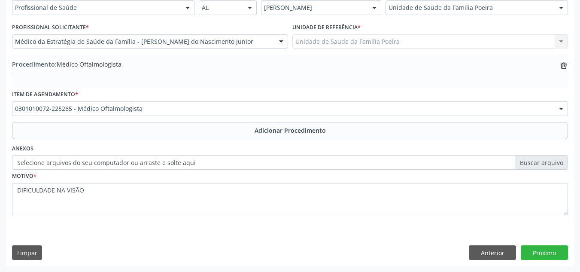
scroll to position [211, 0]
click at [542, 250] on button "Próximo" at bounding box center [543, 252] width 47 height 15
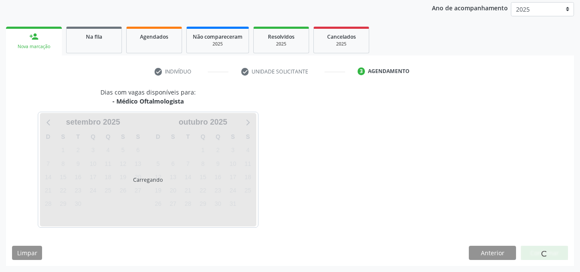
scroll to position [139, 0]
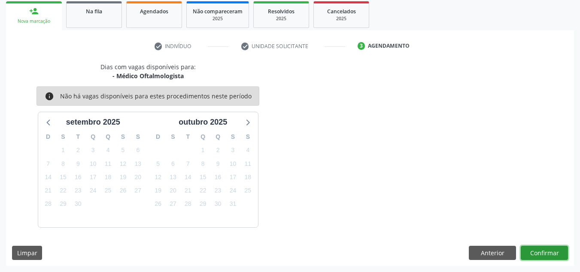
click at [542, 255] on button "Confirmar" at bounding box center [543, 252] width 47 height 15
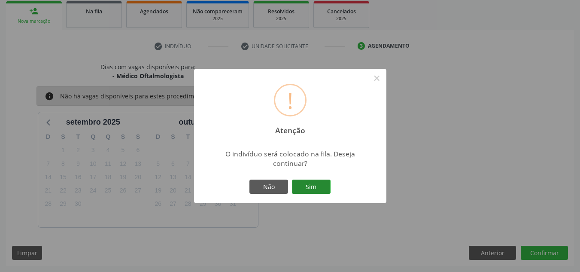
click at [312, 181] on button "Sim" at bounding box center [311, 186] width 39 height 15
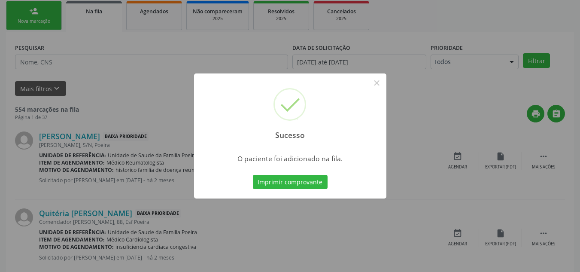
scroll to position [24, 0]
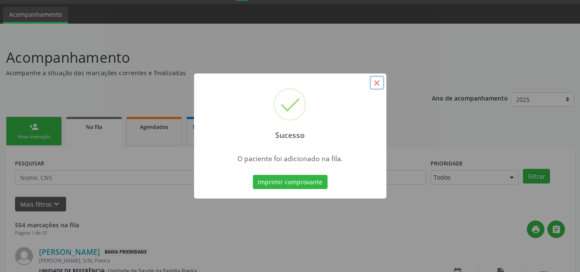
click at [378, 86] on button "×" at bounding box center [376, 83] width 15 height 15
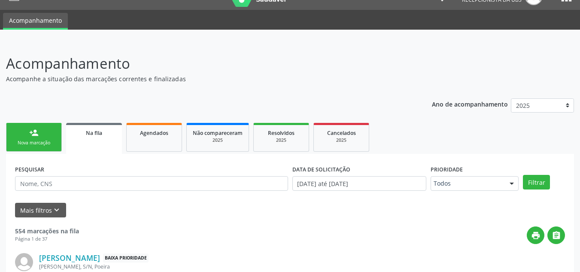
scroll to position [0, 0]
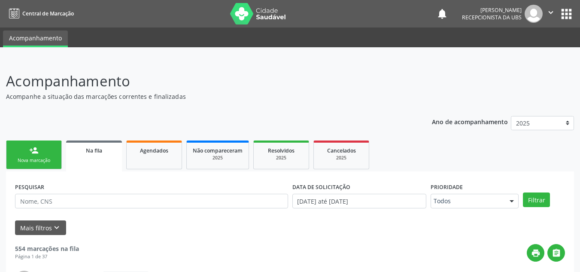
click at [33, 161] on div "Nova marcação" at bounding box center [33, 160] width 43 height 6
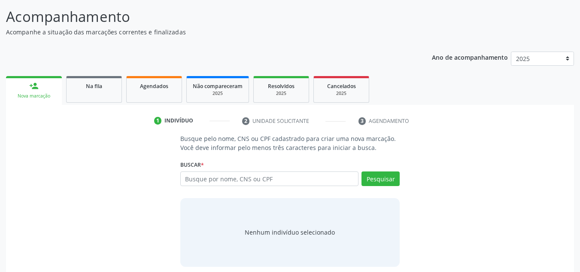
scroll to position [71, 0]
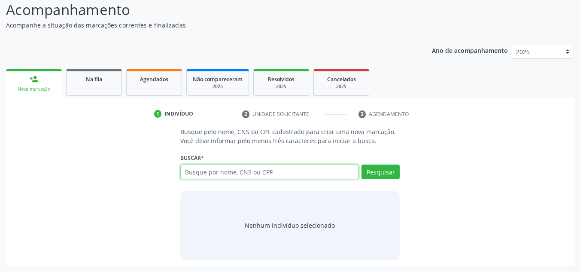
click at [250, 177] on input "text" at bounding box center [269, 171] width 178 height 15
type input "704002308770160"
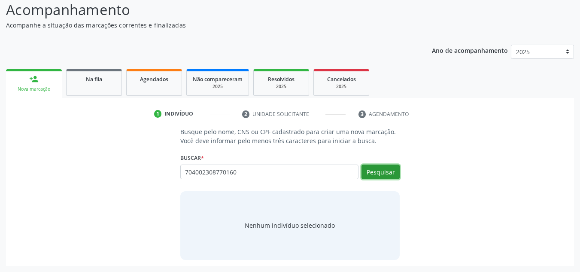
click at [386, 173] on button "Pesquisar" at bounding box center [380, 171] width 38 height 15
type input "704002308770160"
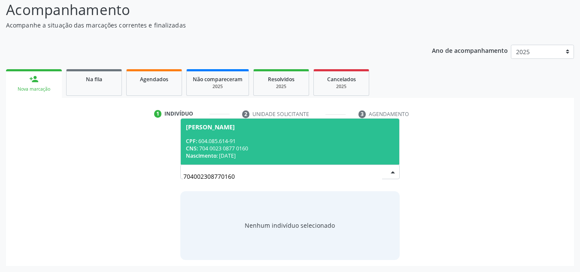
click at [269, 147] on div "CNS: 704 0023 0877 0160" at bounding box center [290, 148] width 209 height 7
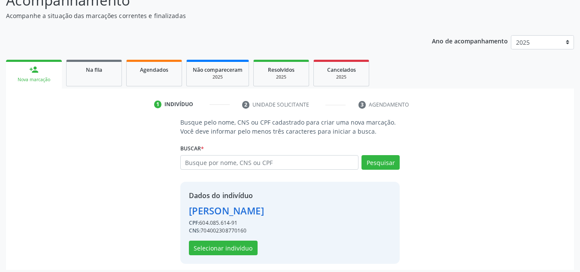
scroll to position [85, 0]
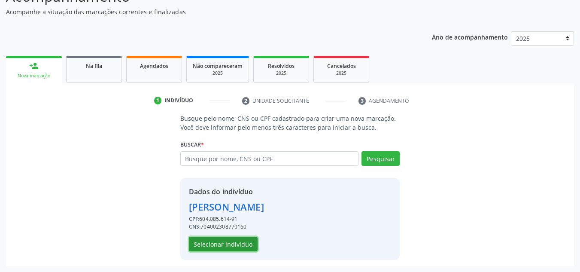
click at [233, 246] on button "Selecionar indivíduo" at bounding box center [223, 243] width 69 height 15
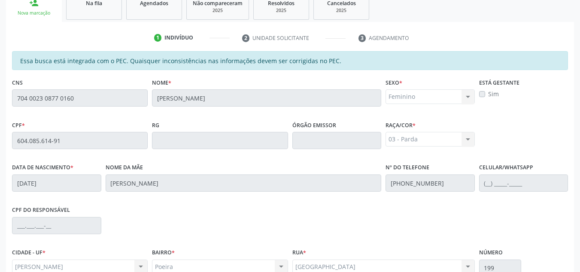
scroll to position [230, 0]
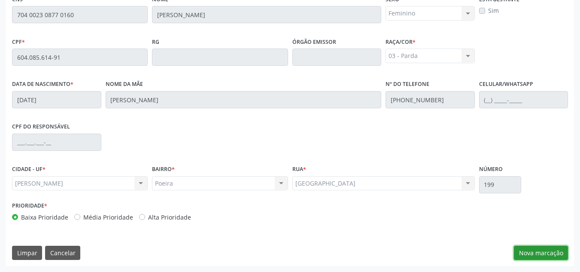
click at [551, 253] on button "Nova marcação" at bounding box center [541, 252] width 54 height 15
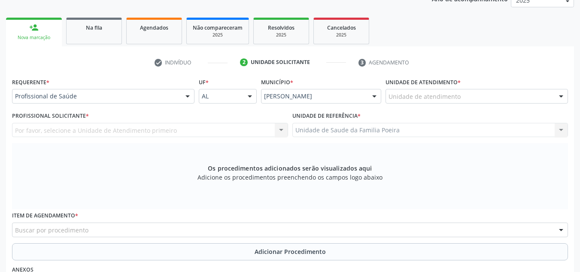
scroll to position [102, 0]
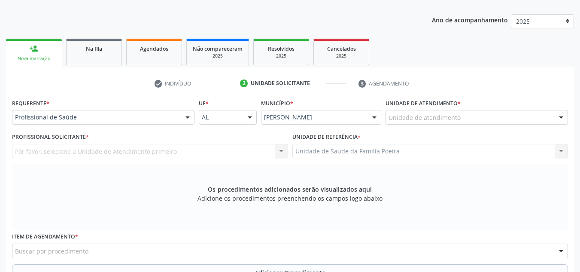
click at [481, 111] on div "Unidade de atendimento" at bounding box center [476, 117] width 182 height 15
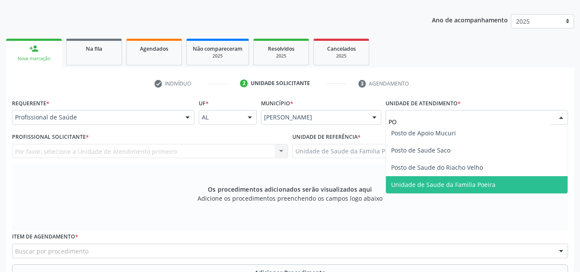
click at [458, 190] on span "Unidade de Saude da Familia Poeira" at bounding box center [476, 184] width 181 height 17
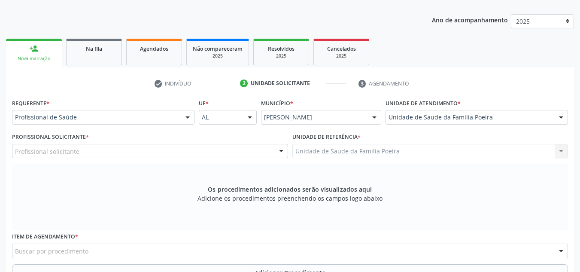
click at [107, 154] on div "Profissional solicitante" at bounding box center [150, 151] width 276 height 15
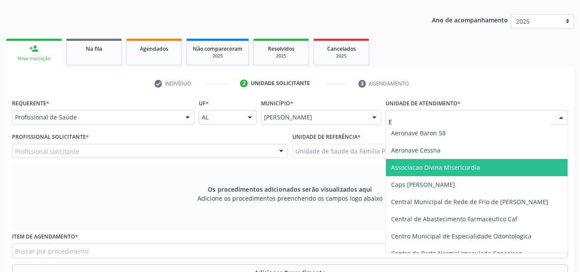
type input "ES"
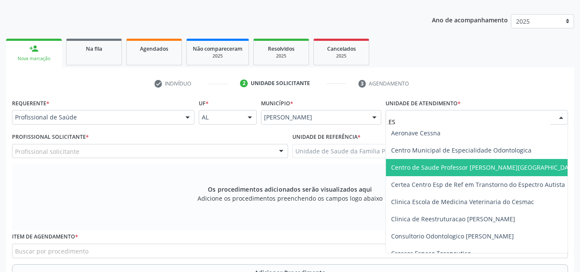
click at [482, 167] on span "Centro de Saude Professor [PERSON_NAME][GEOGRAPHIC_DATA]" at bounding box center [484, 167] width 187 height 8
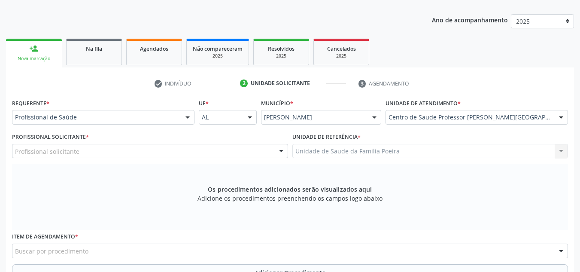
click at [191, 151] on div "Profissional solicitante" at bounding box center [150, 151] width 276 height 15
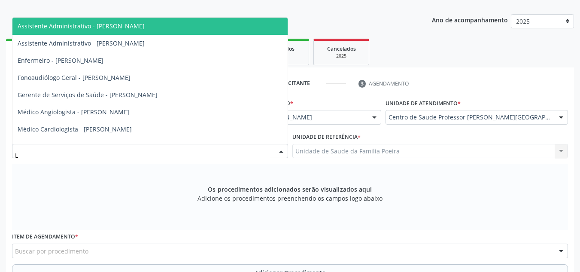
type input "LY"
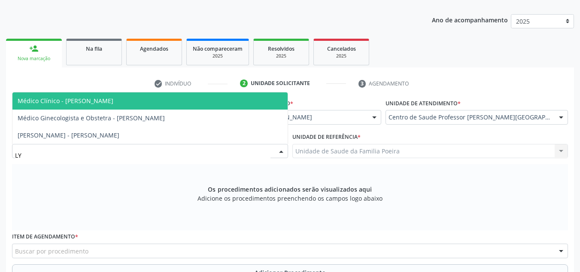
click at [166, 101] on span "Médico Clínico - Lycia Gama Martins" at bounding box center [149, 100] width 275 height 17
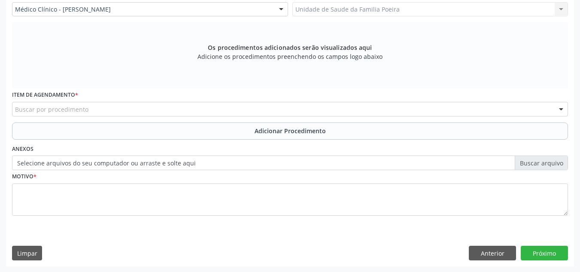
scroll to position [244, 0]
click at [148, 109] on div "Buscar por procedimento" at bounding box center [290, 108] width 556 height 15
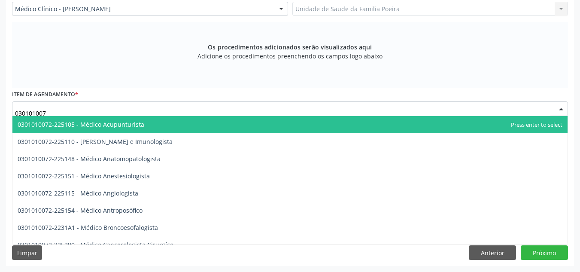
type input "0301010072"
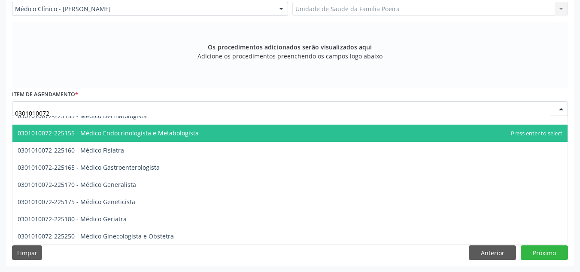
scroll to position [429, 0]
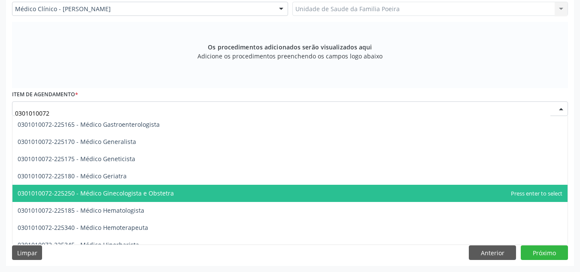
click at [150, 187] on span "0301010072-225250 - Médico Ginecologista e Obstetra" at bounding box center [289, 192] width 555 height 17
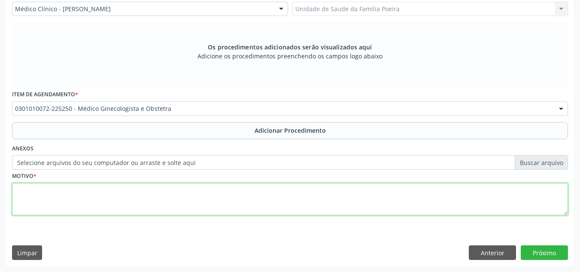
click at [145, 200] on textarea at bounding box center [290, 199] width 556 height 33
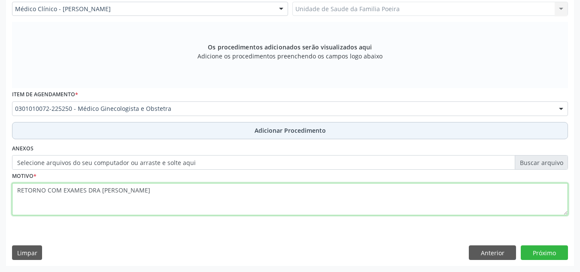
type textarea "RETORNO COM EXAMES DRA LYSIA GAMA"
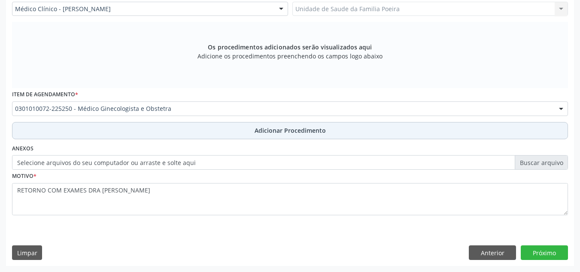
click at [236, 136] on button "Adicionar Procedimento" at bounding box center [290, 130] width 556 height 17
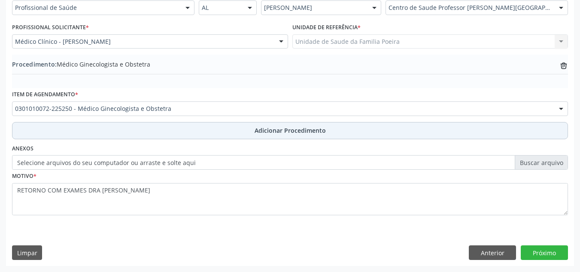
scroll to position [211, 0]
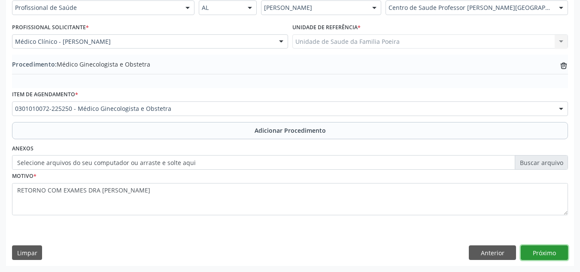
click at [536, 250] on button "Próximo" at bounding box center [543, 252] width 47 height 15
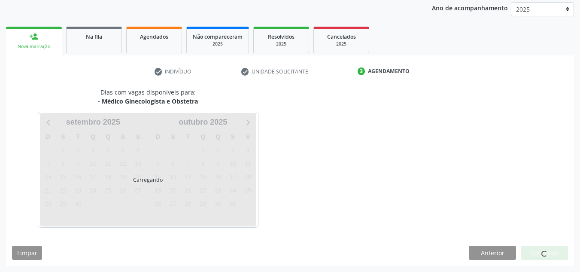
scroll to position [139, 0]
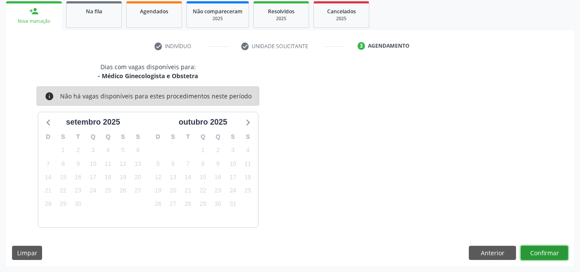
click at [531, 255] on button "Confirmar" at bounding box center [543, 252] width 47 height 15
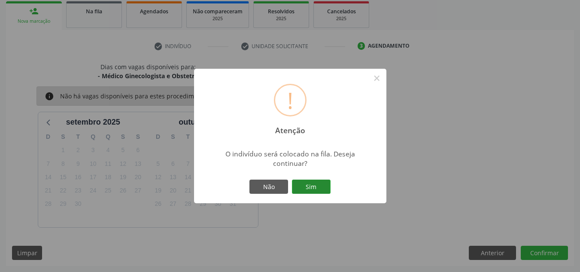
click at [315, 184] on button "Sim" at bounding box center [311, 186] width 39 height 15
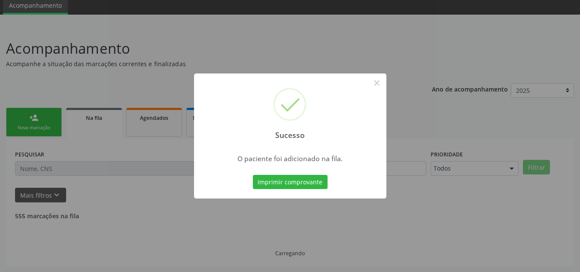
scroll to position [24, 0]
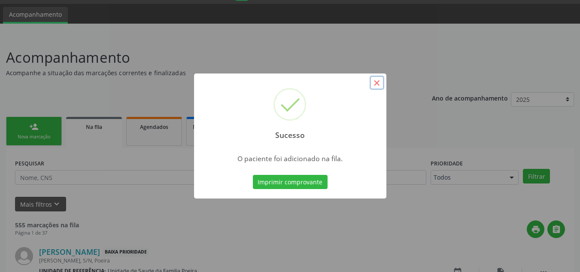
click at [375, 79] on button "×" at bounding box center [376, 83] width 15 height 15
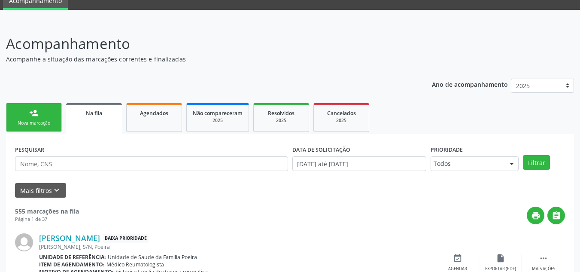
scroll to position [0, 0]
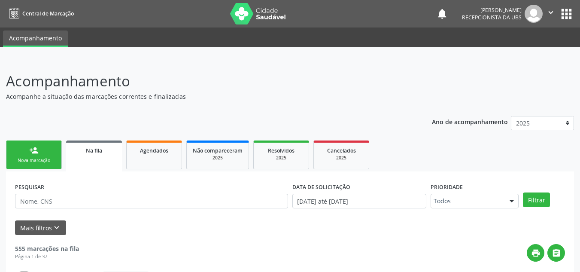
click at [17, 155] on link "person_add Nova marcação" at bounding box center [34, 154] width 56 height 29
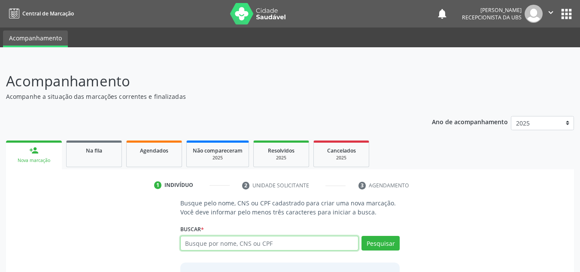
click at [264, 245] on input "text" at bounding box center [269, 243] width 178 height 15
type input "98591738420"
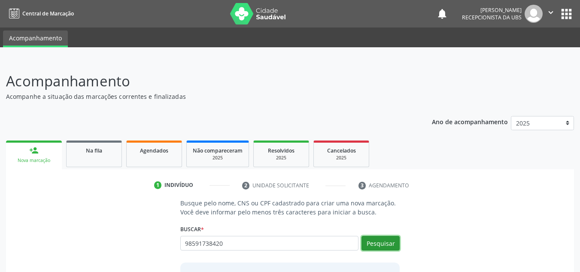
click at [384, 241] on button "Pesquisar" at bounding box center [380, 243] width 38 height 15
type input "98591738420"
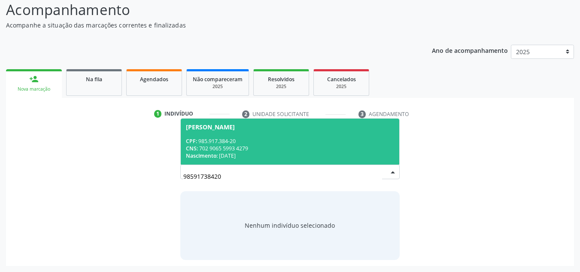
click at [253, 148] on div "CNS: 702 9065 5993 4279" at bounding box center [290, 148] width 209 height 7
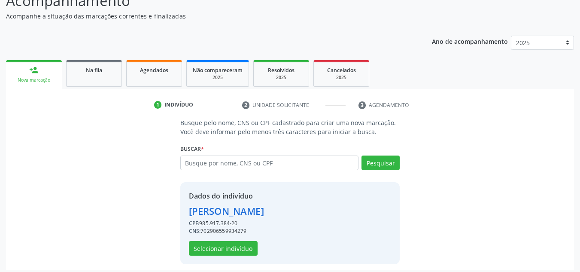
scroll to position [85, 0]
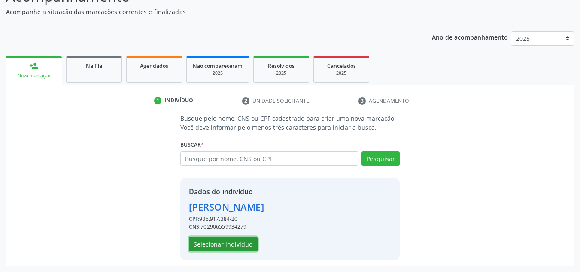
click at [233, 243] on button "Selecionar indivíduo" at bounding box center [223, 243] width 69 height 15
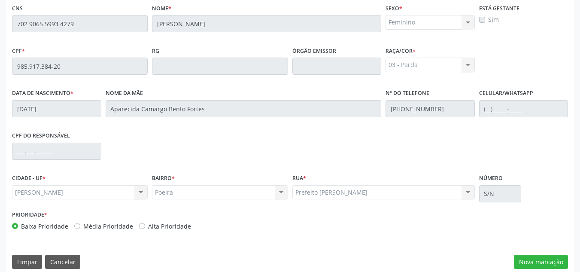
scroll to position [230, 0]
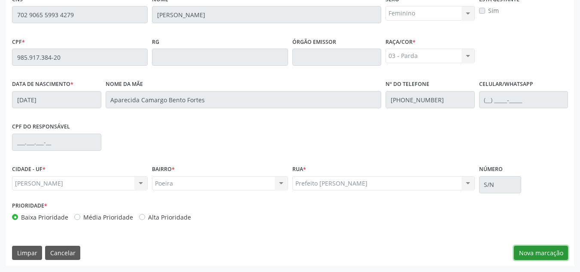
click at [526, 247] on button "Nova marcação" at bounding box center [541, 252] width 54 height 15
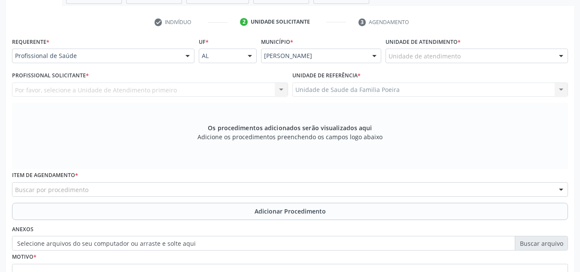
scroll to position [145, 0]
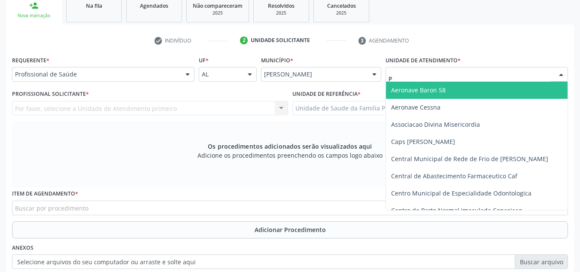
type input "PO"
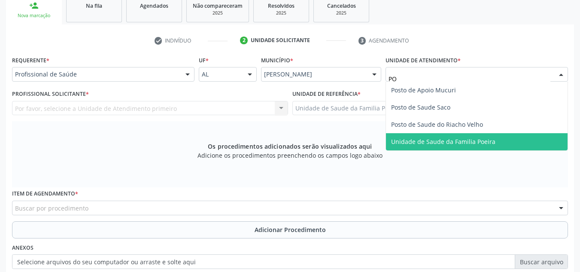
click at [452, 140] on span "Unidade de Saude da Familia Poeira" at bounding box center [443, 141] width 104 height 8
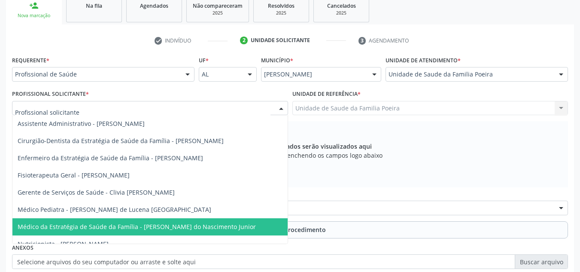
click at [80, 223] on span "Médico da Estratégia de Saúde da Família - [PERSON_NAME] do Nascimento Junior" at bounding box center [137, 226] width 238 height 8
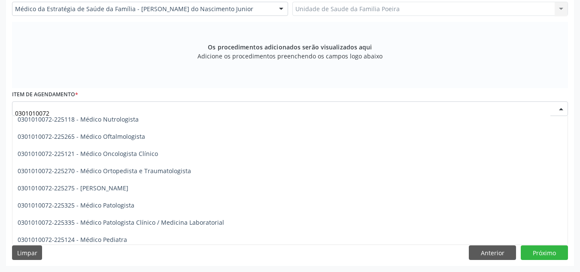
scroll to position [729, 0]
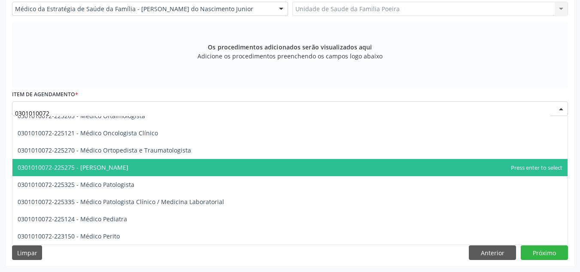
click at [215, 169] on span "0301010072-225275 - [PERSON_NAME]" at bounding box center [289, 167] width 555 height 17
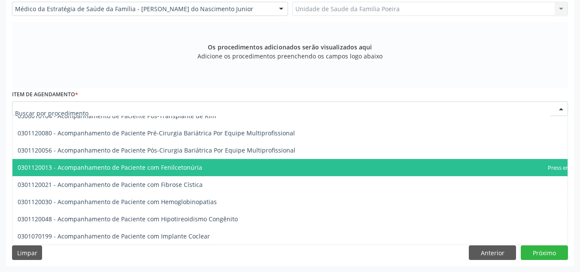
click at [196, 110] on input "text" at bounding box center [282, 112] width 535 height 17
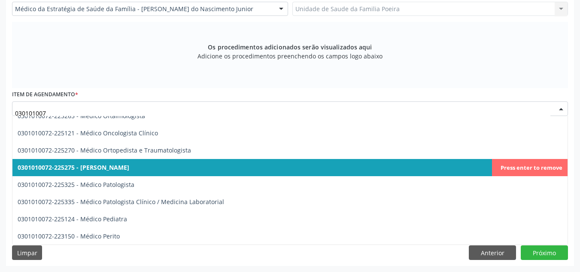
type input "0301010072"
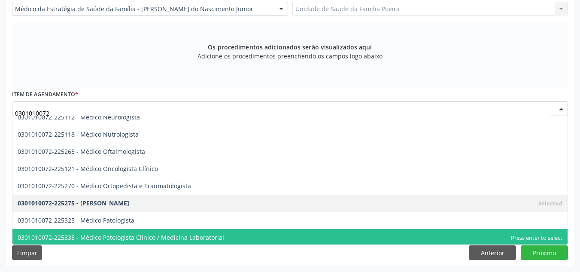
scroll to position [686, 0]
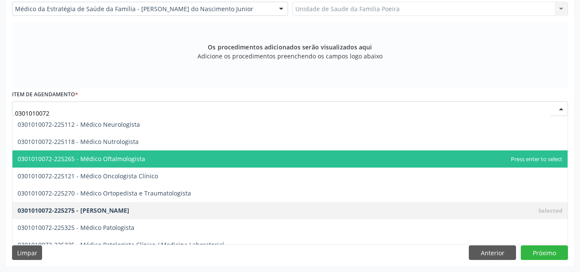
click at [113, 150] on span "0301010072-225265 - Médico Oftalmologista" at bounding box center [289, 158] width 555 height 17
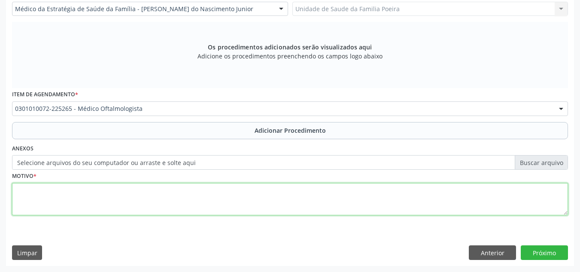
click at [112, 211] on textarea at bounding box center [290, 199] width 556 height 33
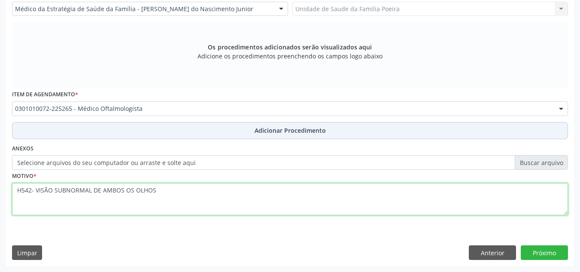
type textarea "H542- VISÃO SUBNORMAL DE AMBOS OS OLHOS"
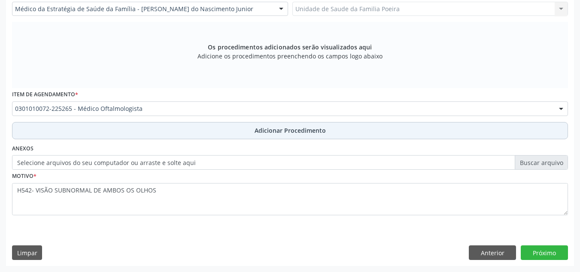
click at [273, 125] on button "Adicionar Procedimento" at bounding box center [290, 130] width 556 height 17
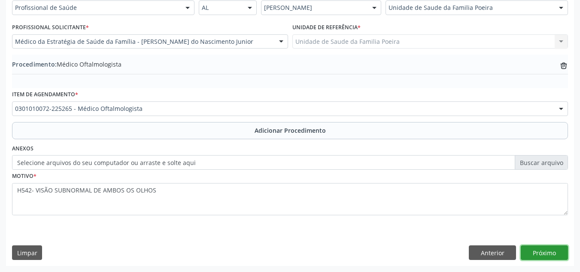
click at [552, 257] on button "Próximo" at bounding box center [543, 252] width 47 height 15
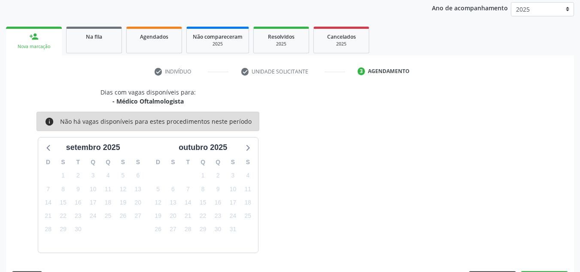
scroll to position [139, 0]
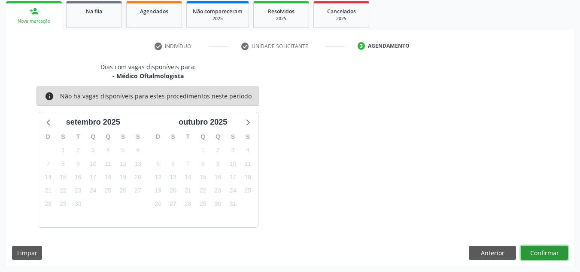
click at [555, 253] on button "Confirmar" at bounding box center [543, 252] width 47 height 15
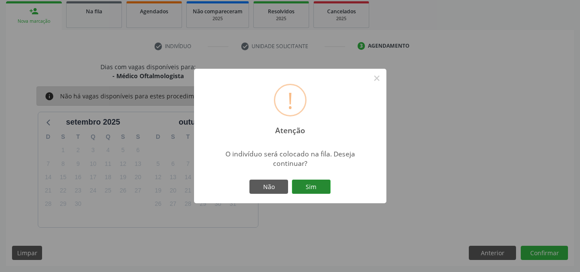
click at [315, 192] on button "Sim" at bounding box center [311, 186] width 39 height 15
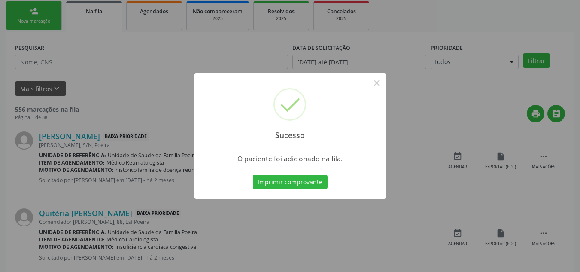
scroll to position [24, 0]
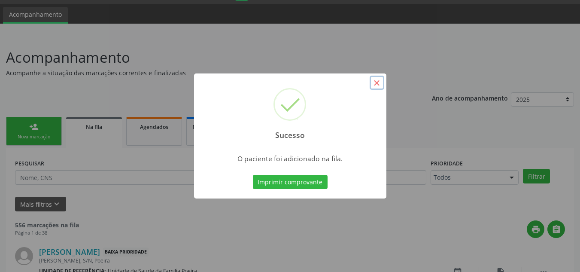
click at [376, 80] on button "×" at bounding box center [376, 83] width 15 height 15
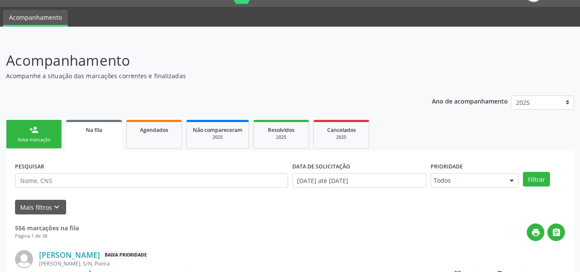
scroll to position [0, 0]
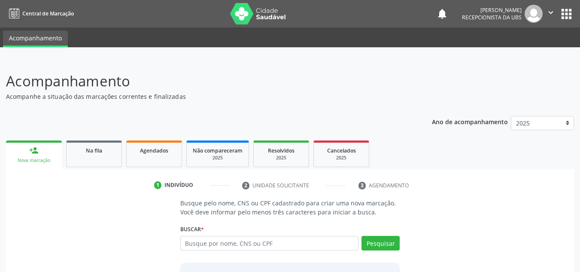
click at [208, 243] on input "text" at bounding box center [269, 243] width 178 height 15
type input "898004630680987"
click at [376, 248] on button "Pesquisar" at bounding box center [380, 243] width 38 height 15
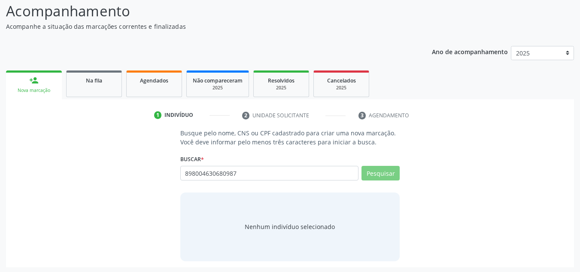
scroll to position [71, 0]
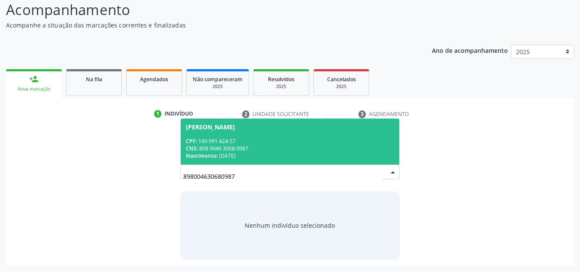
click at [260, 143] on div "CPF: 149.991.424-57" at bounding box center [290, 140] width 209 height 7
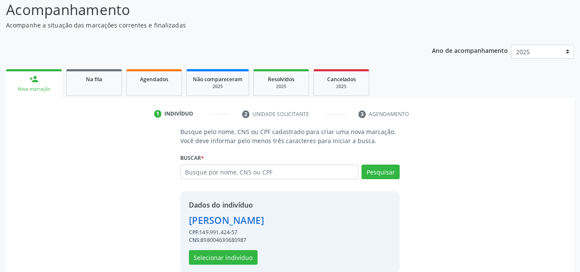
scroll to position [85, 0]
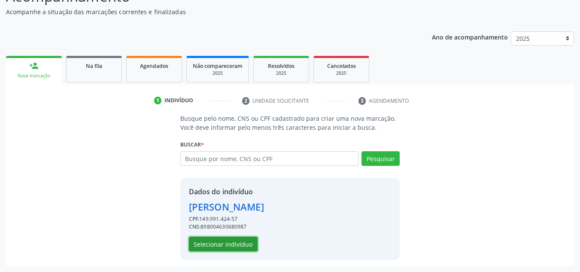
click at [224, 242] on button "Selecionar indivíduo" at bounding box center [223, 243] width 69 height 15
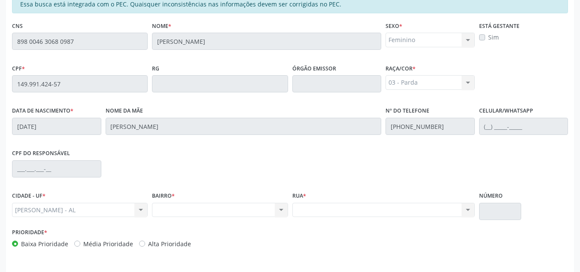
scroll to position [213, 0]
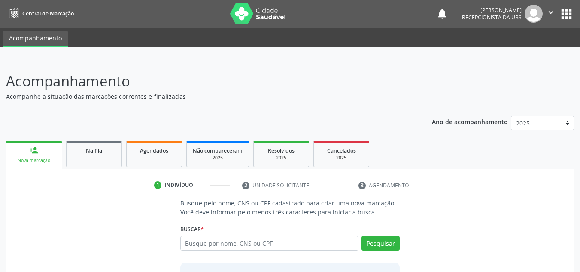
drag, startPoint x: 0, startPoint y: 0, endPoint x: 210, endPoint y: 246, distance: 323.2
type input "898004630680987"
click at [373, 240] on button "Pesquisar" at bounding box center [380, 243] width 38 height 15
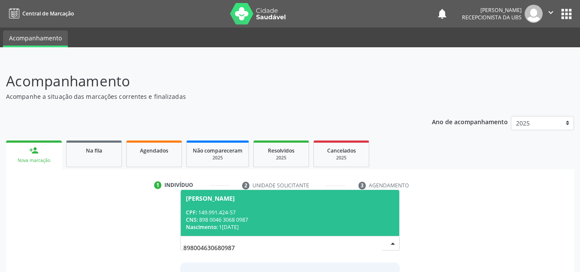
click at [260, 209] on div "CPF: 149.991.424-57" at bounding box center [290, 212] width 209 height 7
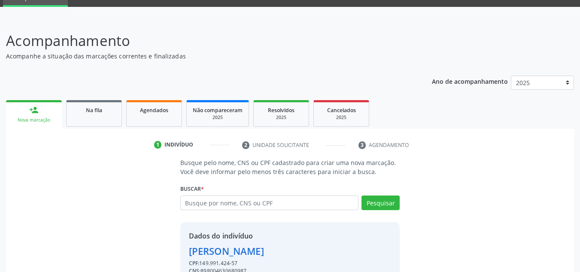
scroll to position [85, 0]
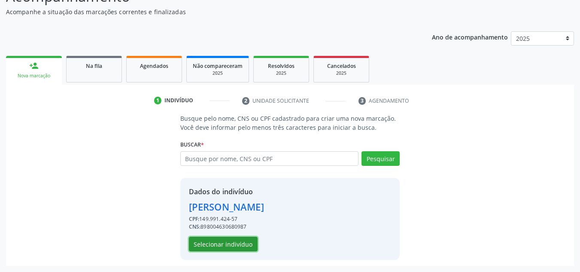
click at [244, 246] on button "Selecionar indivíduo" at bounding box center [223, 243] width 69 height 15
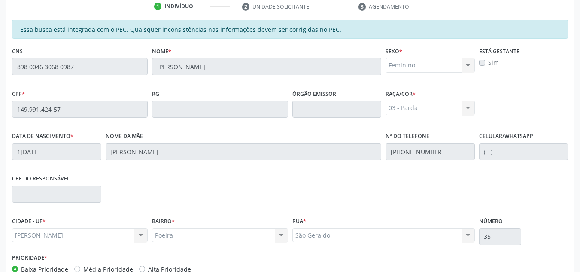
scroll to position [230, 0]
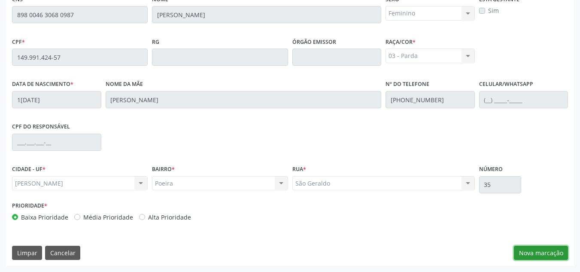
click at [524, 257] on button "Nova marcação" at bounding box center [541, 252] width 54 height 15
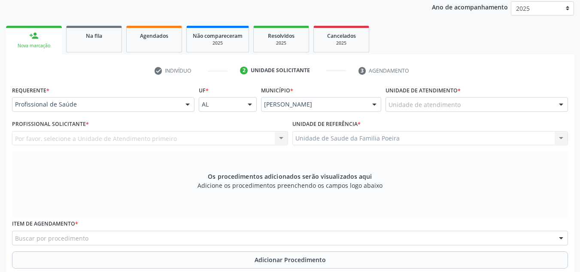
scroll to position [102, 0]
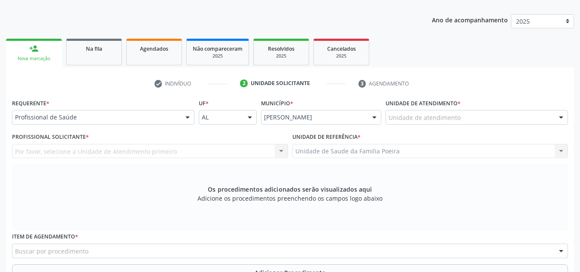
click at [483, 126] on div "Unidade de atendimento * Unidade de atendimento Aeronave Baron 58 Aeronave Cess…" at bounding box center [476, 113] width 187 height 33
click at [482, 118] on div "Unidade de atendimento" at bounding box center [476, 117] width 182 height 15
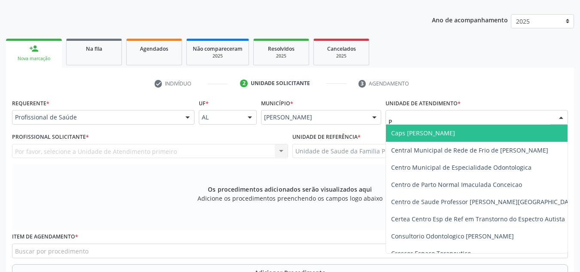
type input "PO"
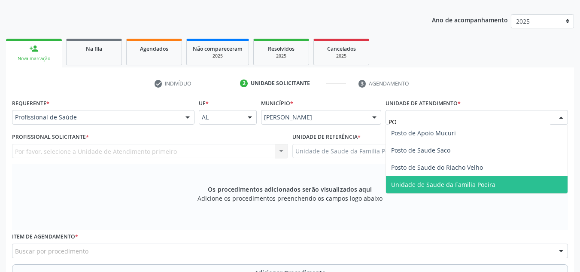
click at [478, 182] on span "Unidade de Saude da Familia Poeira" at bounding box center [443, 184] width 104 height 8
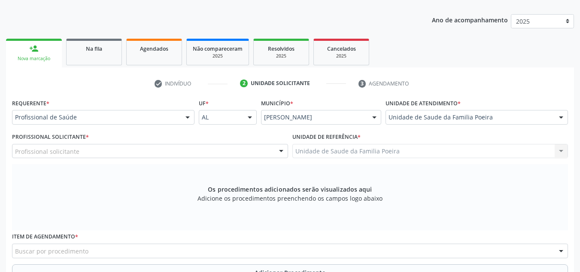
click at [150, 153] on div "Profissional solicitante" at bounding box center [150, 151] width 276 height 15
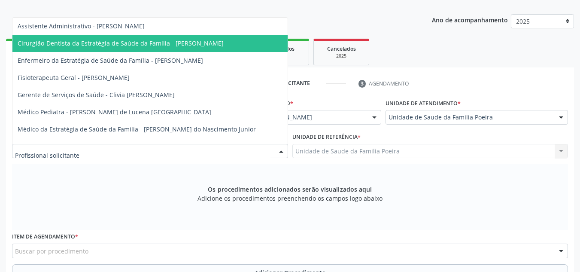
click at [158, 46] on span "Cirurgião-Dentista da Estratégia de Saúde da Família - [PERSON_NAME]" at bounding box center [121, 43] width 206 height 8
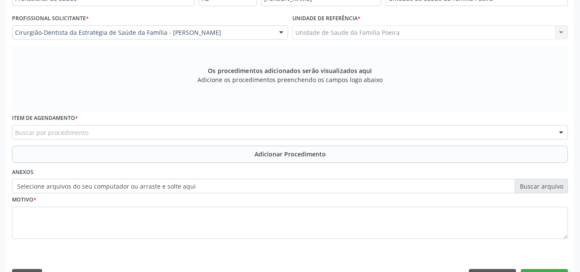
scroll to position [230, 0]
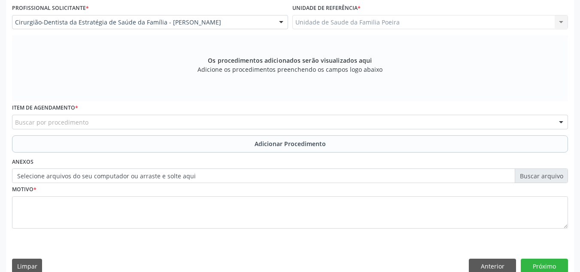
click at [144, 122] on div "Buscar por procedimento" at bounding box center [290, 122] width 556 height 15
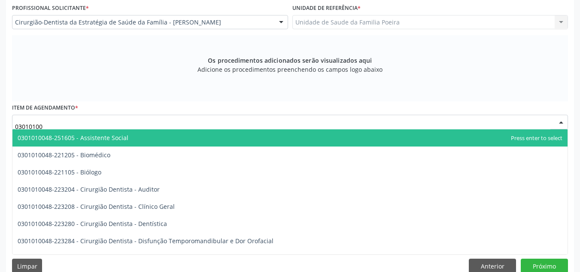
type input "030101003"
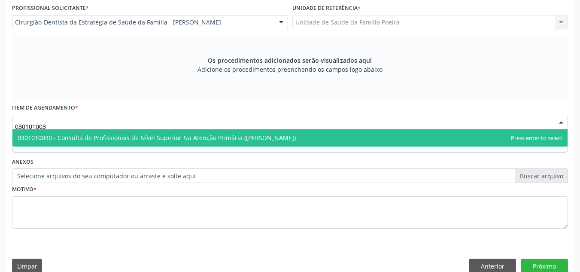
click at [174, 131] on span "0301010030 - Consulta de Profissionais de Nível Superior Na Atenção Primária ([…" at bounding box center [289, 137] width 555 height 17
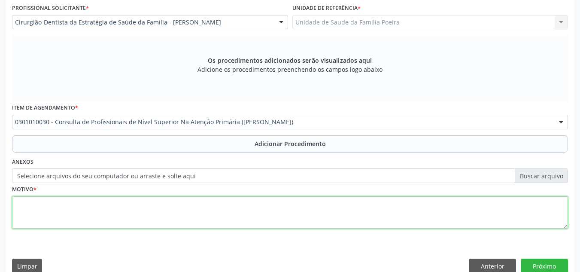
click at [163, 205] on textarea at bounding box center [290, 212] width 556 height 33
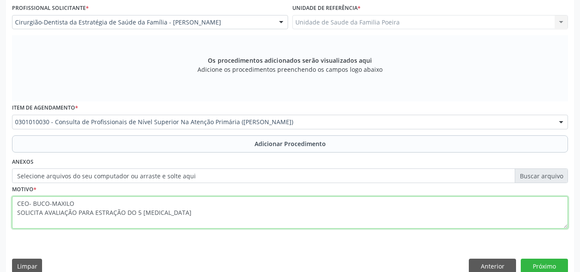
click at [100, 212] on textarea "CEO- BUCO-MAXILO SOLICITA AVALIAÇÃO PARA ESTRAÇÃO DO 5 [MEDICAL_DATA]" at bounding box center [290, 212] width 556 height 33
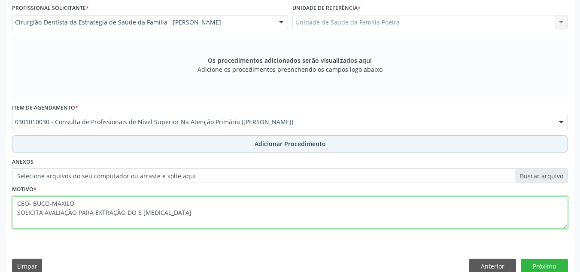
type textarea "CEO- BUCO-MAXILO SOLICITA AVALIAÇÃO PARA EXTRAÇÃO DO 5 [MEDICAL_DATA]"
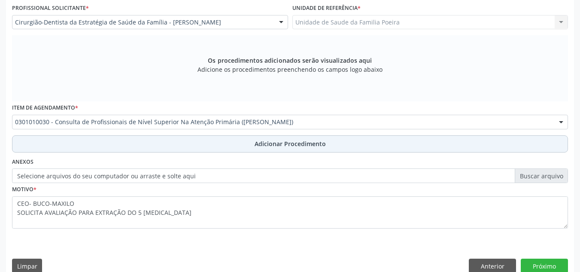
click at [269, 149] on button "Adicionar Procedimento" at bounding box center [290, 143] width 556 height 17
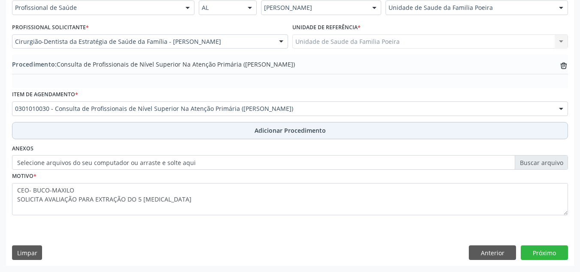
scroll to position [211, 0]
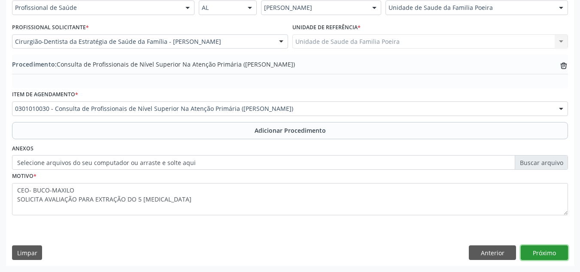
click at [550, 246] on button "Próximo" at bounding box center [543, 252] width 47 height 15
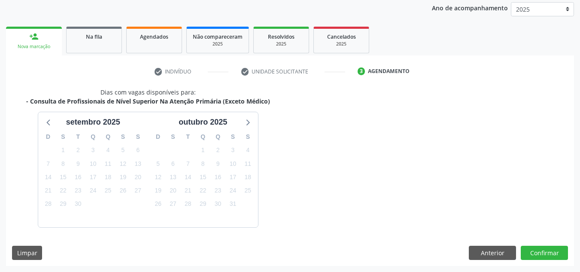
scroll to position [139, 0]
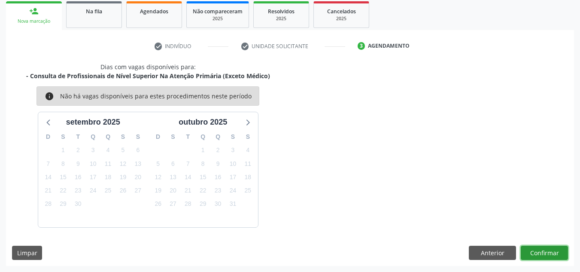
click at [544, 245] on button "Confirmar" at bounding box center [543, 252] width 47 height 15
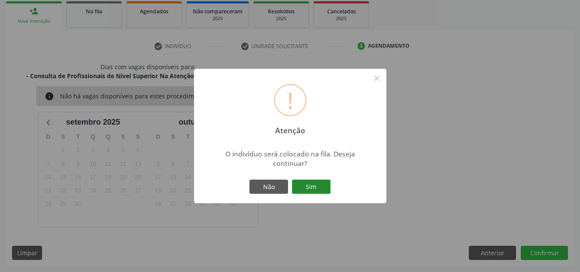
click at [320, 188] on button "Sim" at bounding box center [311, 186] width 39 height 15
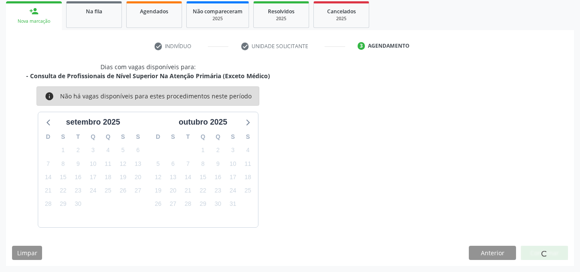
scroll to position [24, 0]
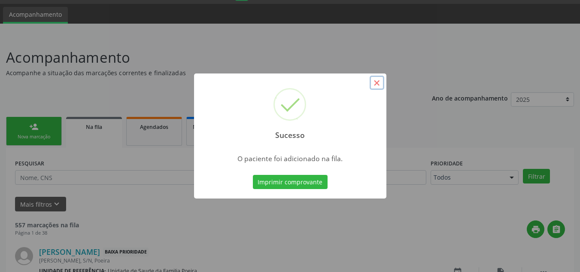
click at [375, 83] on button "×" at bounding box center [376, 83] width 15 height 15
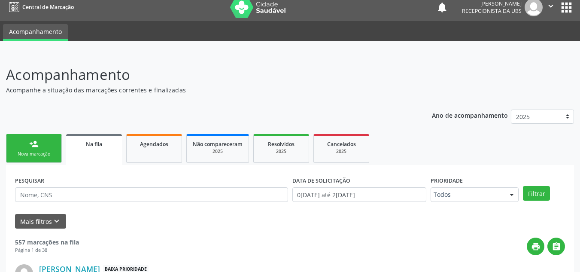
scroll to position [0, 0]
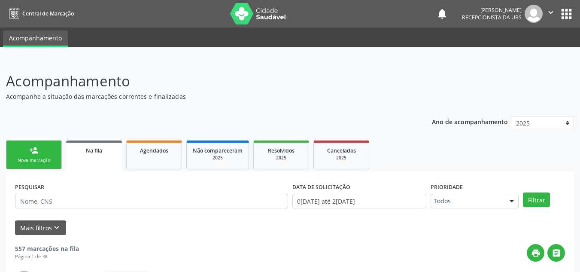
click at [291, 96] on p "Acompanhe a situação das marcações correntes e finalizadas" at bounding box center [204, 96] width 397 height 9
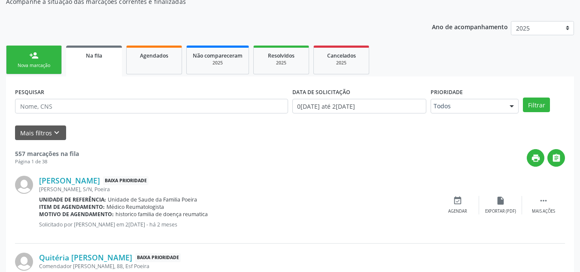
scroll to position [103, 0]
